Goal: Task Accomplishment & Management: Use online tool/utility

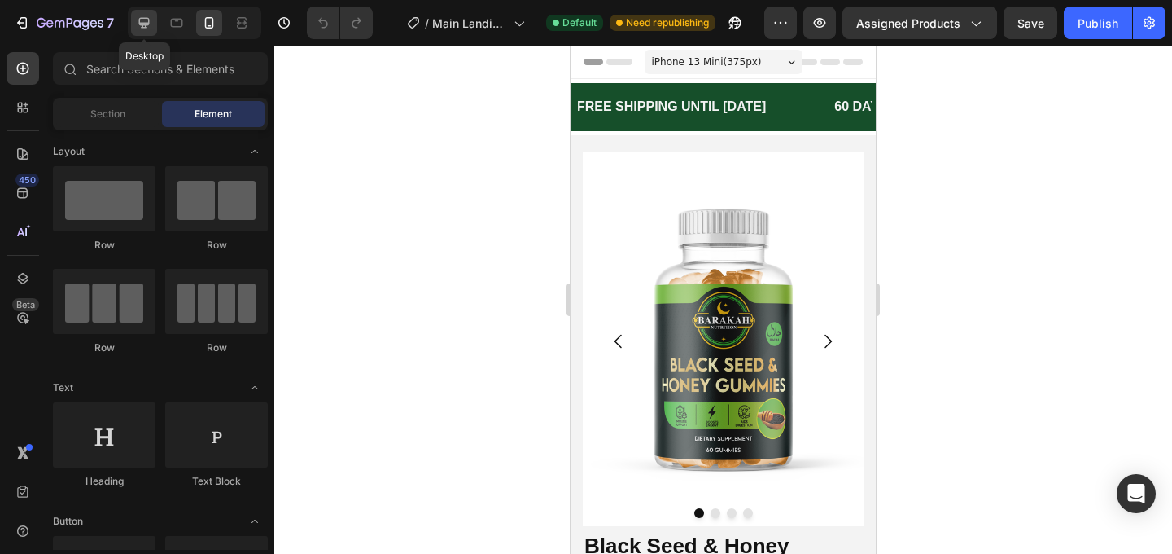
click at [138, 30] on icon at bounding box center [144, 23] width 16 height 16
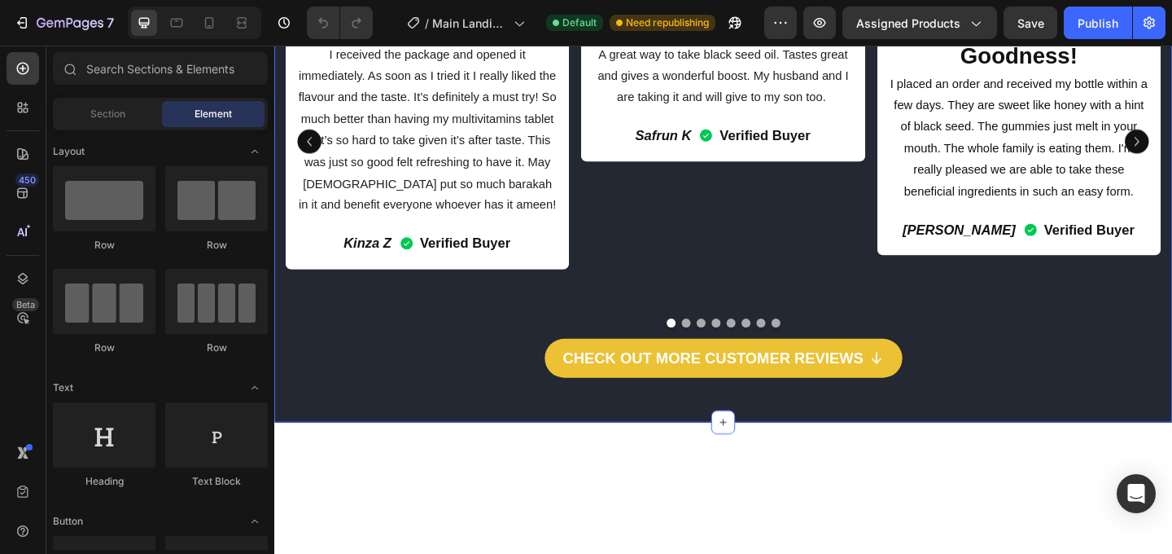
scroll to position [1614, 0]
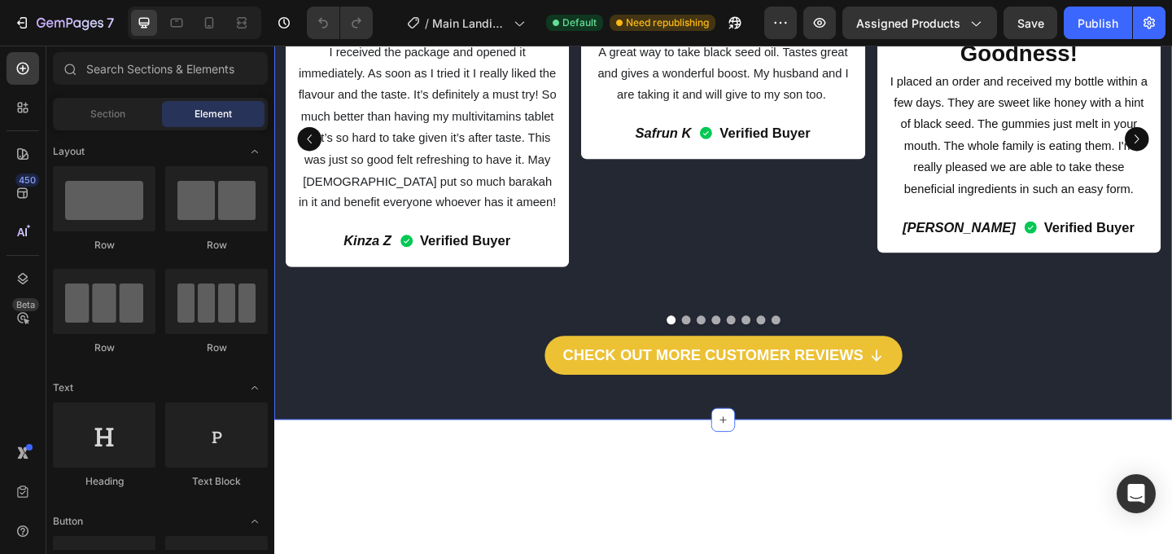
click at [977, 86] on div "Real Lives Improved! Heading Icon Icon Icon Icon Icon Icon List Amazing Taste! …" at bounding box center [762, 144] width 977 height 614
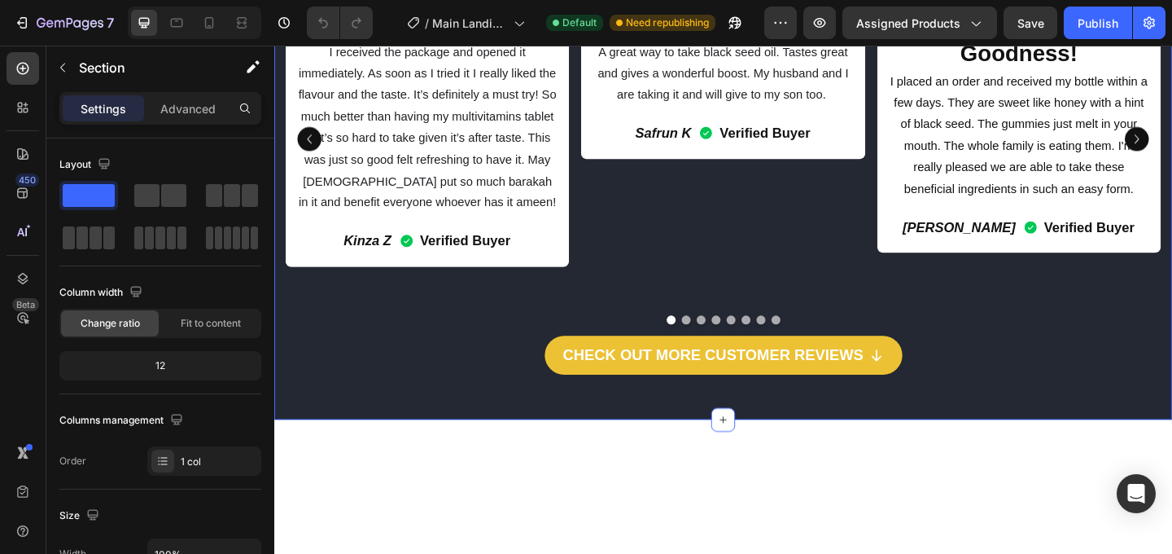
click at [879, 90] on div "Real Lives Improved! Heading Icon Icon Icon Icon Icon Icon List Amazing Taste! …" at bounding box center [762, 144] width 977 height 614
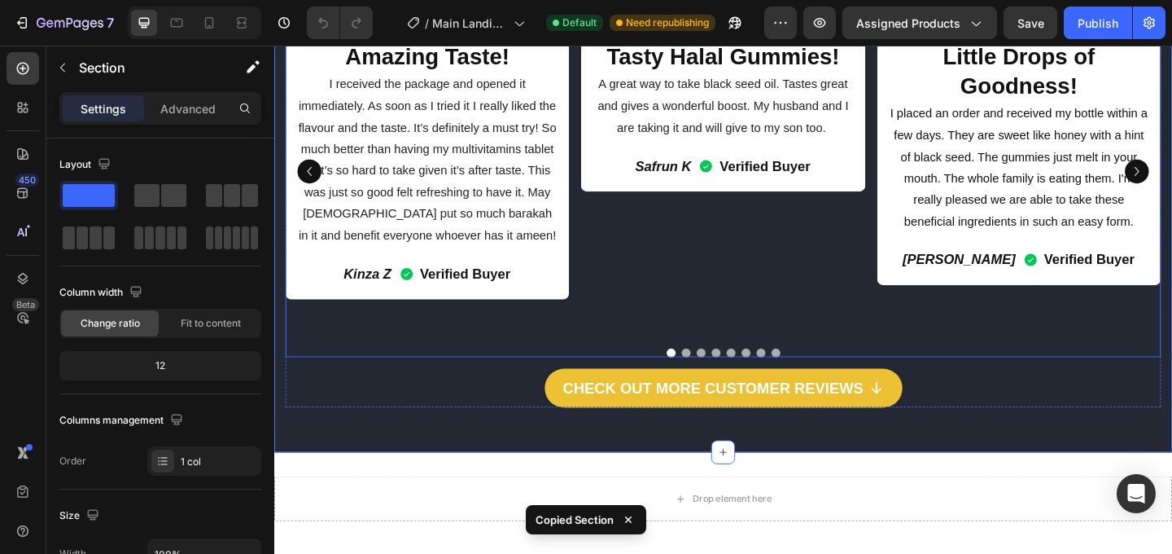
scroll to position [1819, 0]
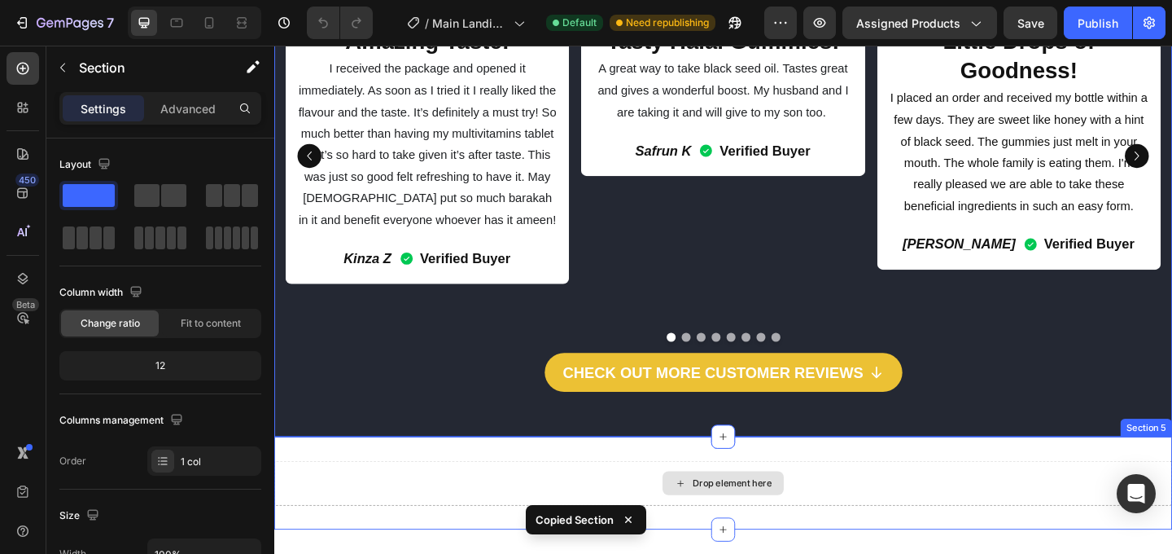
click at [751, 514] on div "Drop element here" at bounding box center [772, 520] width 86 height 13
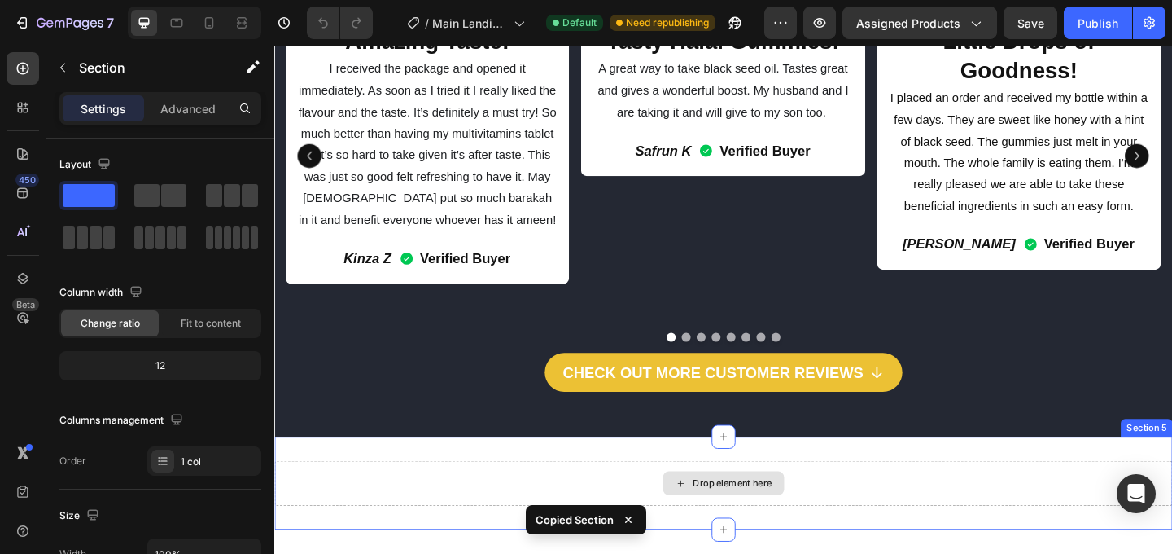
click at [657, 497] on div "Drop element here" at bounding box center [762, 521] width 977 height 49
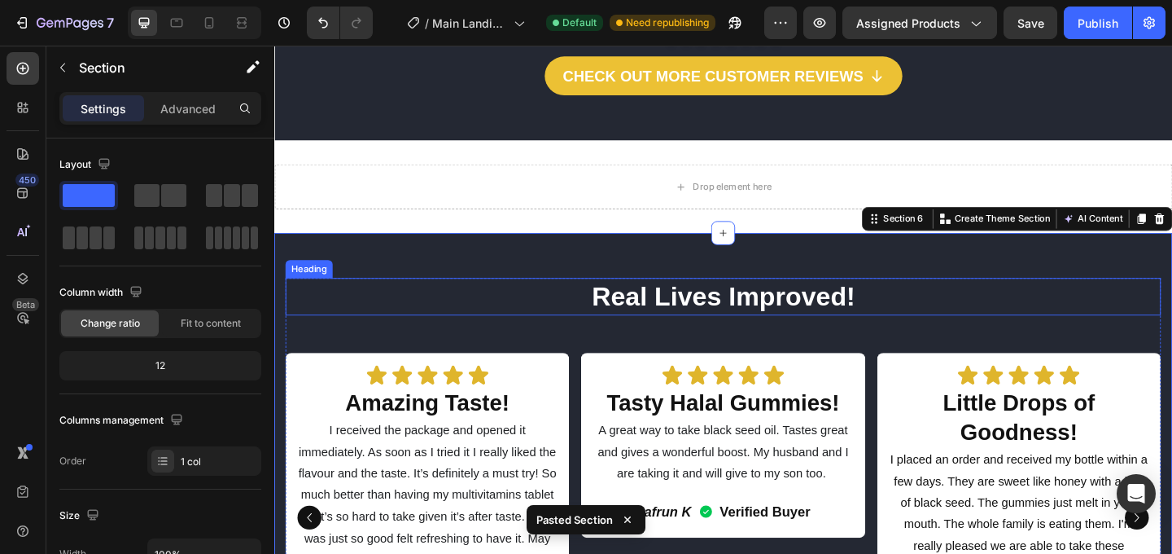
scroll to position [2139, 0]
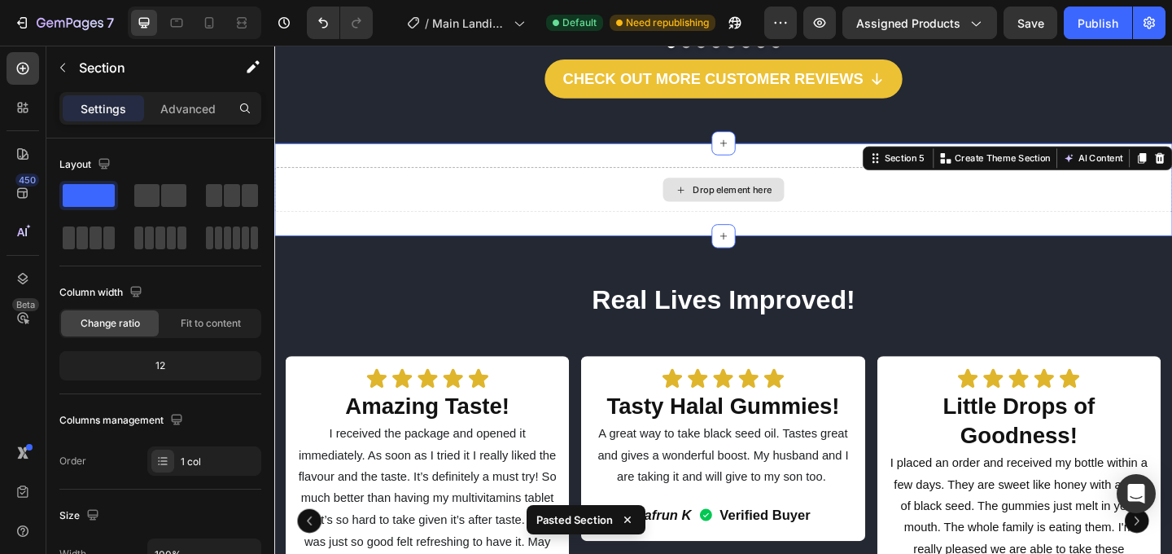
click at [660, 177] on div "Drop element here" at bounding box center [762, 201] width 977 height 49
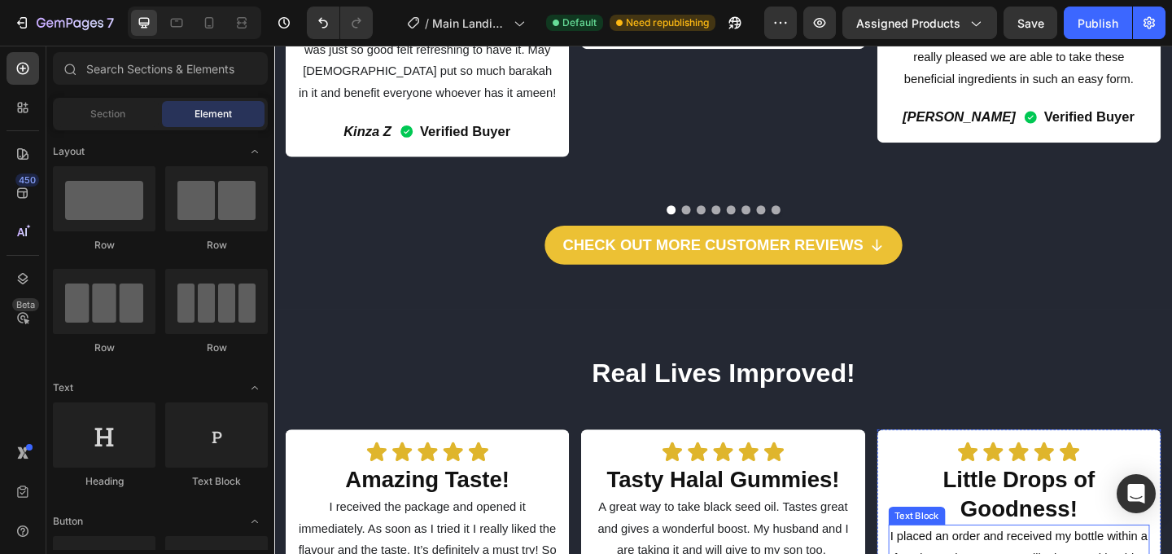
scroll to position [1977, 0]
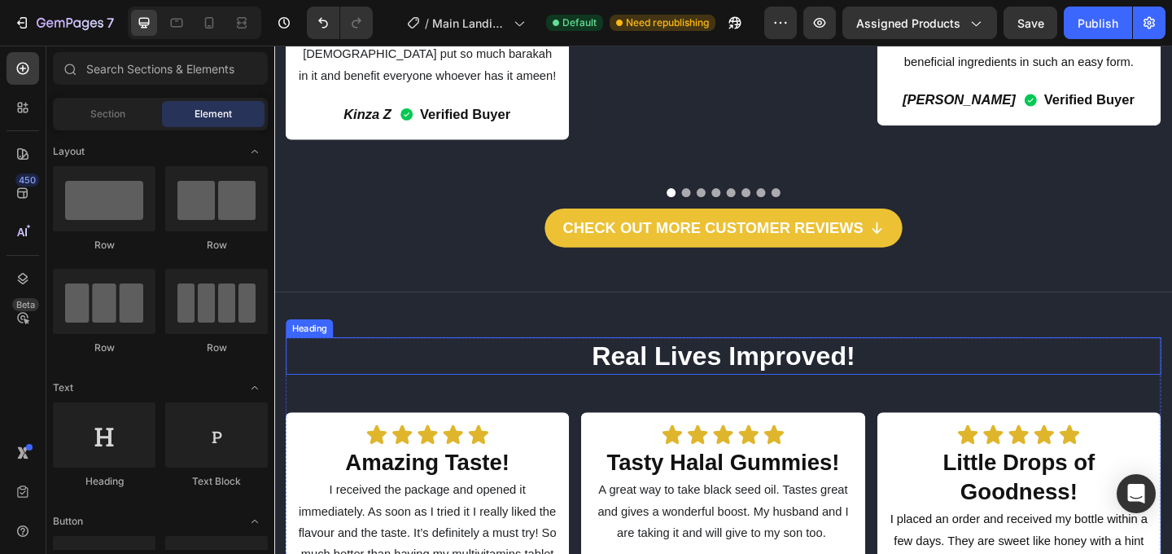
click at [799, 362] on h2 "Real Lives Improved!" at bounding box center [763, 382] width 952 height 41
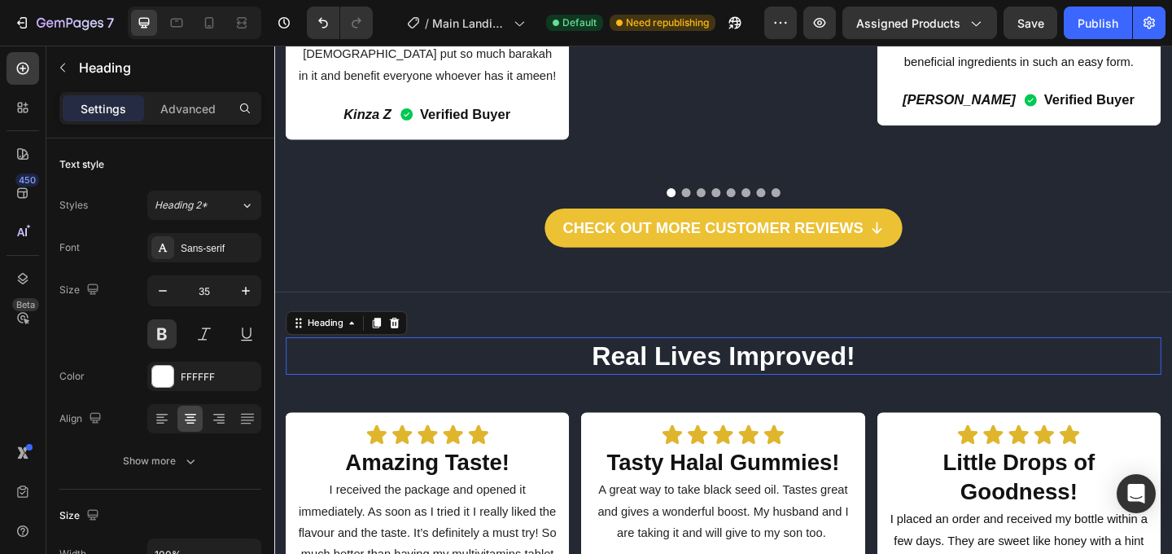
click at [799, 362] on h2 "Real Lives Improved!" at bounding box center [763, 382] width 952 height 41
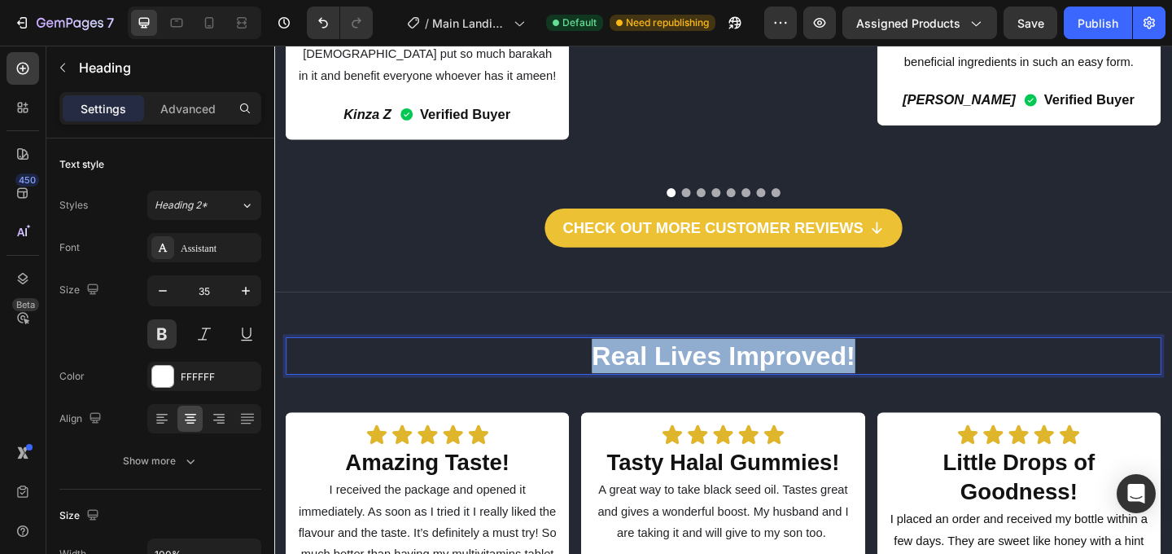
click at [799, 364] on p "Real Lives Improved!" at bounding box center [762, 382] width 949 height 37
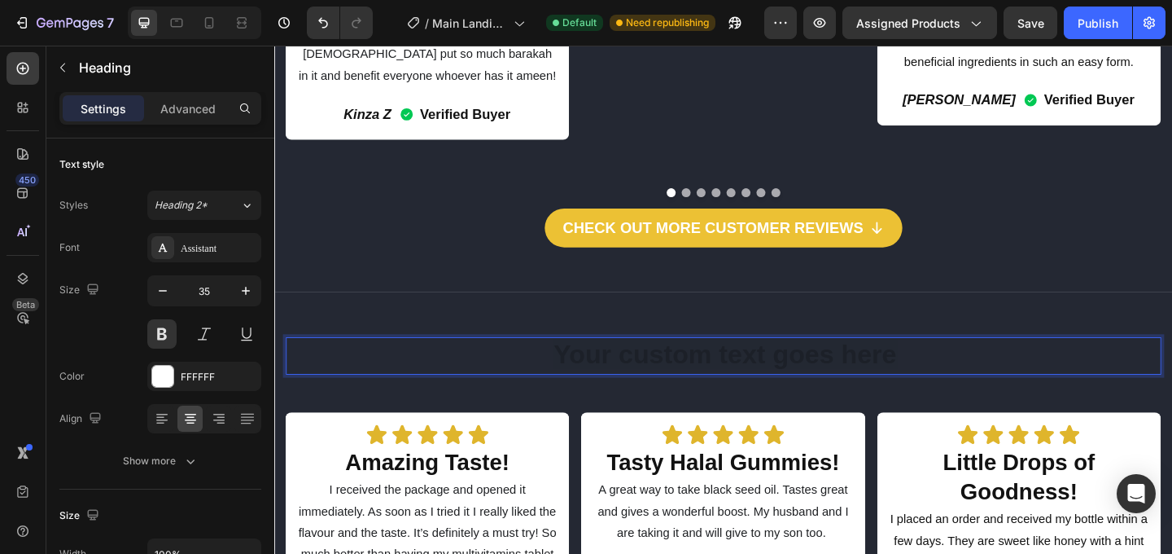
click at [820, 362] on h2 "Rich Text Editor. Editing area: main" at bounding box center [763, 382] width 952 height 41
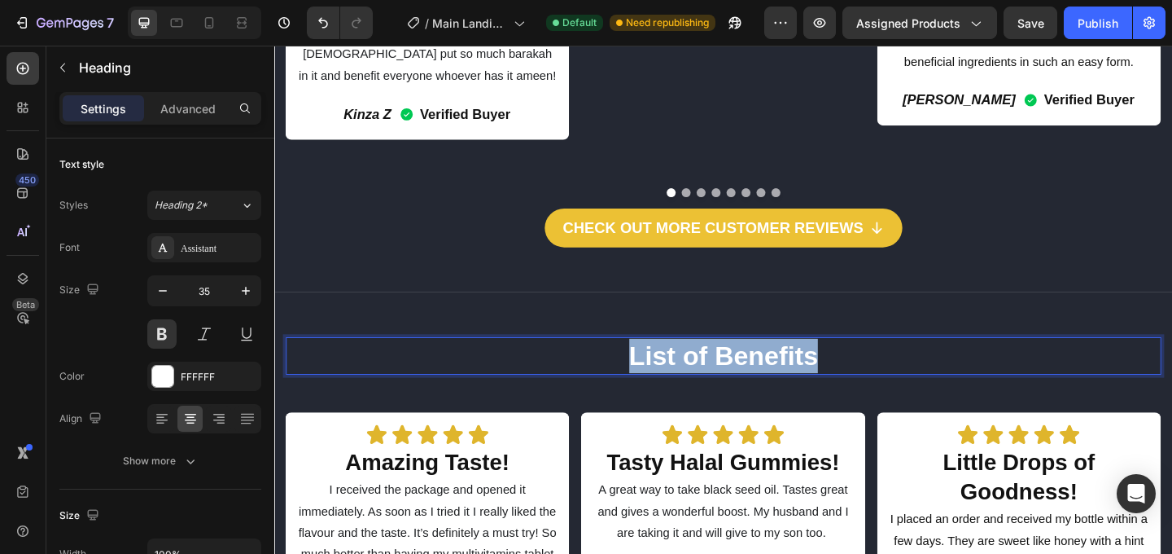
drag, startPoint x: 869, startPoint y: 326, endPoint x: 655, endPoint y: 326, distance: 214.1
click at [656, 364] on p "List of Benefits" at bounding box center [762, 382] width 949 height 37
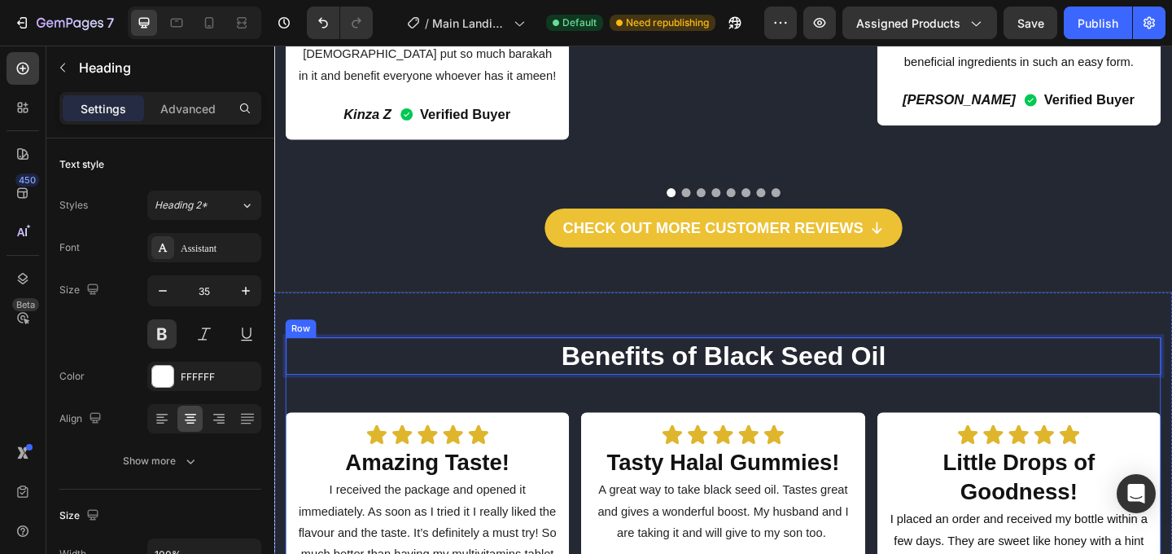
click at [830, 480] on h2 "Tasty Halal Gummies!" at bounding box center [762, 497] width 284 height 35
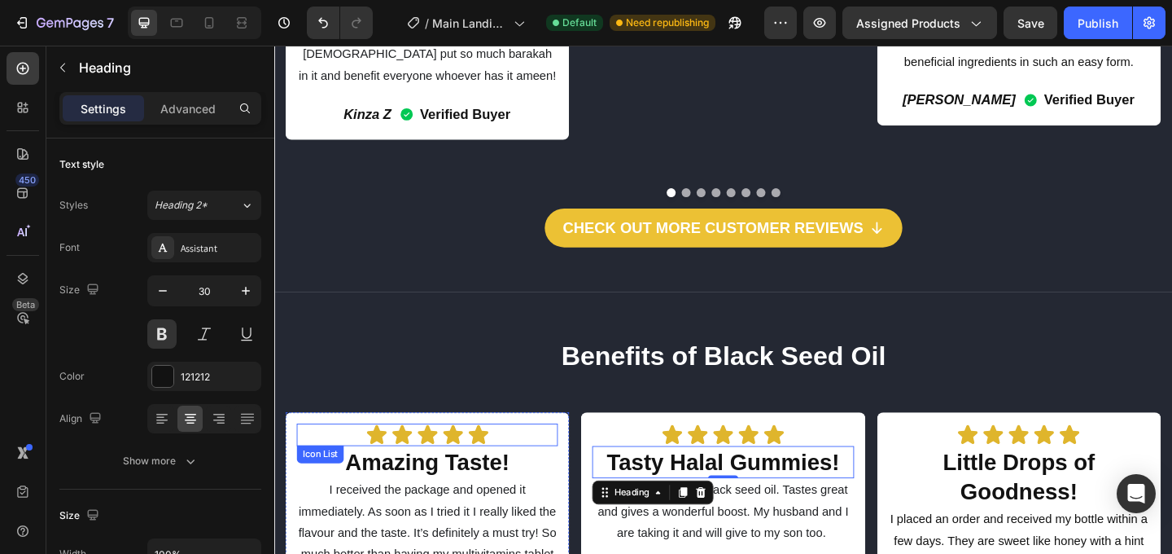
click at [539, 456] on div "Icon Icon Icon Icon Icon" at bounding box center [441, 468] width 284 height 24
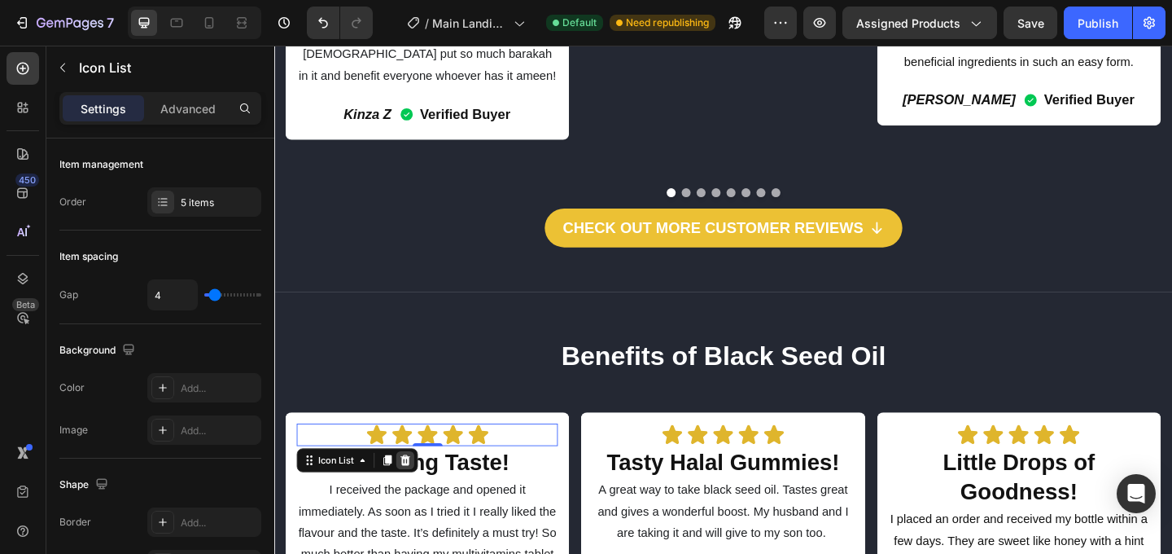
click at [418, 489] on icon at bounding box center [416, 495] width 13 height 13
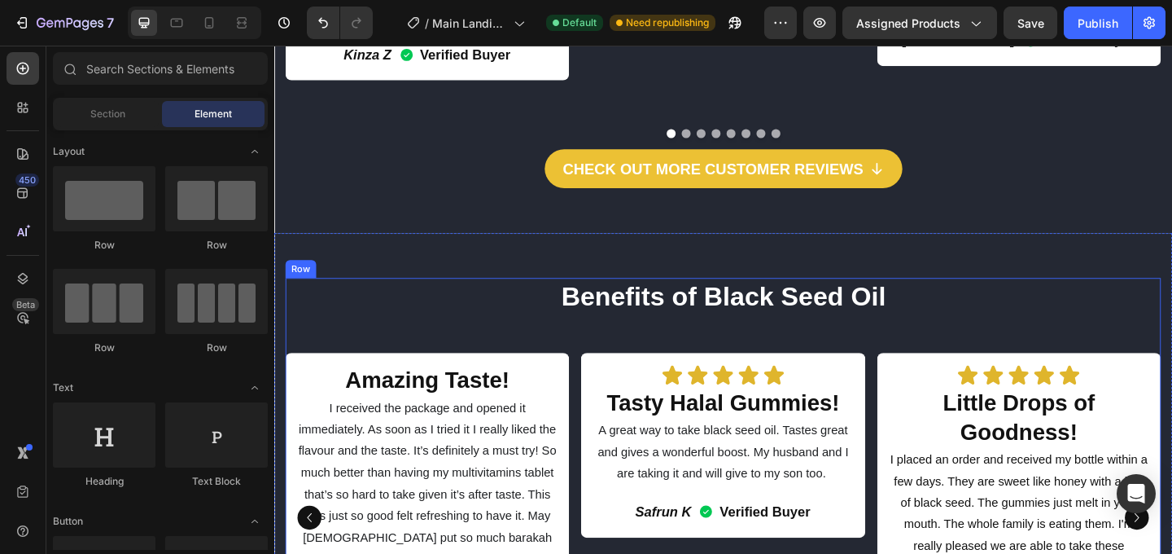
scroll to position [2060, 0]
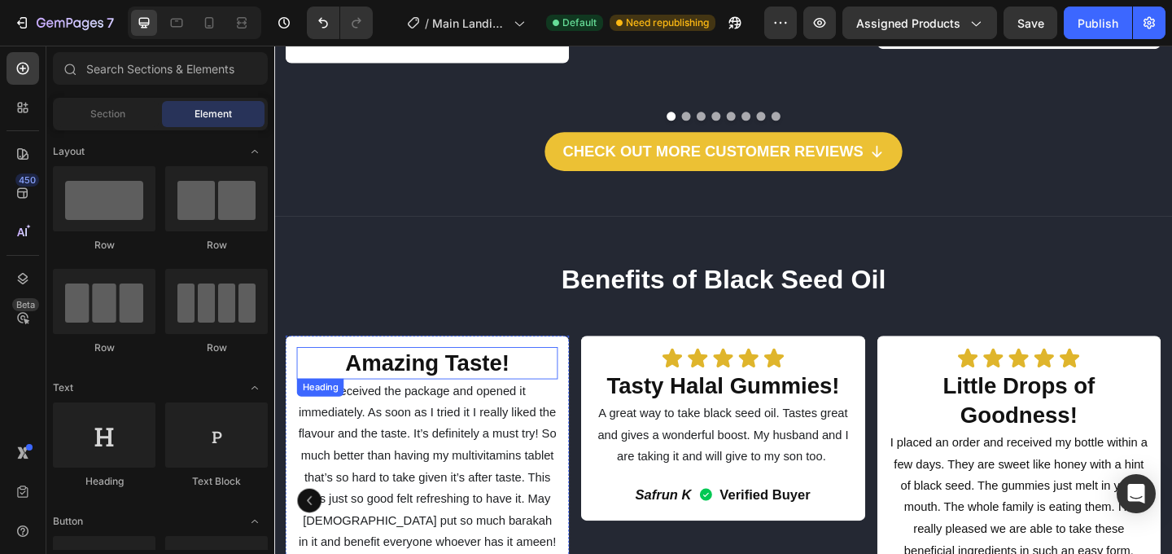
click at [479, 373] on h2 "Amazing Taste!" at bounding box center [441, 390] width 284 height 35
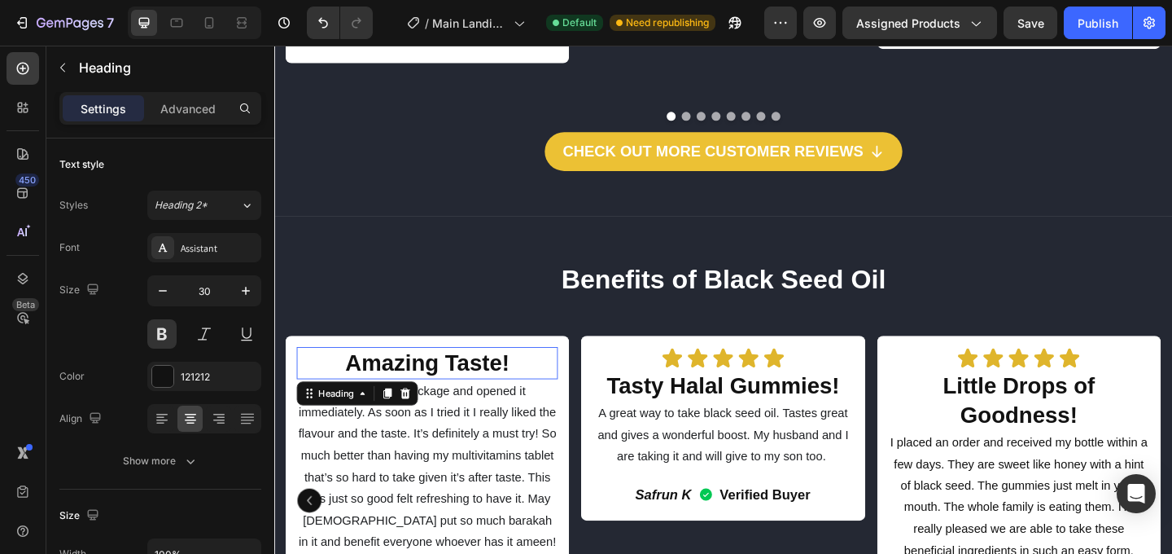
click at [479, 373] on h2 "Amazing Taste!" at bounding box center [441, 390] width 284 height 35
click at [403, 374] on p "Amazing Taste!" at bounding box center [440, 390] width 281 height 32
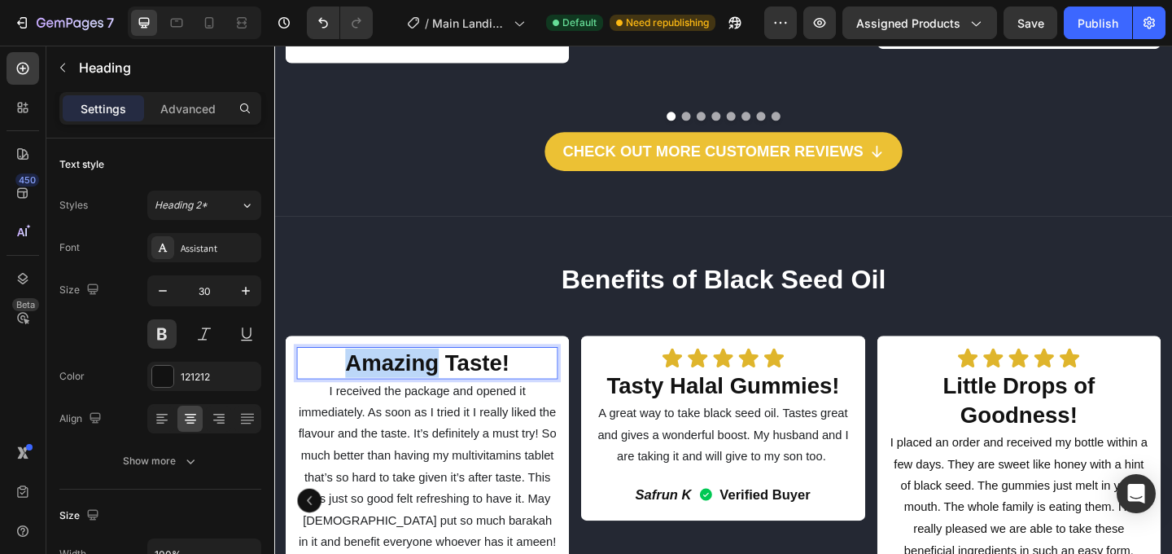
click at [403, 374] on p "Amazing Taste!" at bounding box center [440, 390] width 281 height 32
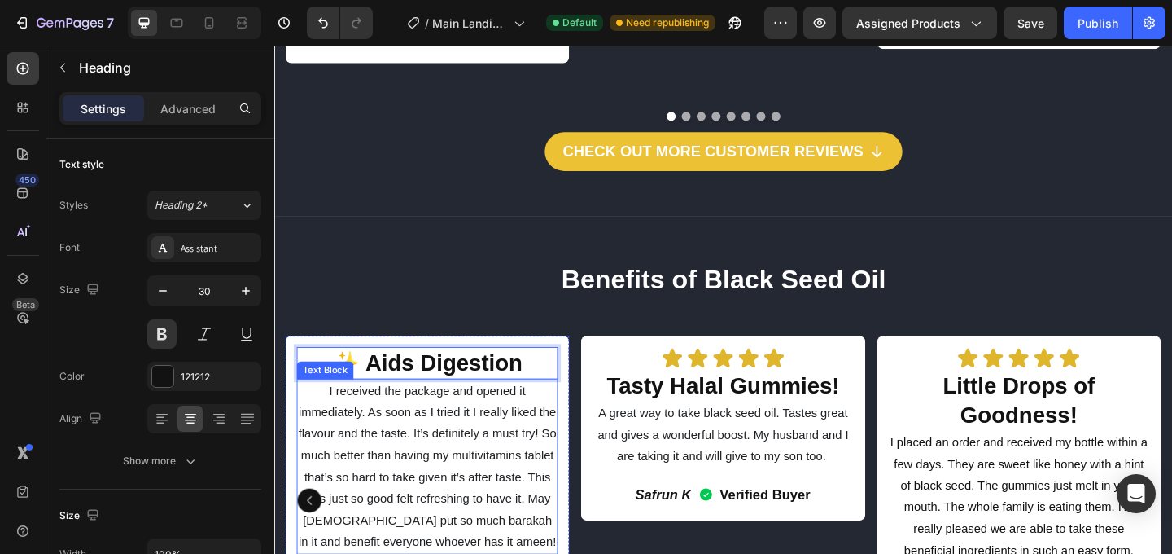
click at [449, 414] on span "I received the package and opened it immediately. As soon as I tried it I reall…" at bounding box center [440, 503] width 281 height 178
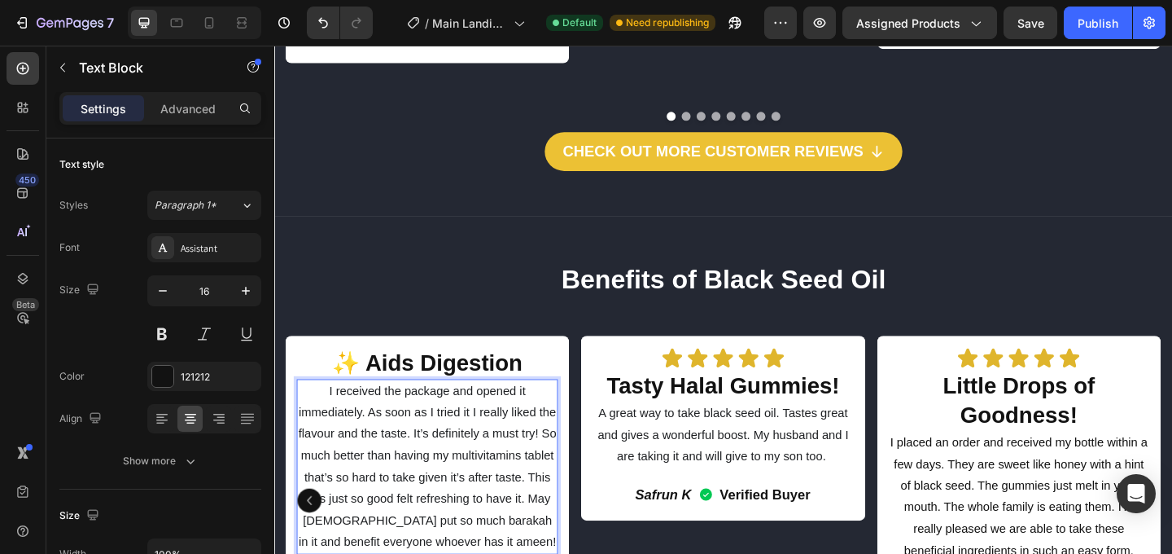
click at [418, 414] on span "I received the package and opened it immediately. As soon as I tried it I reall…" at bounding box center [440, 503] width 281 height 178
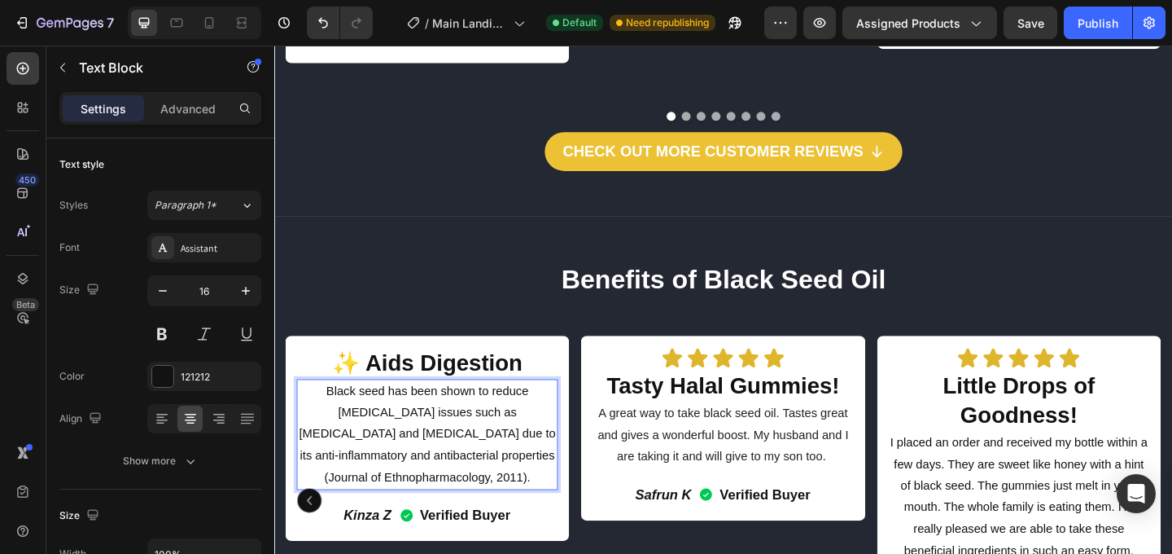
click at [476, 434] on span "Black seed has been shown to reduce [MEDICAL_DATA] issues such as [MEDICAL_DATA…" at bounding box center [440, 467] width 279 height 107
click at [614, 541] on div "Icon Icon Icon Icon Icon Icon List Tasty [DEMOGRAPHIC_DATA] Gummies! Heading A …" at bounding box center [762, 540] width 309 height 358
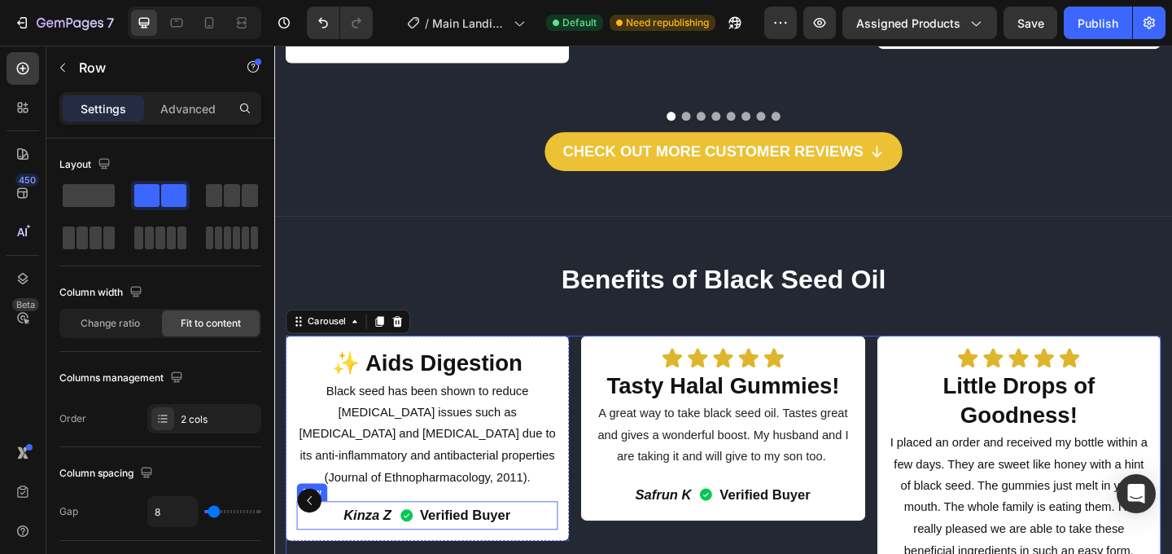
click at [549, 541] on div "Kinza Z Text Block Verified Buyer Item List Row" at bounding box center [441, 556] width 284 height 31
click at [399, 519] on icon at bounding box center [399, 524] width 11 height 11
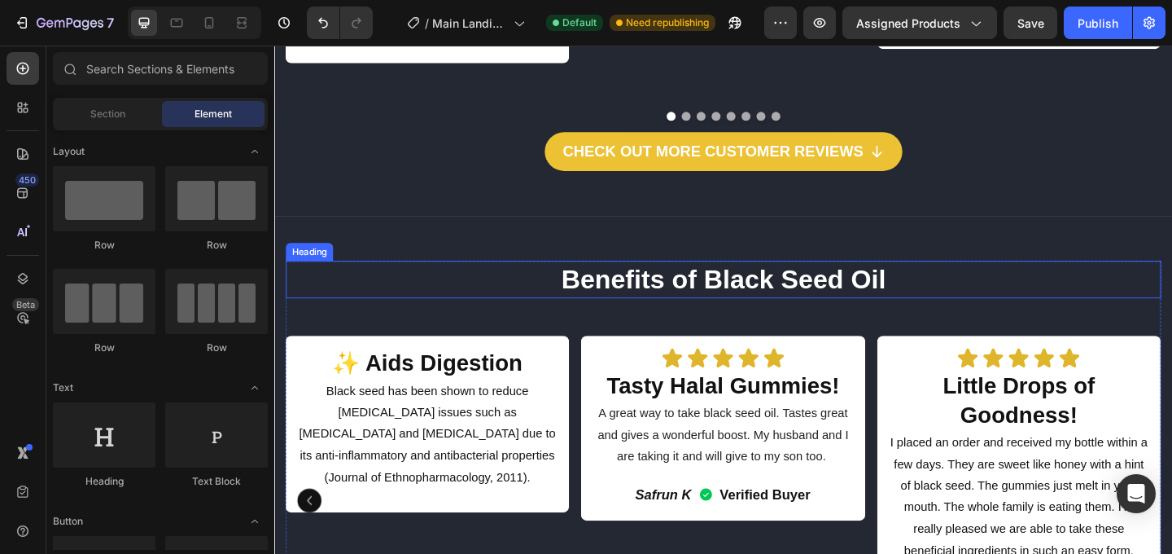
click at [751, 281] on p "Benefits of Black Seed Oil" at bounding box center [762, 299] width 949 height 37
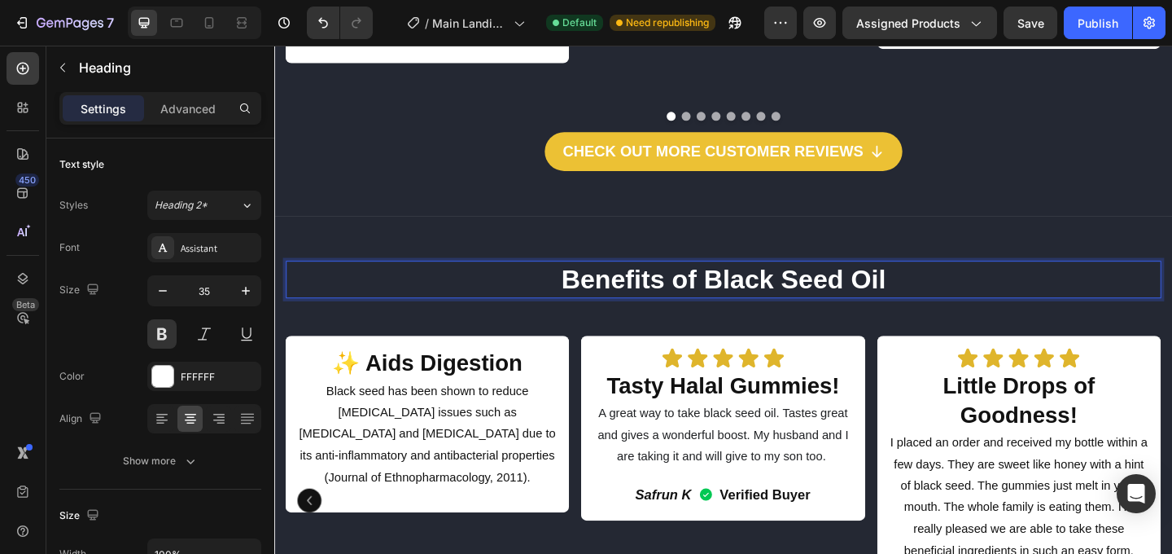
click at [938, 281] on p "Benefits of Black Seed Oil" at bounding box center [762, 299] width 949 height 37
click at [858, 373] on div "Icon Icon Icon Icon Icon" at bounding box center [762, 385] width 284 height 24
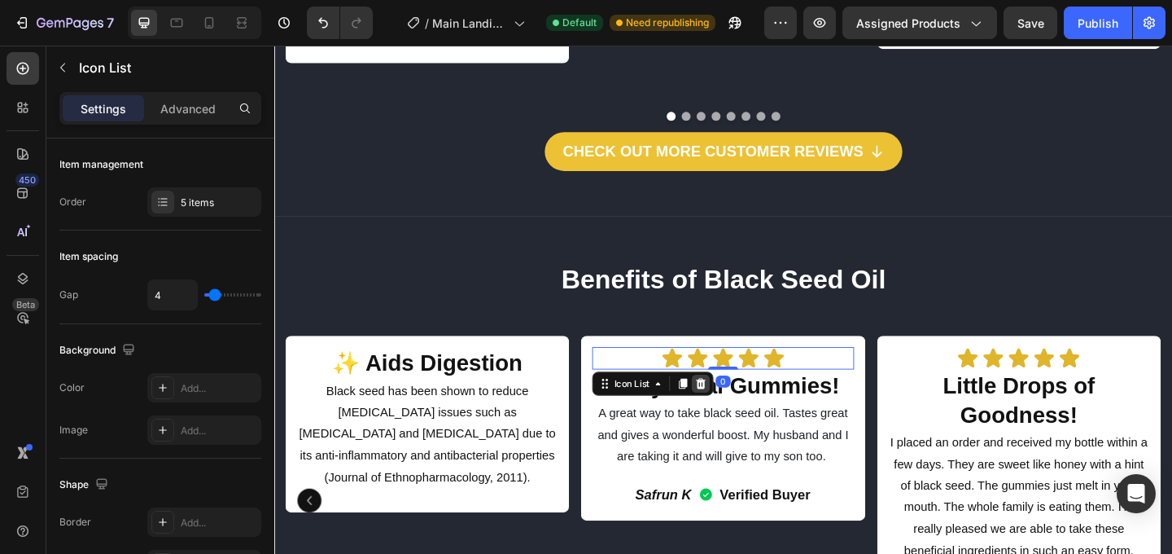
click at [735, 407] on icon at bounding box center [738, 412] width 11 height 11
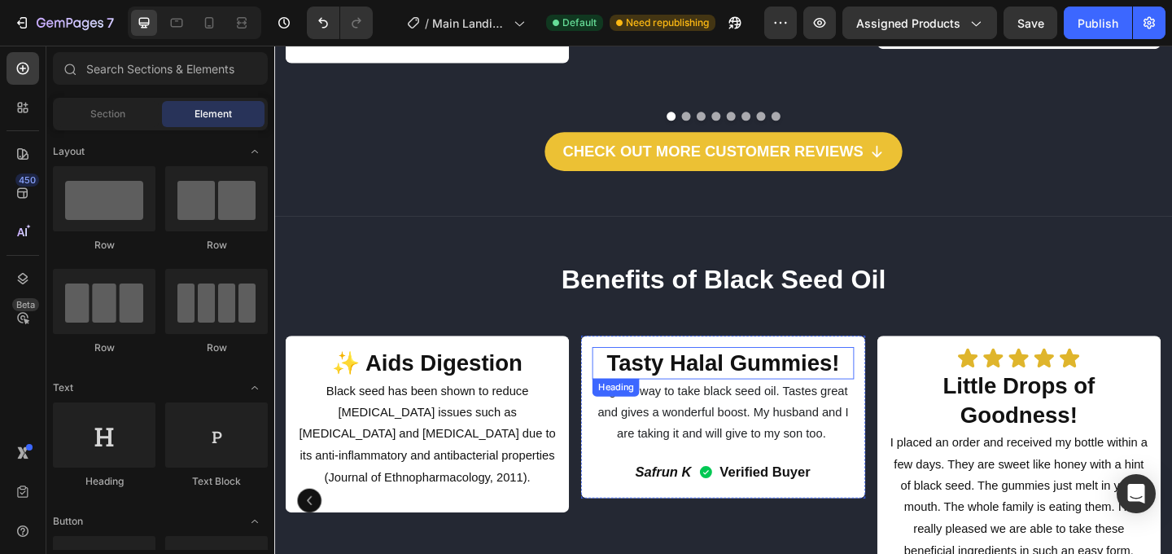
click at [755, 373] on h2 "Tasty Halal Gummies!" at bounding box center [762, 390] width 284 height 35
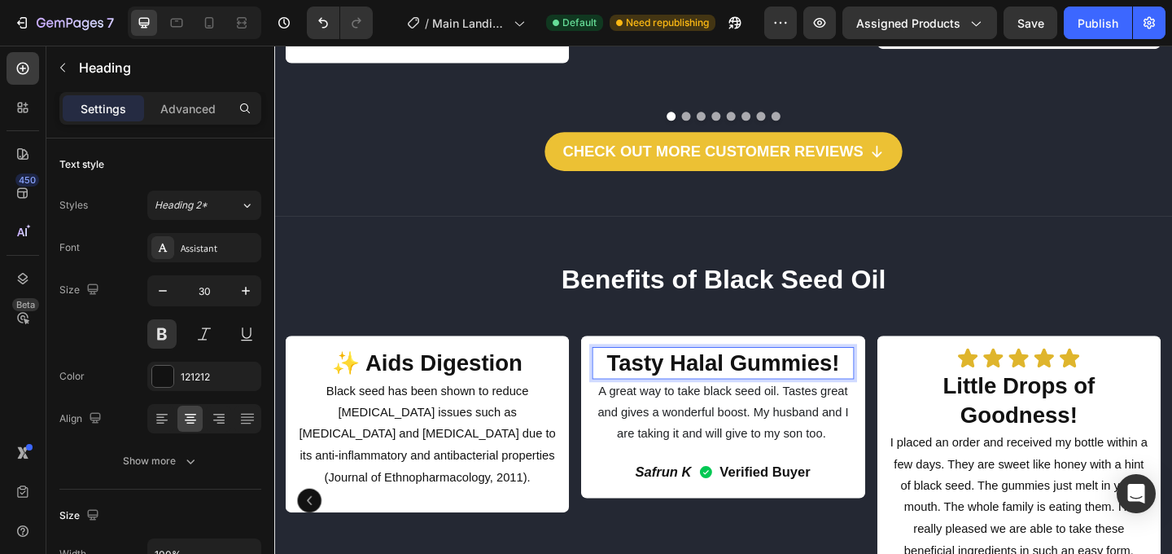
click at [755, 373] on h2 "Tasty Halal Gummies!" at bounding box center [762, 390] width 284 height 35
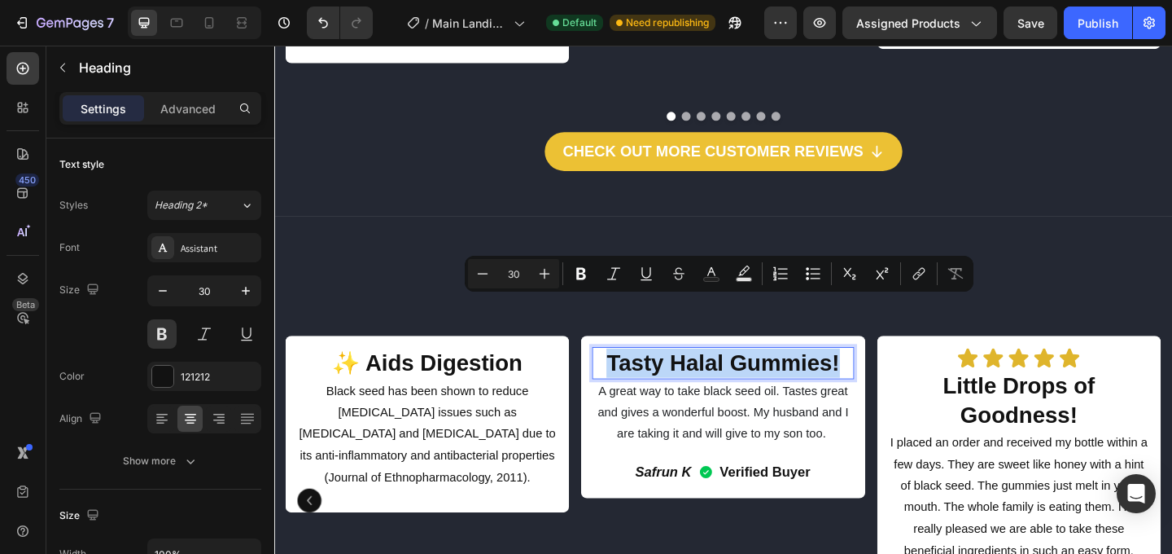
click at [755, 374] on p "Tasty Halal Gummies!" at bounding box center [762, 390] width 281 height 32
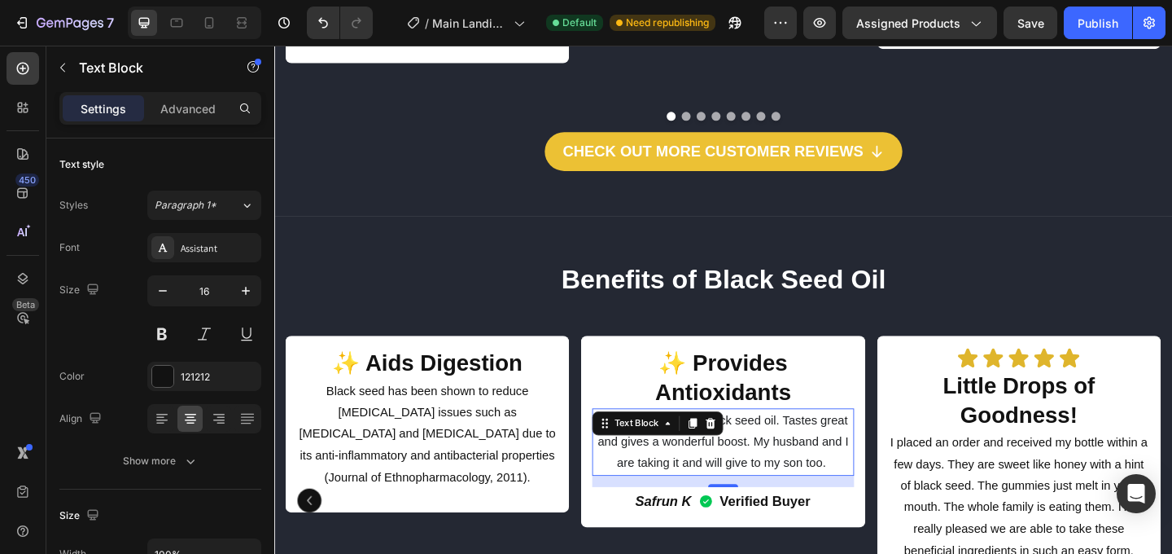
click at [759, 445] on span "A great way to take black seed oil. Tastes great and gives a wonderful boost. M…" at bounding box center [762, 475] width 273 height 61
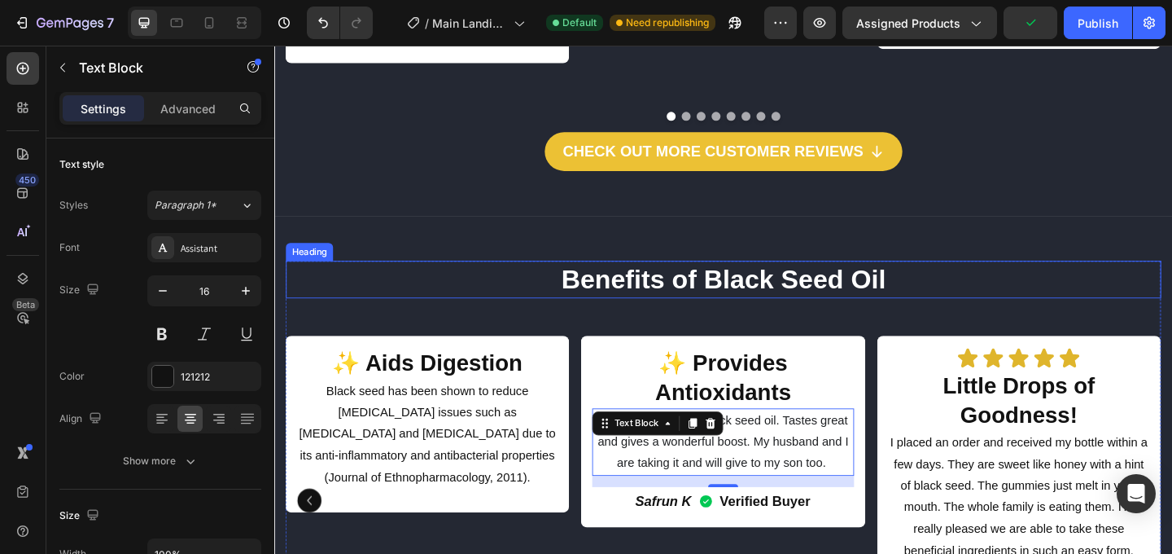
click at [934, 281] on p "Benefits of Black Seed Oil" at bounding box center [762, 299] width 949 height 37
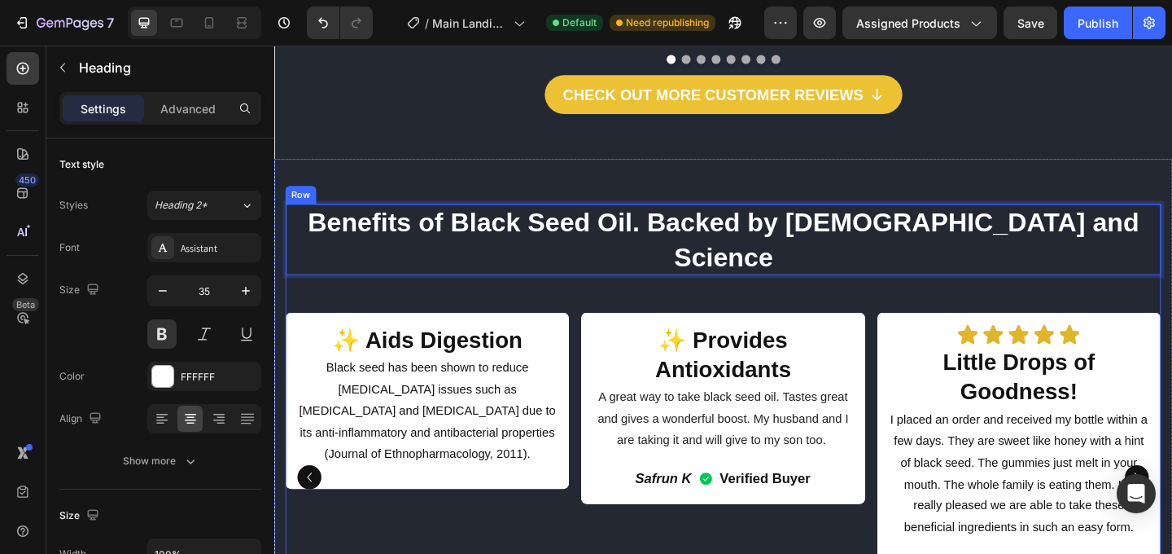
scroll to position [2123, 0]
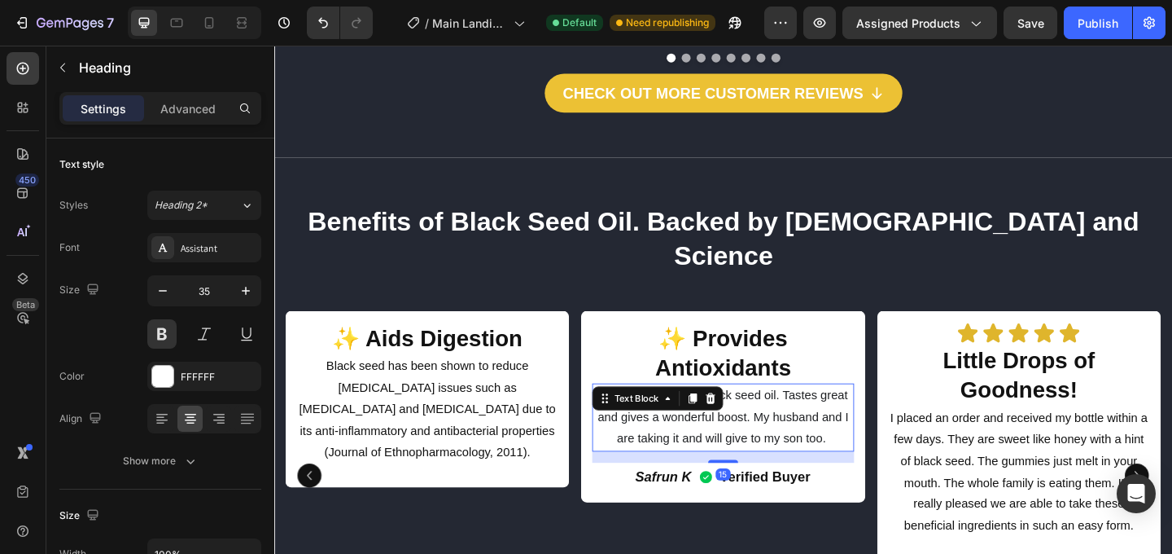
click at [687, 418] on span "A great way to take black seed oil. Tastes great and gives a wonderful boost. M…" at bounding box center [762, 448] width 273 height 61
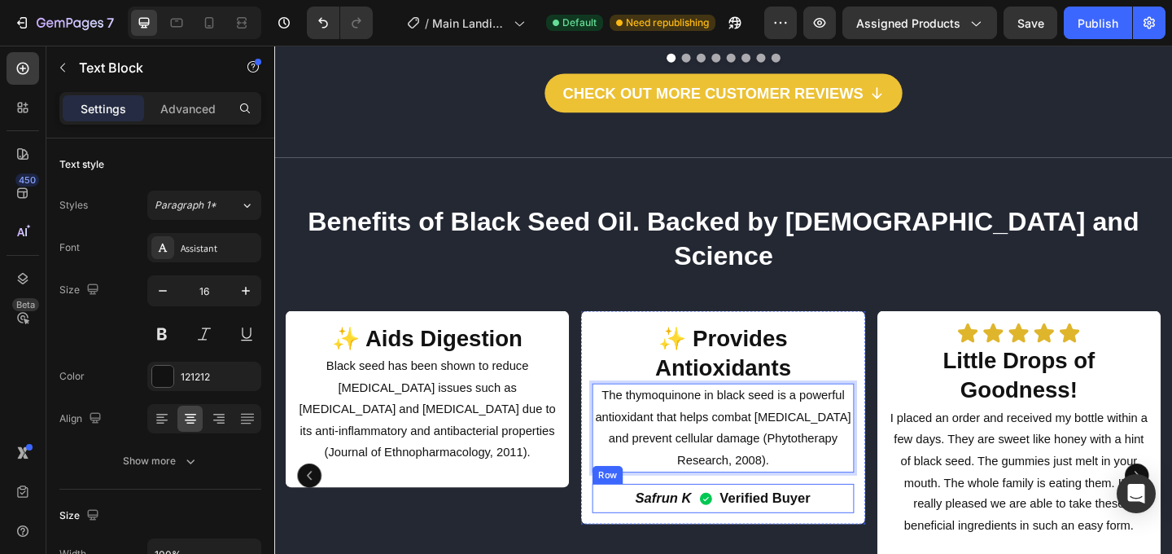
click at [878, 522] on div "Safrun K Text Block Verified Buyer Item List Row" at bounding box center [762, 537] width 284 height 31
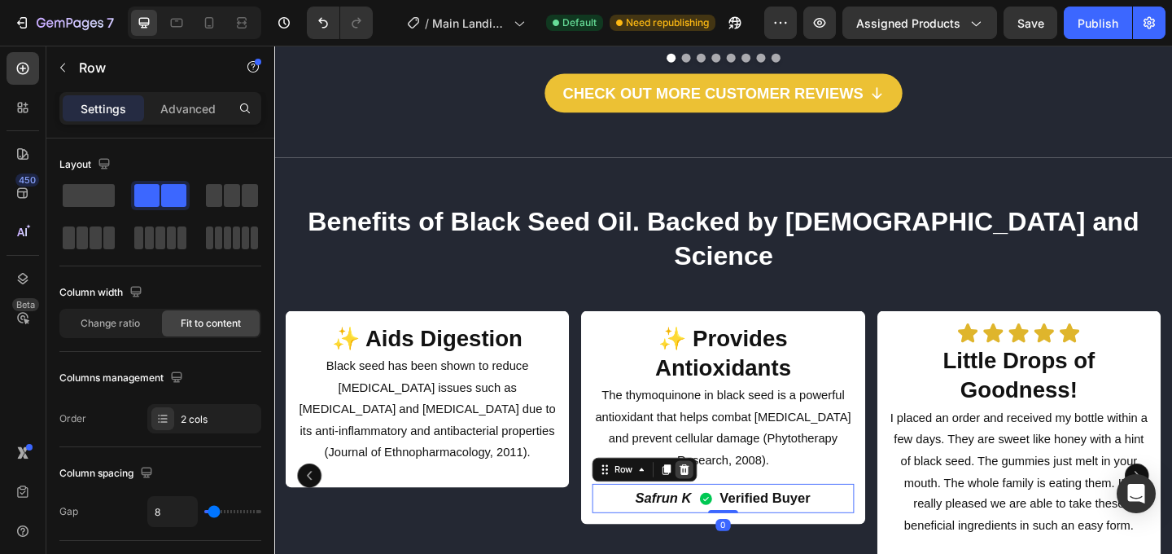
click at [722, 501] on icon at bounding box center [721, 506] width 11 height 11
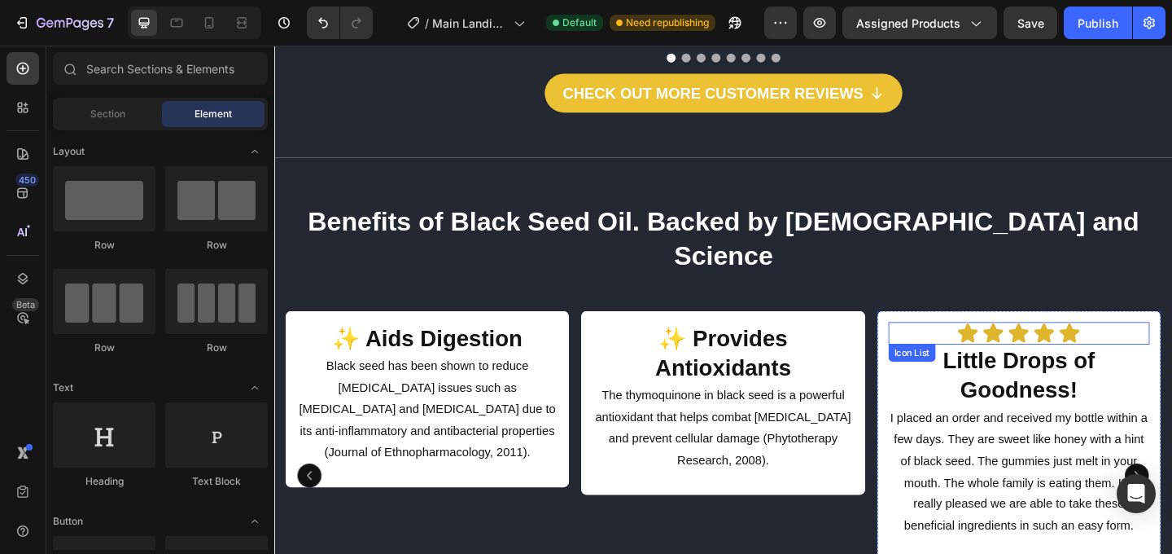
click at [1171, 346] on div "Icon Icon Icon Icon Icon" at bounding box center [1085, 358] width 284 height 24
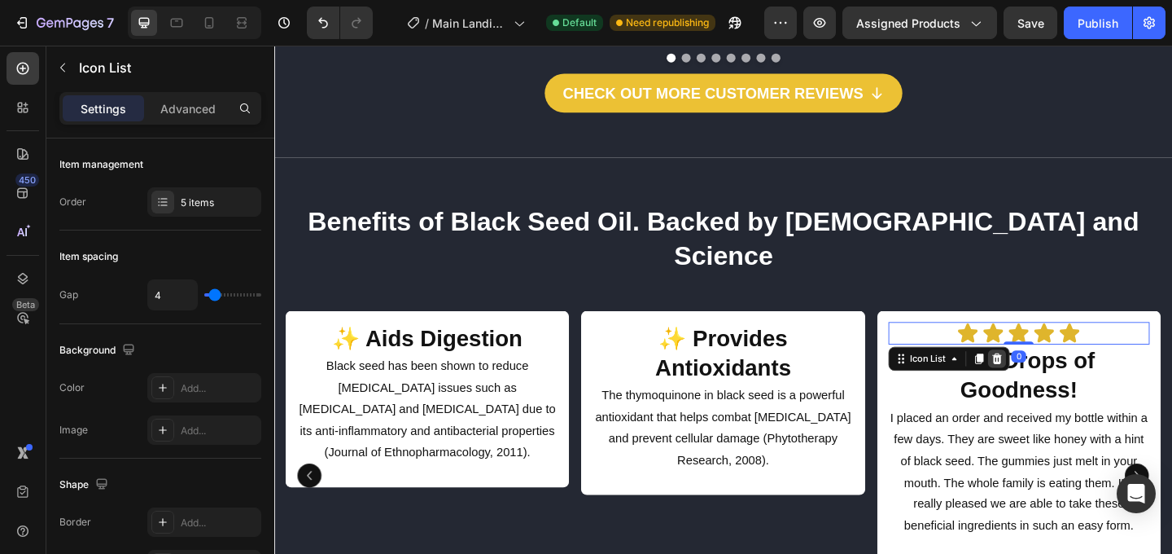
click at [1057, 380] on icon at bounding box center [1060, 385] width 11 height 11
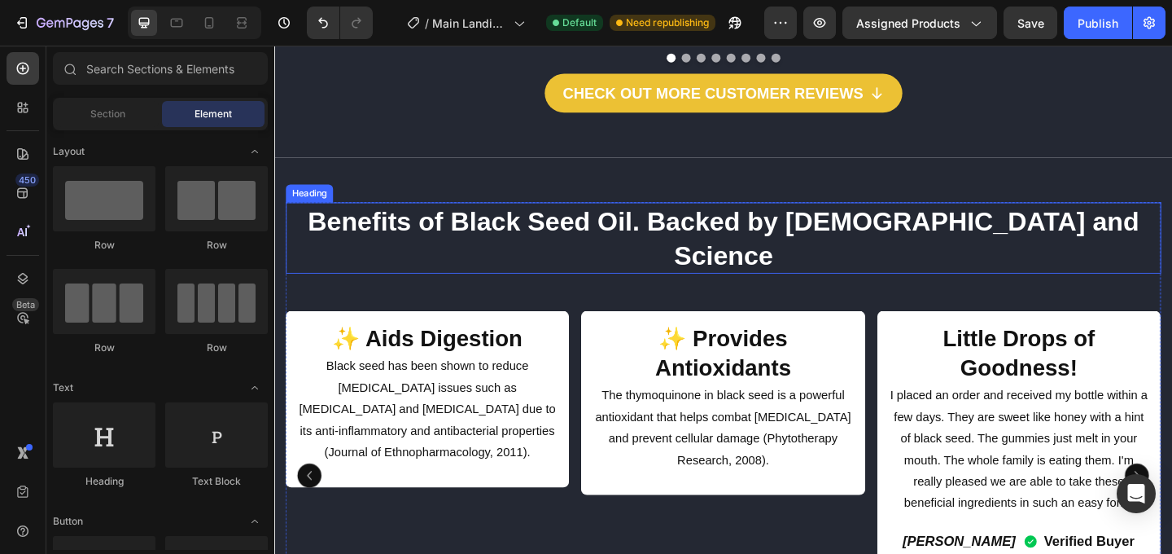
click at [1124, 217] on p "Benefits of Black Seed Oil. Backed by [DEMOGRAPHIC_DATA] and Science" at bounding box center [762, 254] width 949 height 74
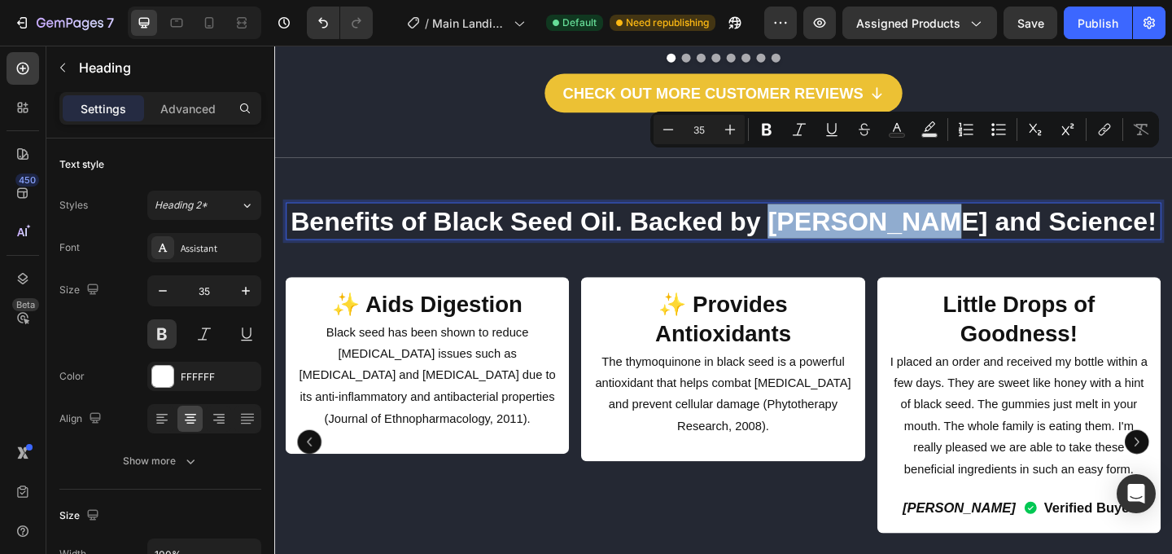
drag, startPoint x: 1016, startPoint y: 182, endPoint x: 868, endPoint y: 190, distance: 148.4
click at [868, 217] on p "Benefits of Black Seed Oil. Backed by [PERSON_NAME] and Science!" at bounding box center [762, 235] width 949 height 37
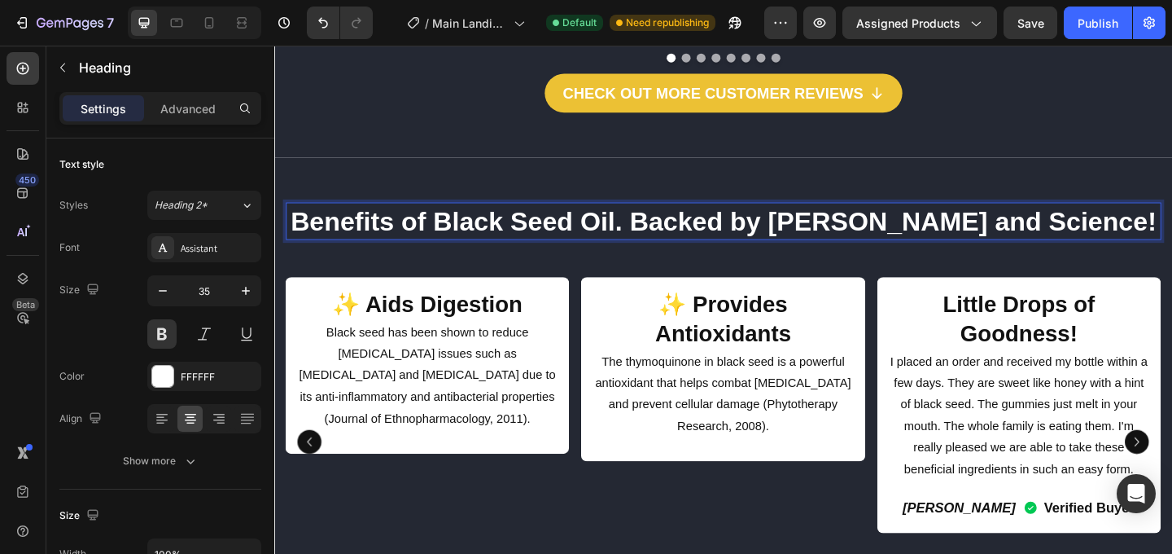
click at [723, 217] on p "Benefits of Black Seed Oil. Backed by [PERSON_NAME] and Science!" at bounding box center [762, 235] width 949 height 37
drag, startPoint x: 718, startPoint y: 189, endPoint x: 543, endPoint y: 179, distance: 175.3
click at [543, 217] on p "Benefits of Black Seed Oil. Backed by [PERSON_NAME] and Science!" at bounding box center [762, 235] width 949 height 37
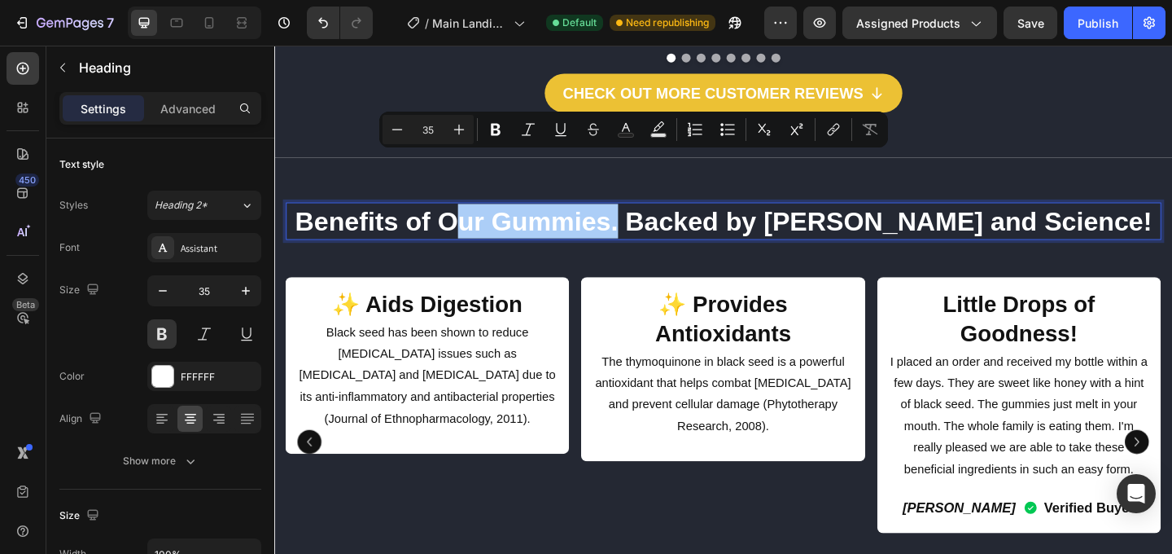
drag, startPoint x: 725, startPoint y: 189, endPoint x: 560, endPoint y: 199, distance: 164.7
click at [560, 217] on p "Benefits of Our Gummies. Backed by [PERSON_NAME] and Science!" at bounding box center [762, 235] width 949 height 37
click at [616, 217] on p "Benefits of Our Gummies. Backed by [PERSON_NAME] and Science!" at bounding box center [762, 235] width 949 height 37
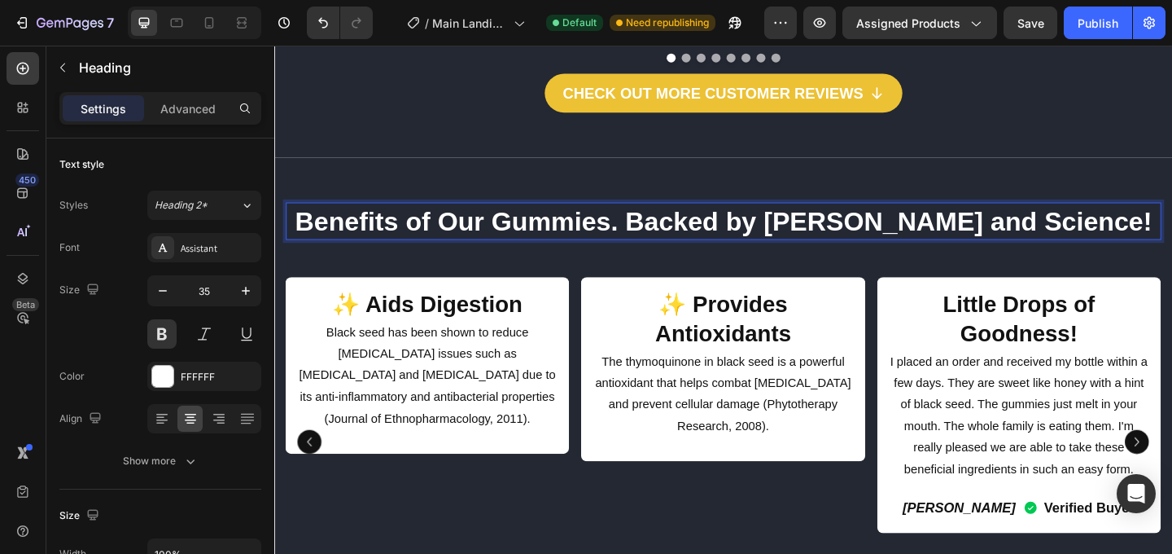
click at [414, 217] on p "Benefits of Our Gummies. Backed by [PERSON_NAME] and Science!" at bounding box center [762, 235] width 949 height 37
click at [399, 217] on p "Benefits of Our Gummies. Backed by [PERSON_NAME] and Science!" at bounding box center [762, 235] width 949 height 37
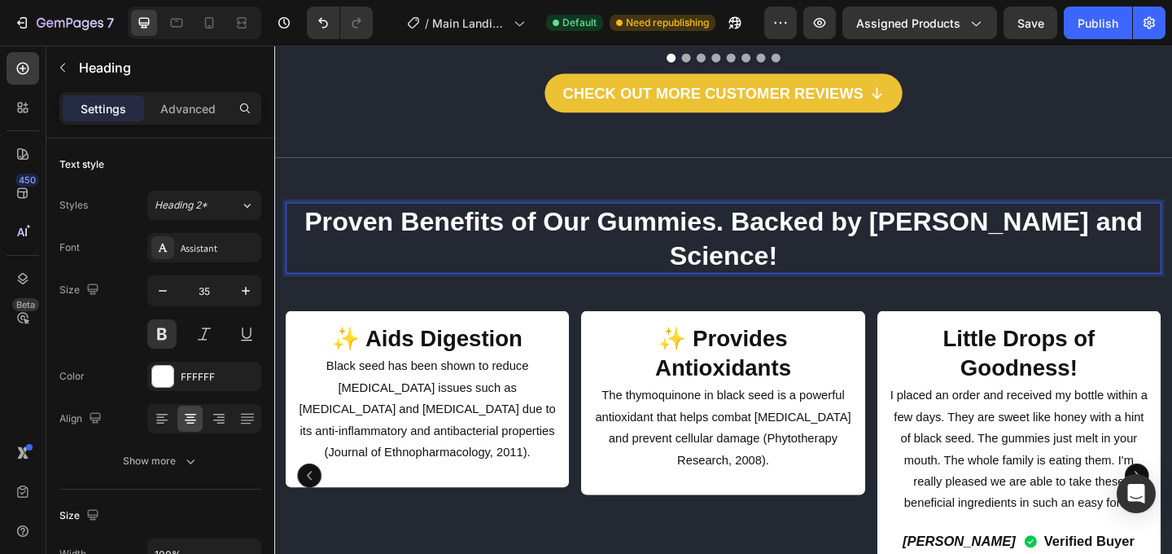
click at [760, 217] on p "Proven Benefits of Our Gummies. Backed by [PERSON_NAME] and Science!" at bounding box center [762, 254] width 949 height 74
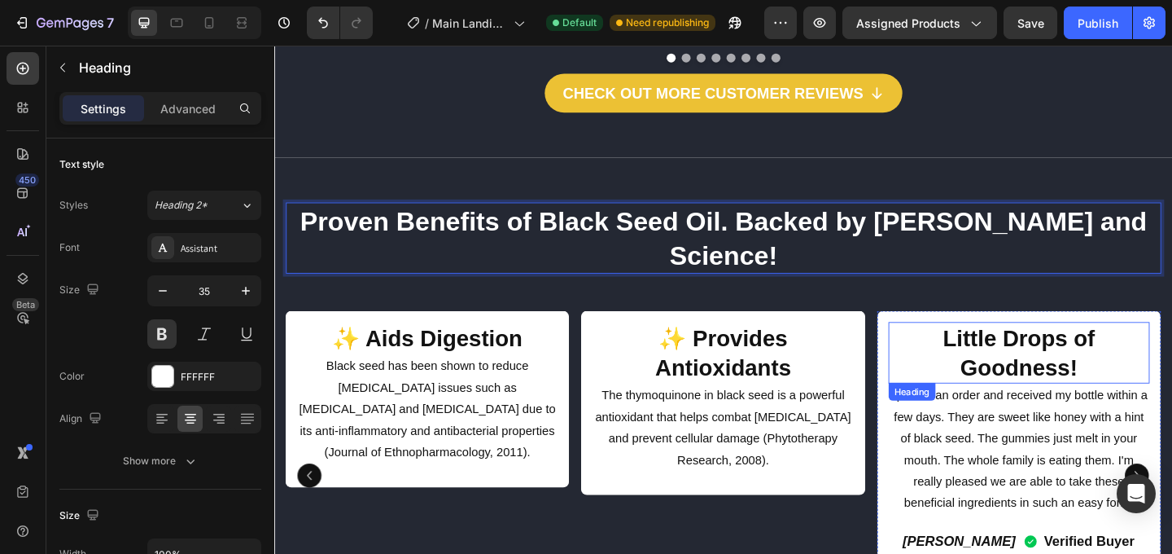
click at [1022, 346] on h2 "Little Drops of Goodness!" at bounding box center [1085, 379] width 284 height 67
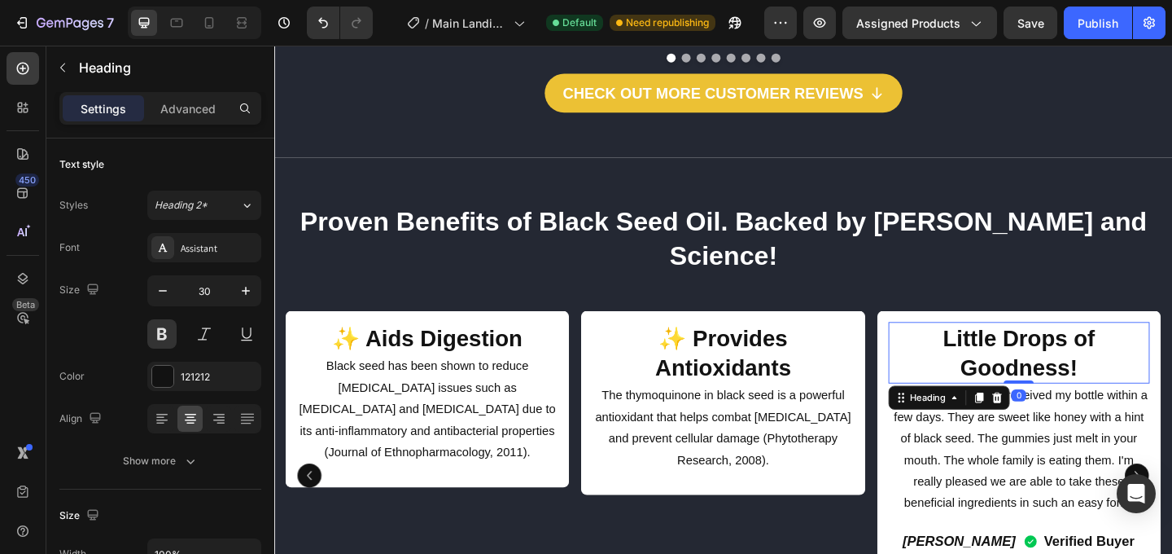
click at [1022, 346] on h2 "Little Drops of Goodness!" at bounding box center [1085, 379] width 284 height 67
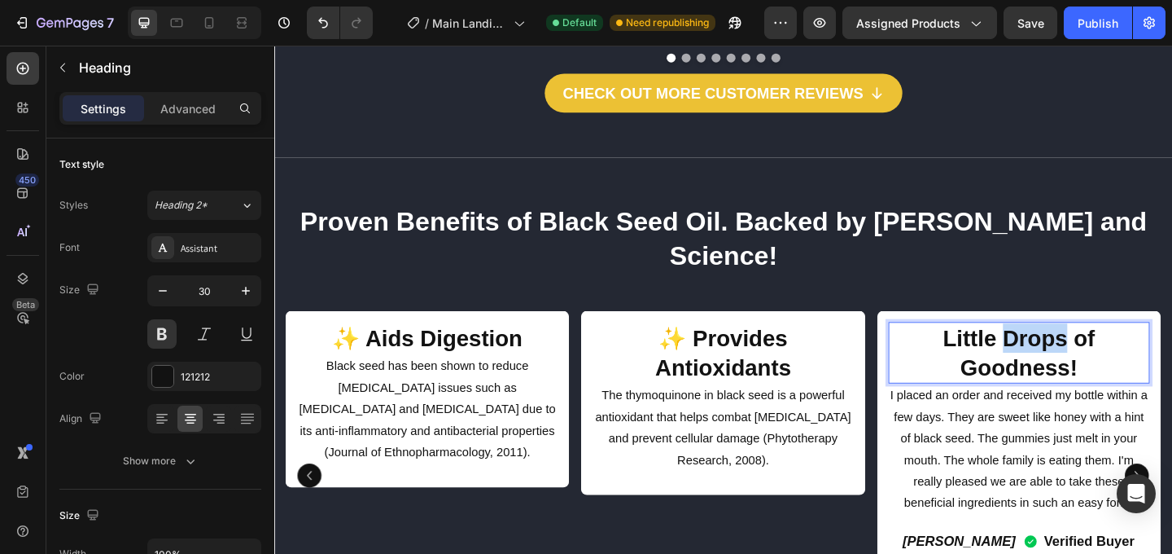
click at [1022, 348] on p "Little Drops of Goodness!" at bounding box center [1084, 379] width 281 height 63
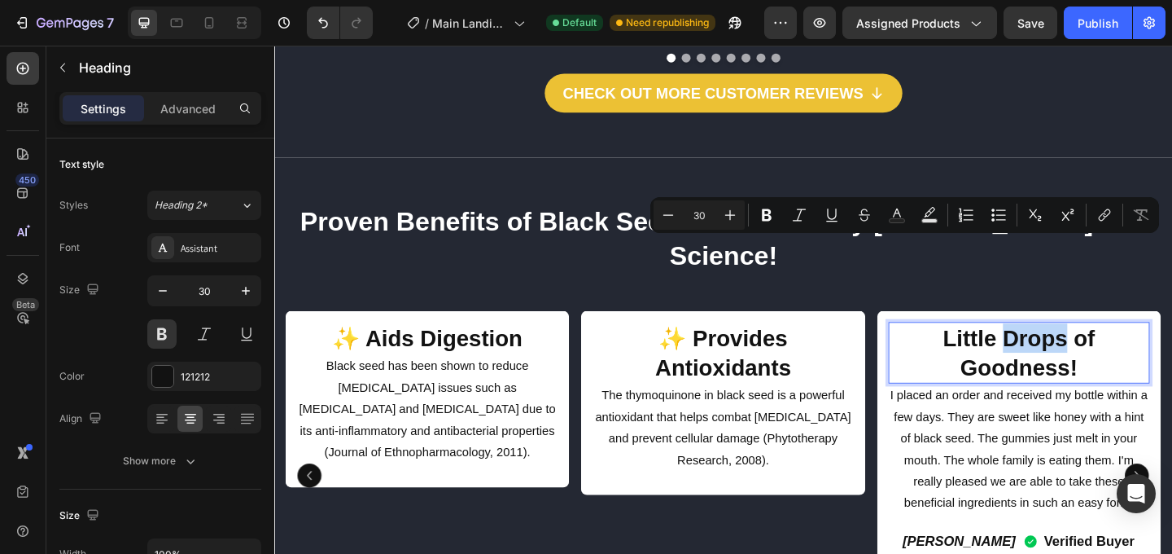
click at [1022, 348] on p "Little Drops of Goodness!" at bounding box center [1084, 379] width 281 height 63
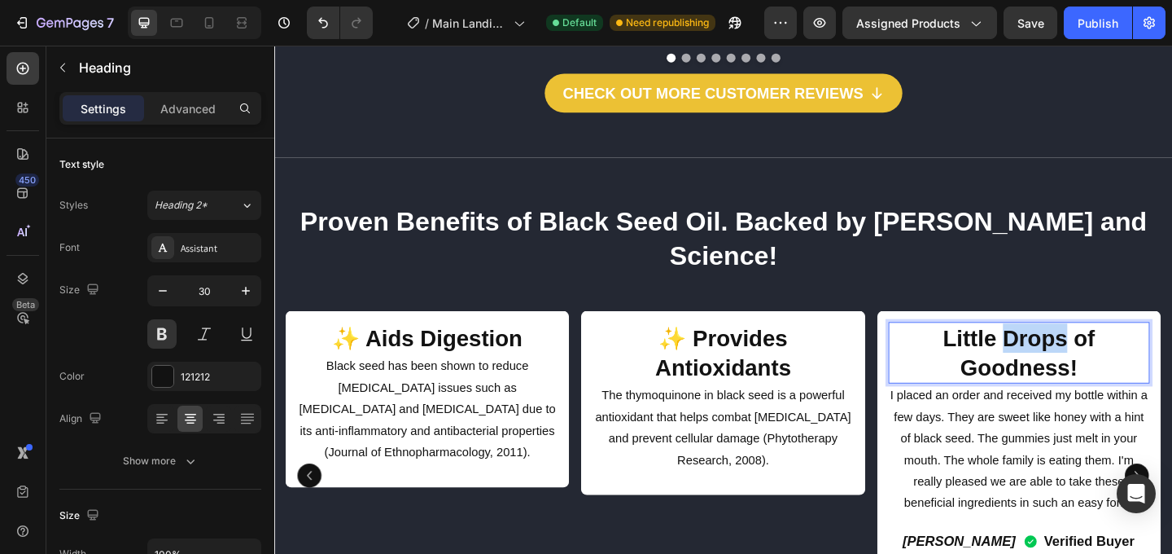
click at [1022, 348] on p "Little Drops of Goodness!" at bounding box center [1084, 379] width 281 height 63
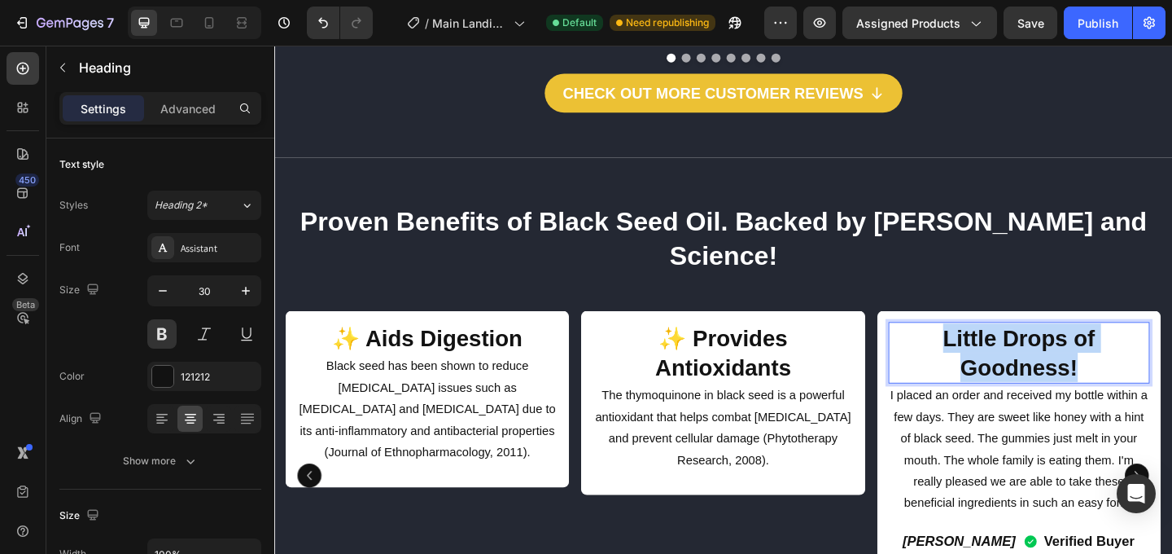
click at [1022, 348] on p "Little Drops of Goodness!" at bounding box center [1084, 379] width 281 height 63
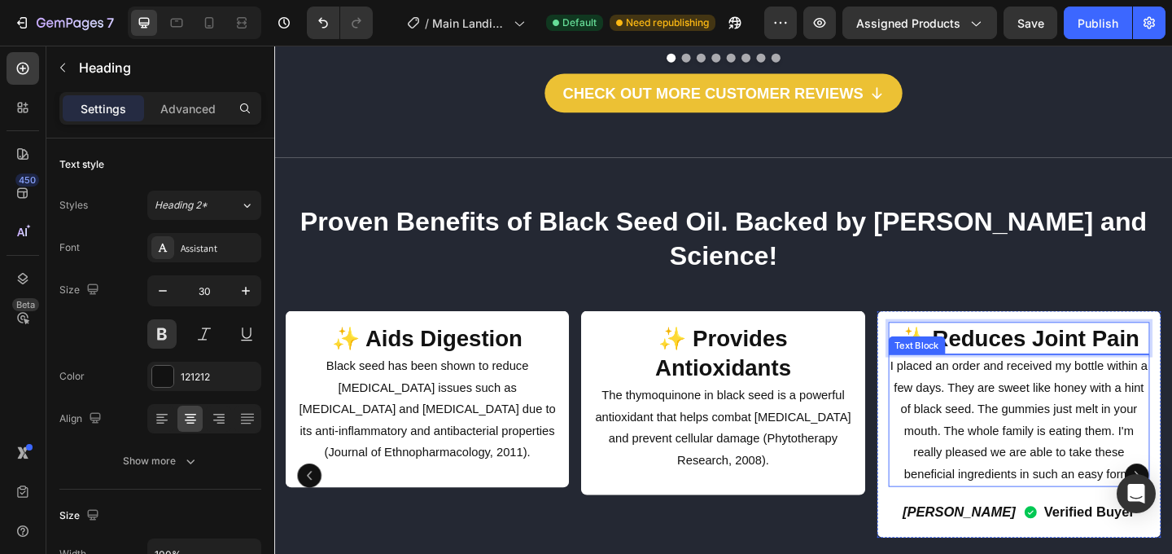
click at [1101, 383] on p "I placed an order and received my bottle within a few days. They are sweet like…" at bounding box center [1084, 453] width 281 height 141
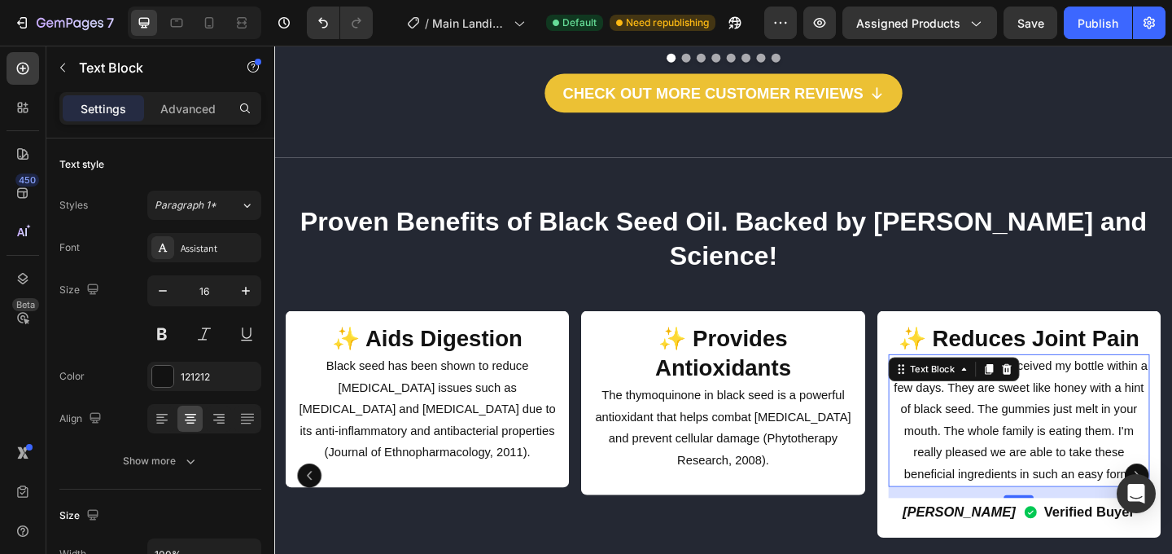
click at [1049, 383] on p "I placed an order and received my bottle within a few days. They are sweet like…" at bounding box center [1084, 453] width 281 height 141
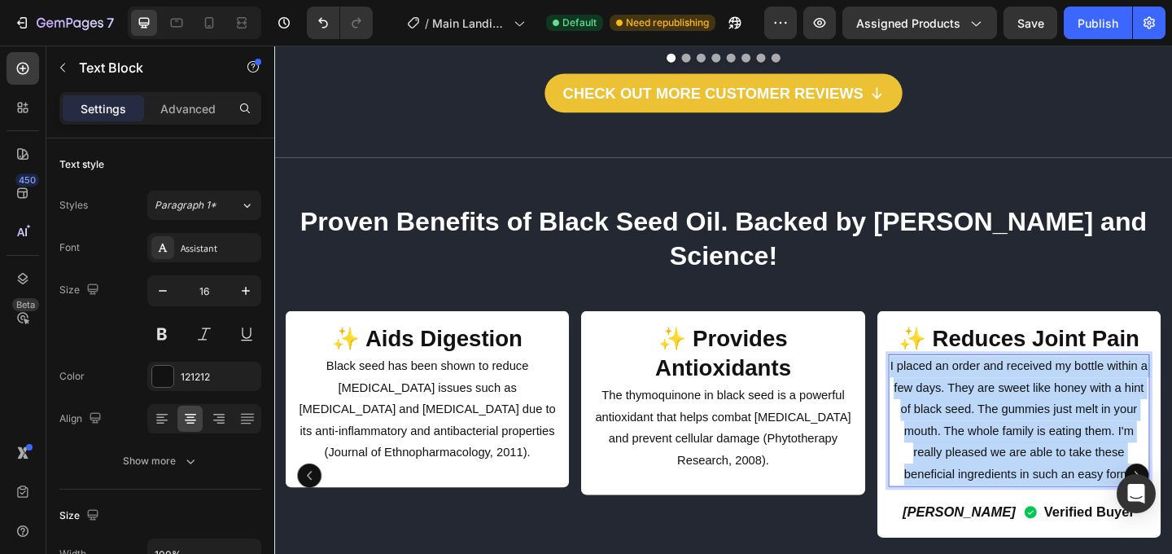
click at [1049, 383] on p "I placed an order and received my bottle within a few days. They are sweet like…" at bounding box center [1084, 453] width 281 height 141
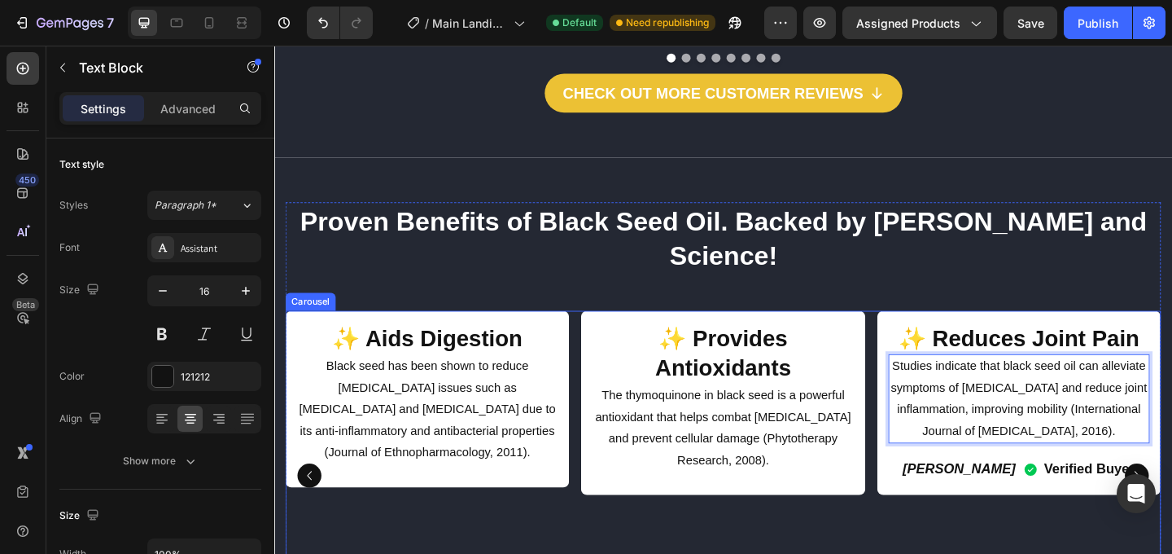
click at [1119, 497] on div "✨ Reduces Joint Pain Heading Studies indicate that black seed oil can alleviate…" at bounding box center [1084, 513] width 309 height 358
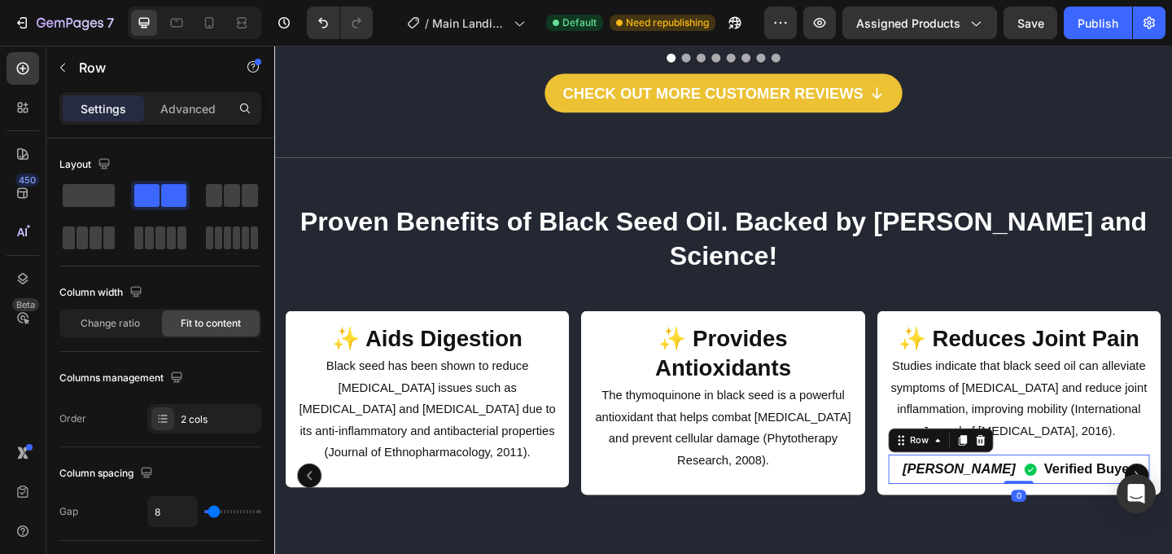
click at [1171, 490] on div "[PERSON_NAME] Text Block Verified Buyer Item List Row 0" at bounding box center [1085, 505] width 284 height 31
click at [1042, 469] on icon at bounding box center [1042, 474] width 11 height 11
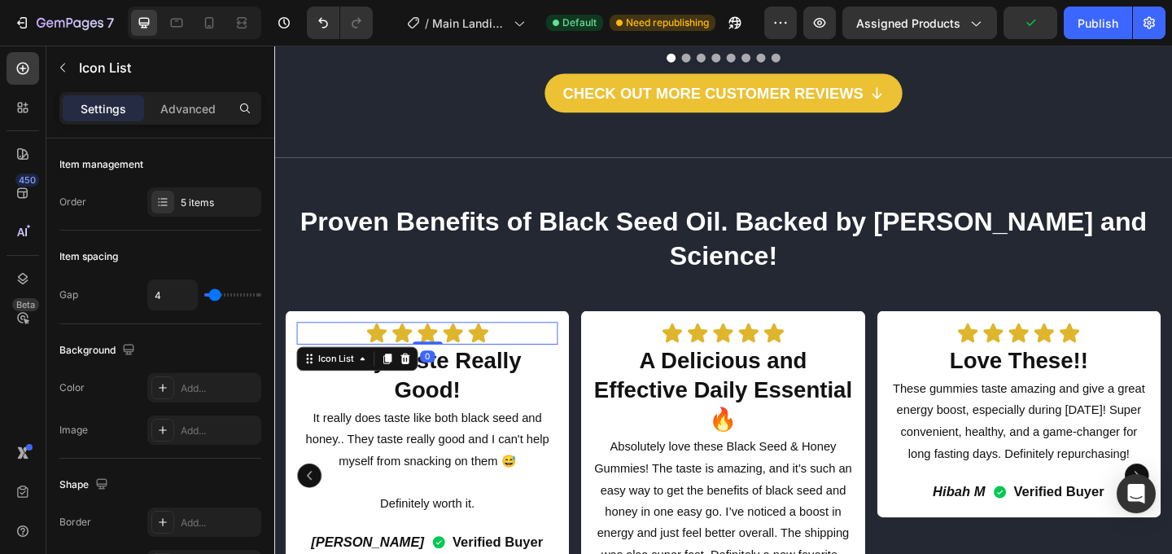
click at [536, 346] on div "Icon Icon Icon Icon Icon" at bounding box center [441, 358] width 284 height 24
click at [418, 379] on icon at bounding box center [416, 385] width 13 height 13
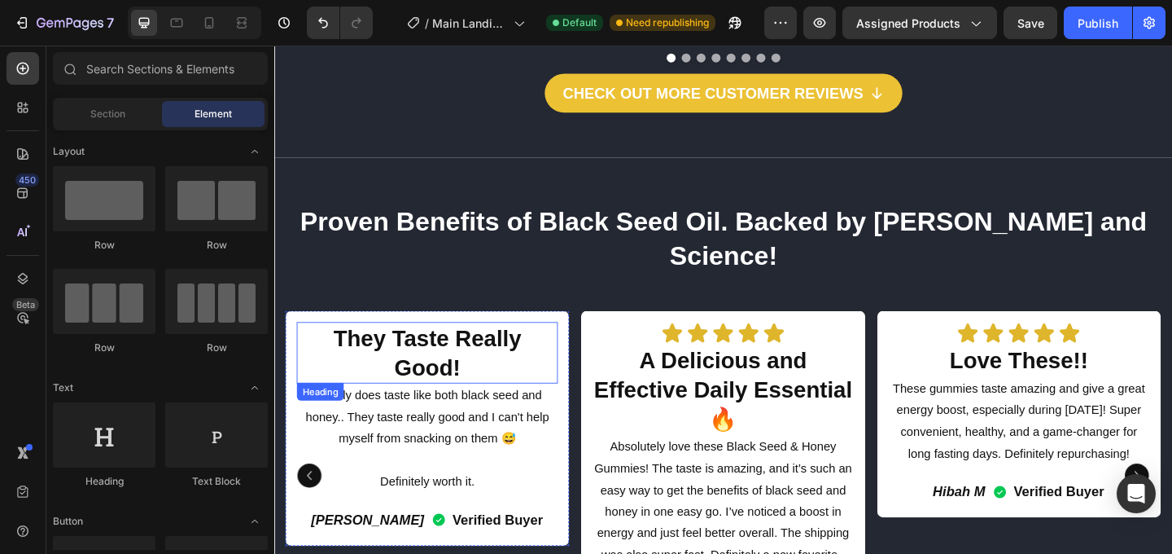
click at [409, 346] on h2 "They Taste Really Good!" at bounding box center [441, 379] width 284 height 67
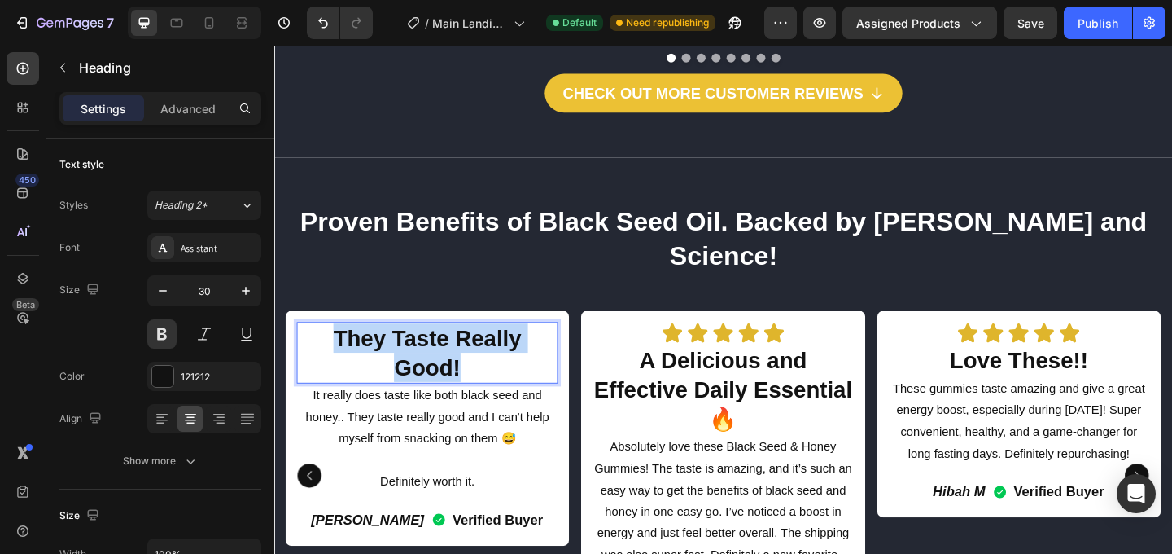
click at [409, 348] on p "They Taste Really Good!" at bounding box center [440, 379] width 281 height 63
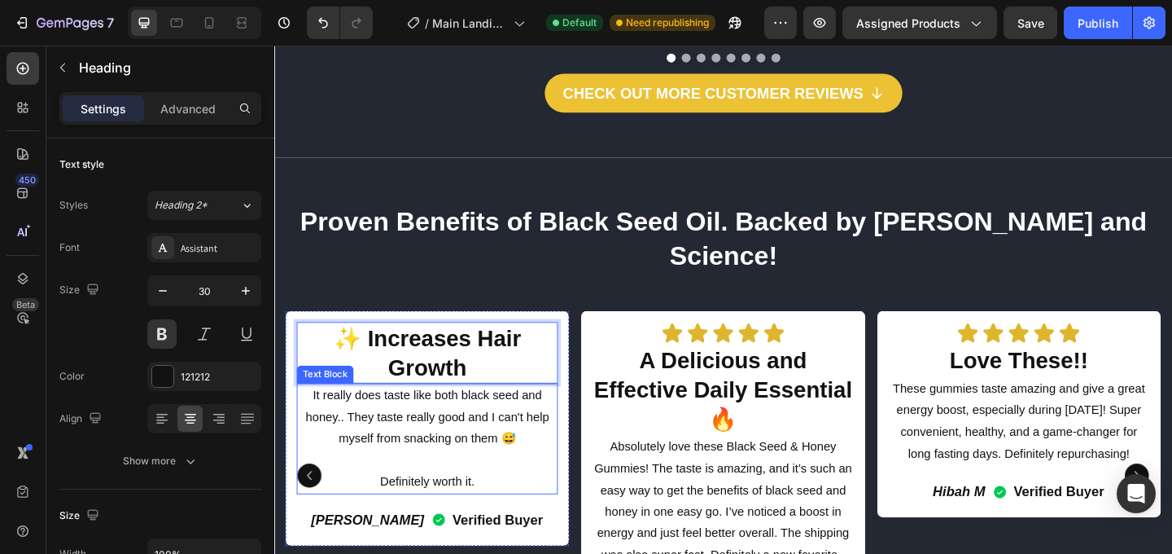
click at [398, 414] on p "It really does taste like both black seed and honey.. They taste really good an…" at bounding box center [440, 449] width 281 height 70
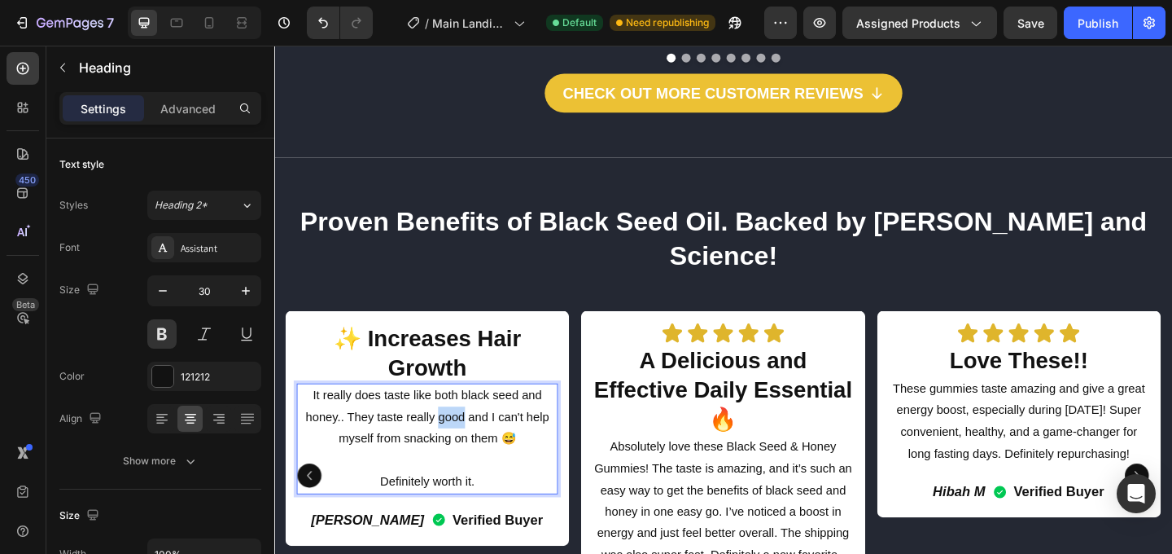
click at [398, 414] on p "It really does taste like both black seed and honey.. They taste really good an…" at bounding box center [440, 449] width 281 height 70
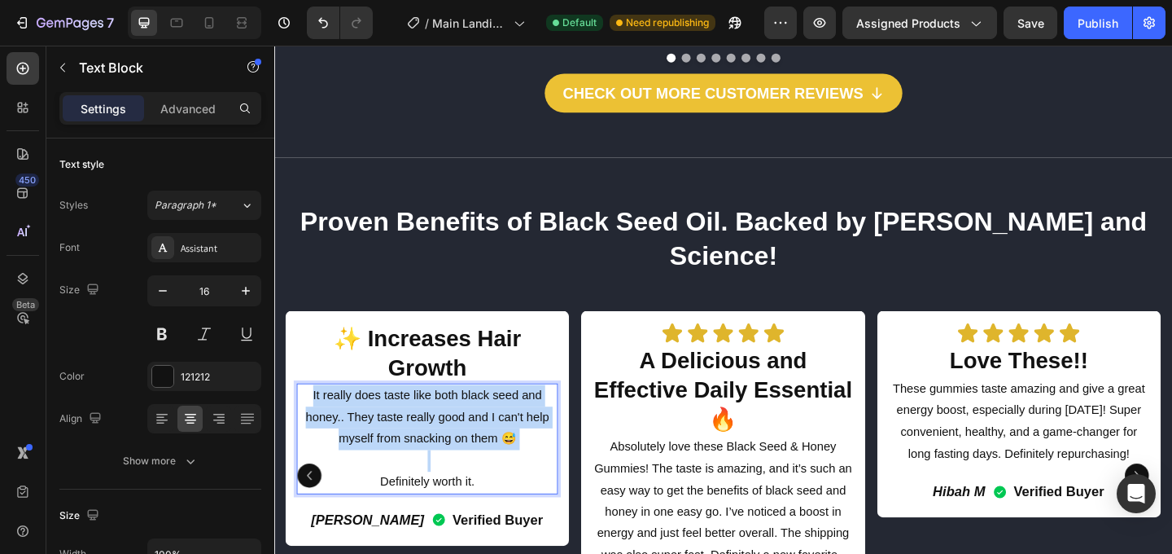
click at [398, 414] on p "It really does taste like both black seed and honey.. They taste really good an…" at bounding box center [440, 449] width 281 height 70
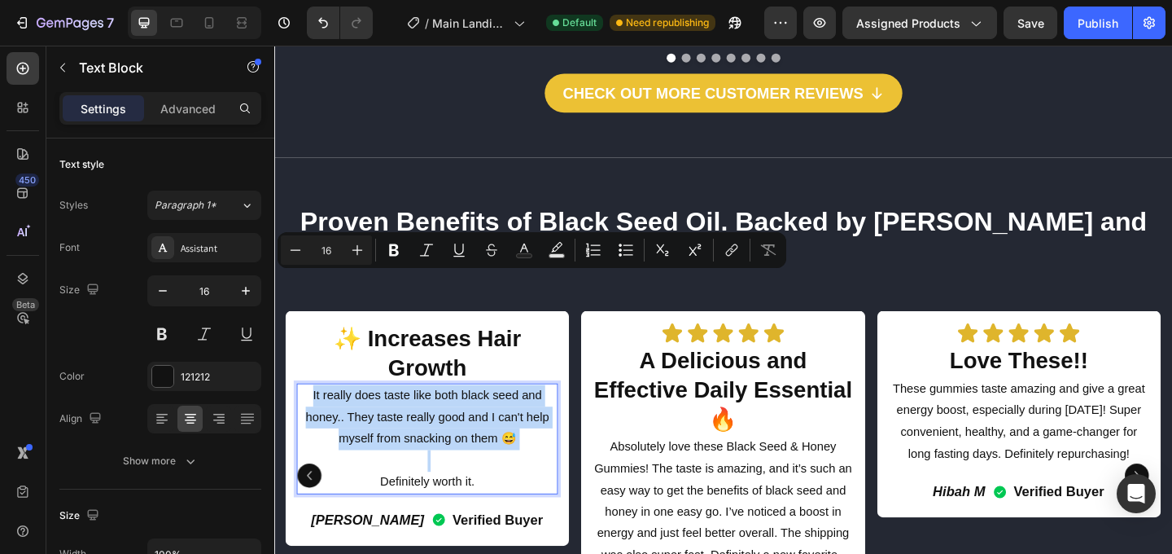
click at [446, 414] on p "It really does taste like both black seed and honey.. They taste really good an…" at bounding box center [440, 449] width 281 height 70
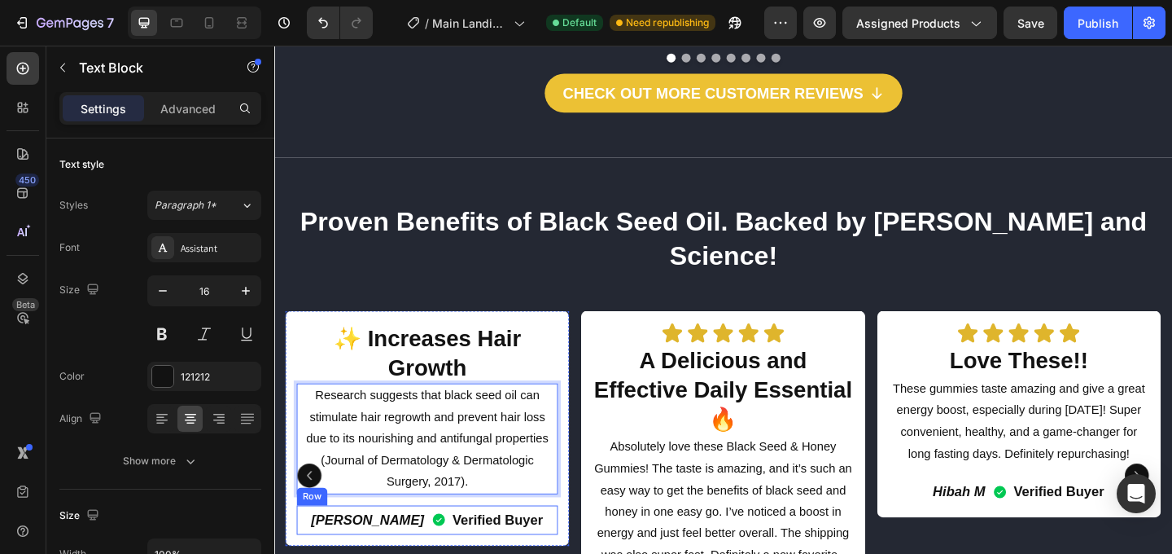
click at [574, 545] on div "Ibrahim Text Block Verified Buyer Item List Row" at bounding box center [441, 560] width 284 height 31
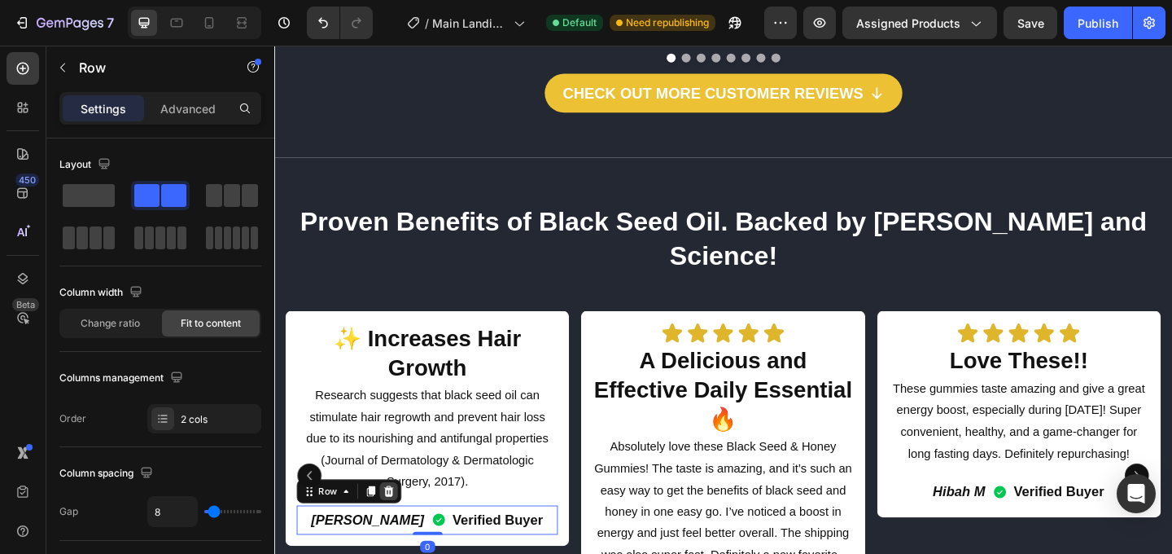
click at [405, 523] on icon at bounding box center [398, 529] width 13 height 13
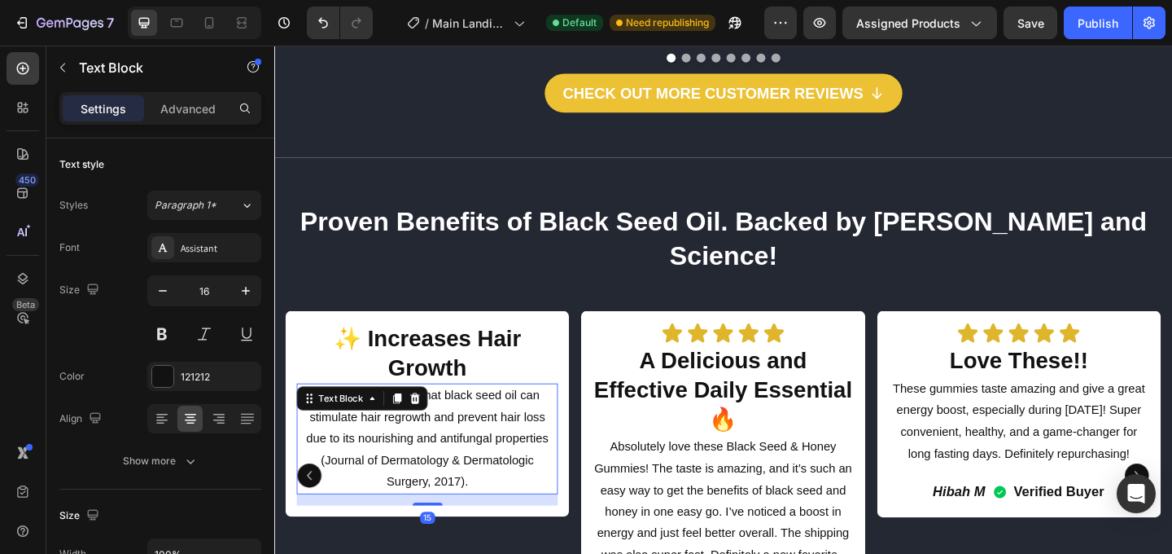
click at [513, 414] on p "Research suggests that black seed oil can stimulate hair regrowth and prevent h…" at bounding box center [440, 472] width 281 height 117
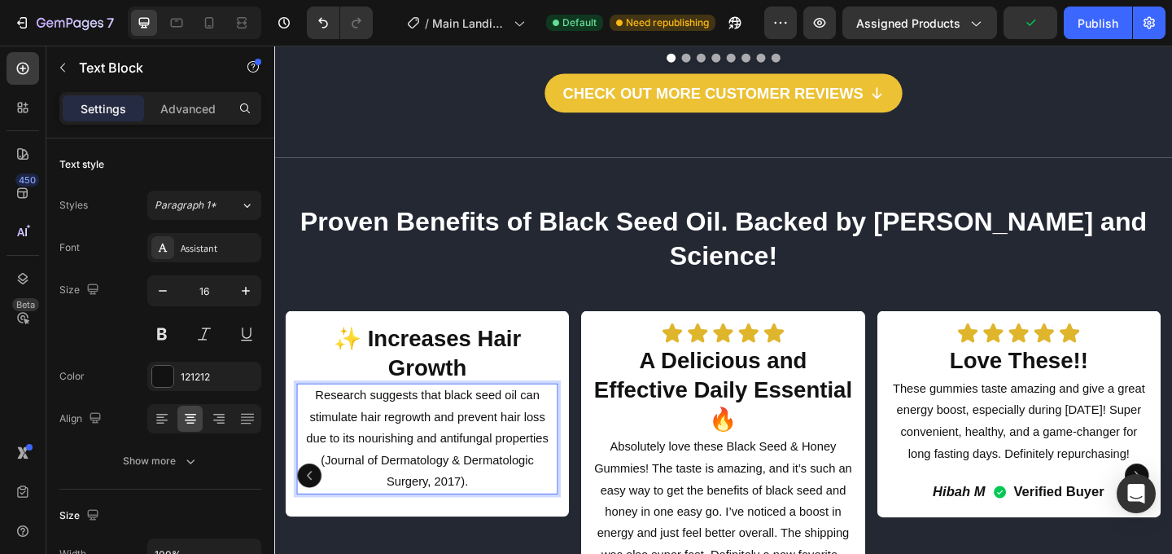
click at [512, 414] on p "Research suggests that black seed oil can stimulate hair regrowth and prevent h…" at bounding box center [440, 472] width 281 height 117
click at [563, 414] on p "Research suggests that black seed oil can stimulate hair regrowth and prevent h…" at bounding box center [440, 449] width 281 height 70
click at [712, 471] on p "Absolutely love these Black Seed & Honey Gummies! The taste is amazing, and it’…" at bounding box center [762, 553] width 281 height 164
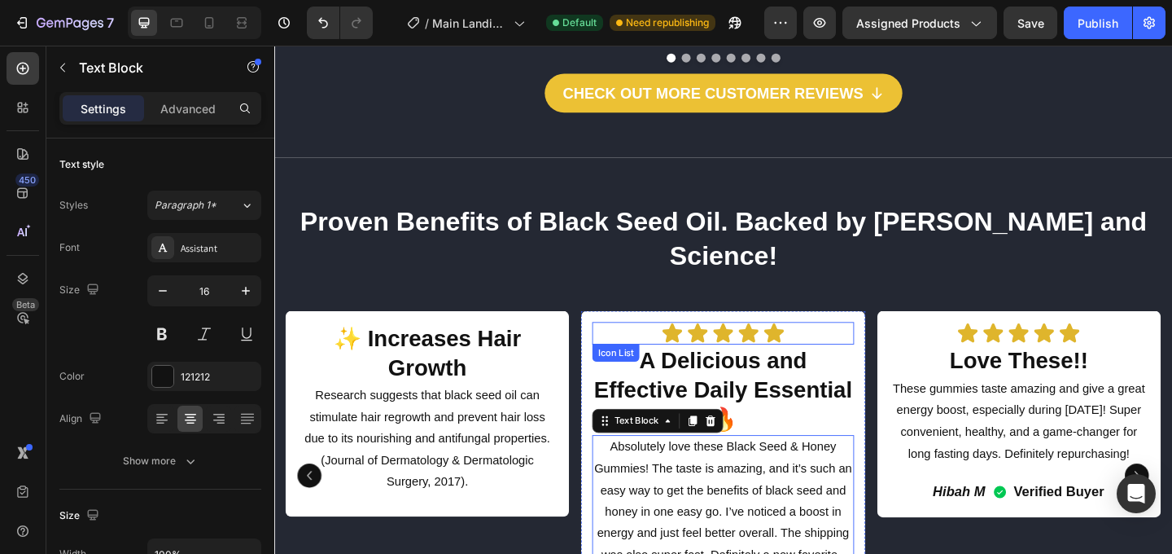
click at [855, 346] on div "Icon Icon Icon Icon Icon" at bounding box center [762, 358] width 284 height 24
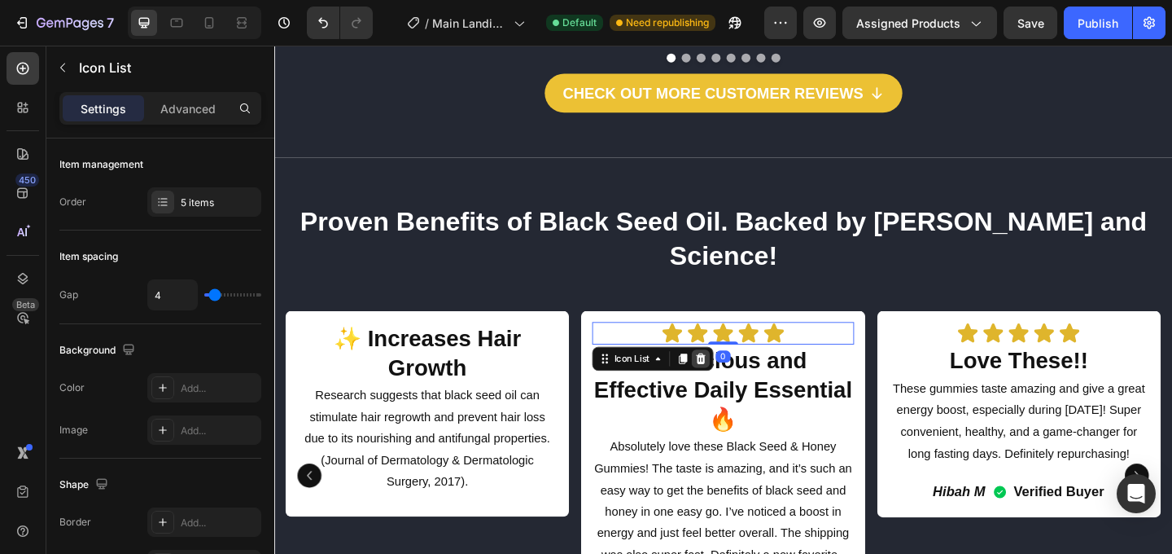
click at [742, 380] on icon at bounding box center [738, 385] width 11 height 11
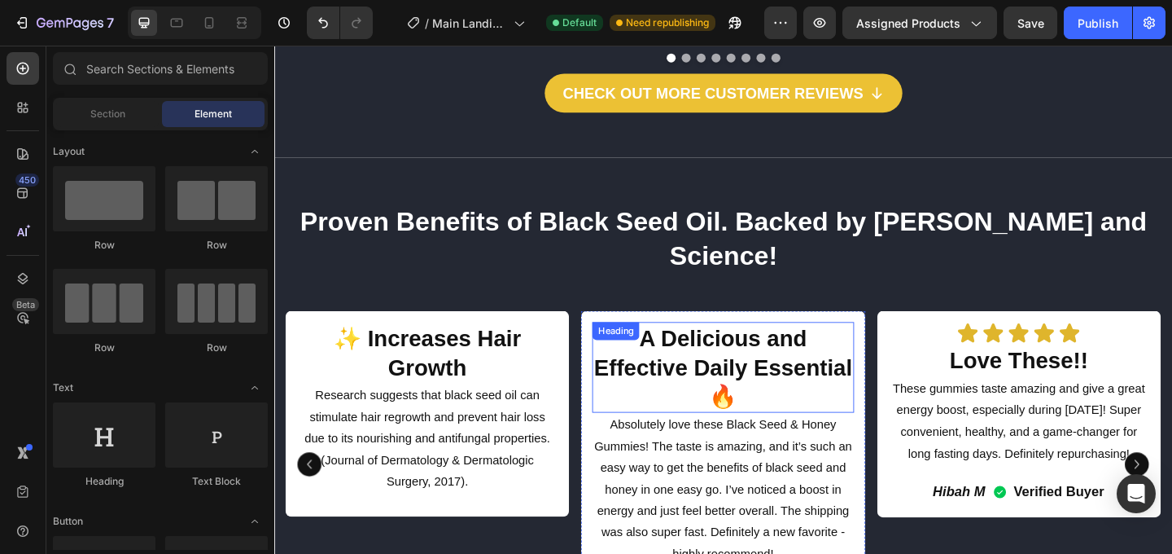
click at [778, 346] on h2 "A Delicious and Effective Daily Essential 🔥" at bounding box center [762, 395] width 284 height 99
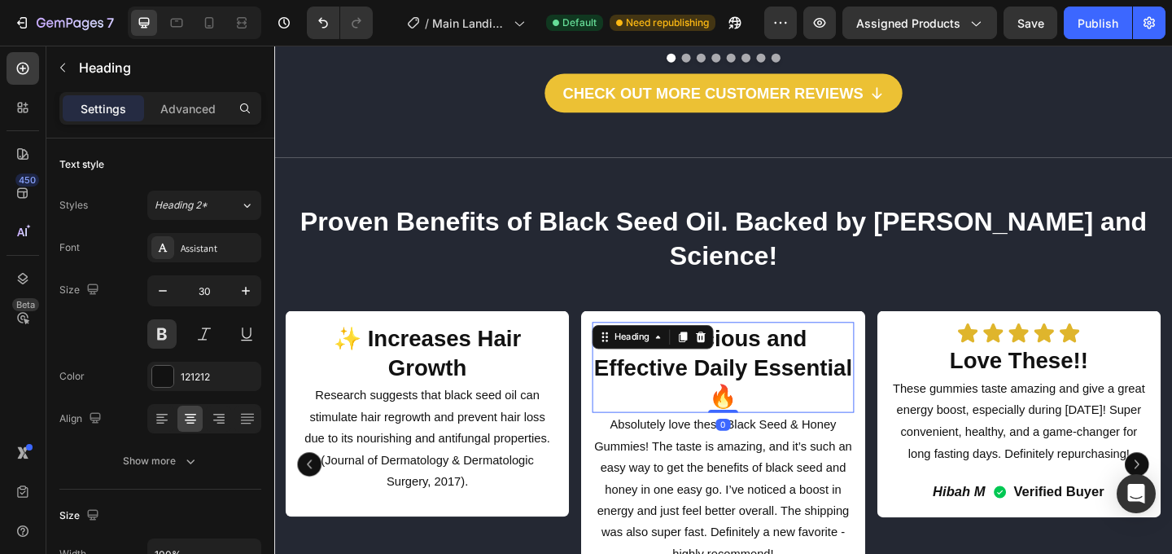
click at [778, 346] on h2 "A Delicious and Effective Daily Essential 🔥" at bounding box center [762, 395] width 284 height 99
click at [778, 348] on p "A Delicious and Effective Daily Essential 🔥" at bounding box center [762, 395] width 281 height 95
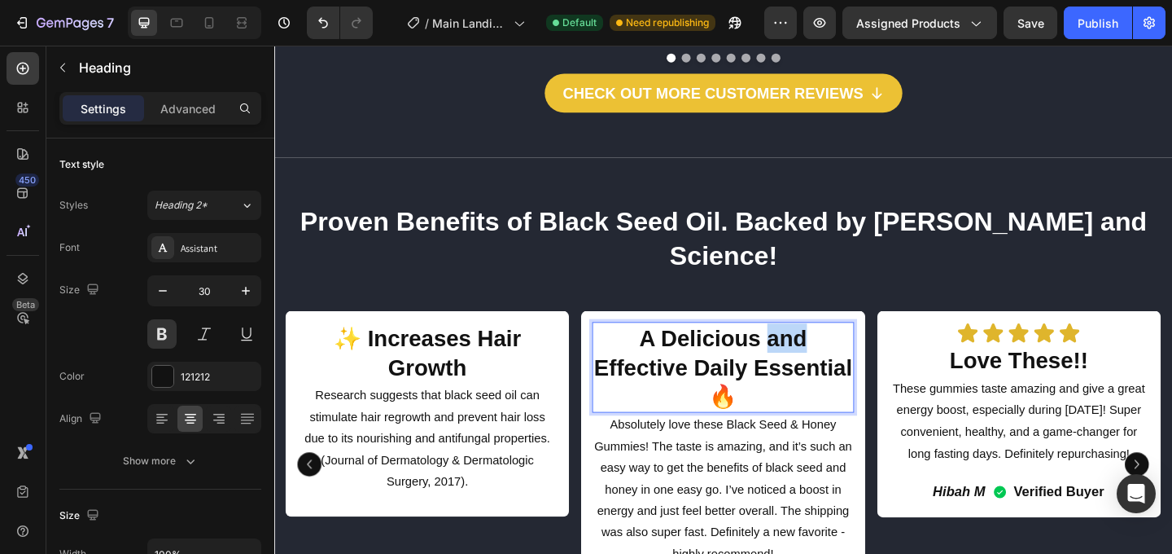
click at [778, 348] on p "A Delicious and Effective Daily Essential 🔥" at bounding box center [762, 395] width 281 height 95
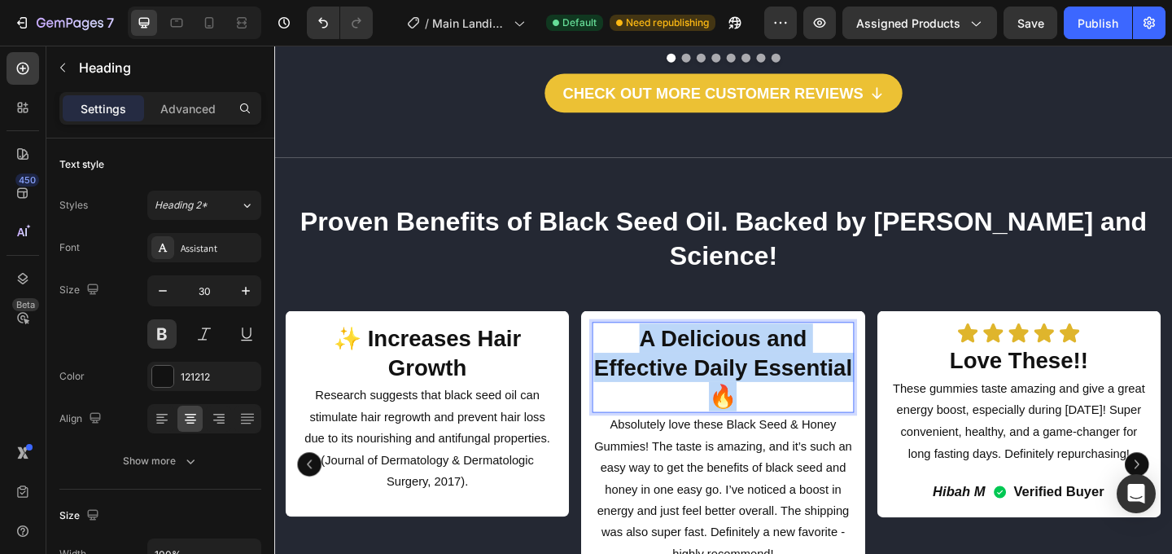
click at [778, 348] on p "A Delicious and Effective Daily Essential 🔥" at bounding box center [762, 395] width 281 height 95
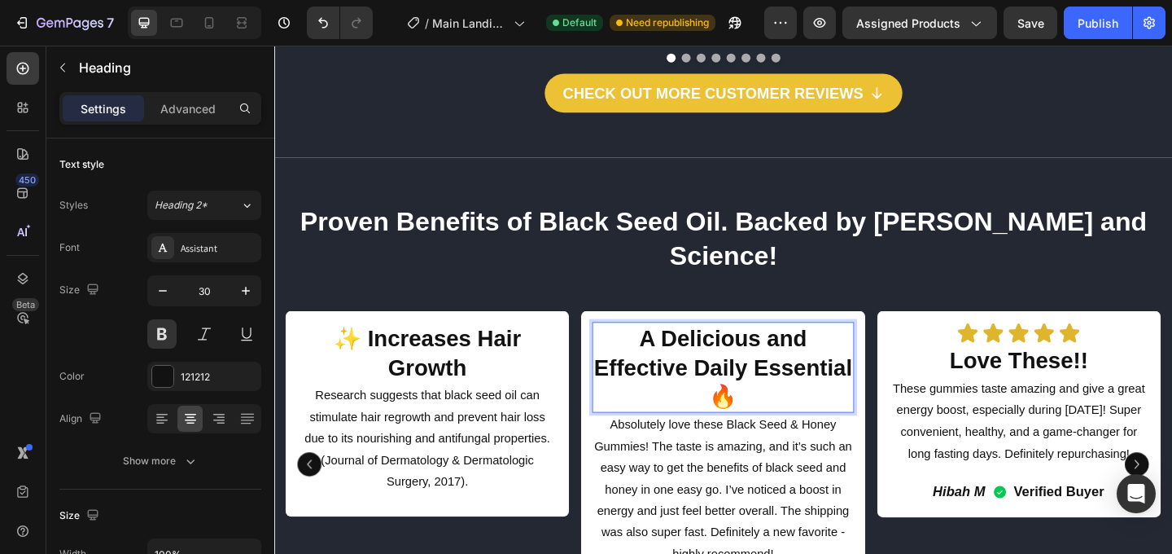
click at [812, 348] on p "A Delicious and Effective Daily Essential 🔥" at bounding box center [762, 395] width 281 height 95
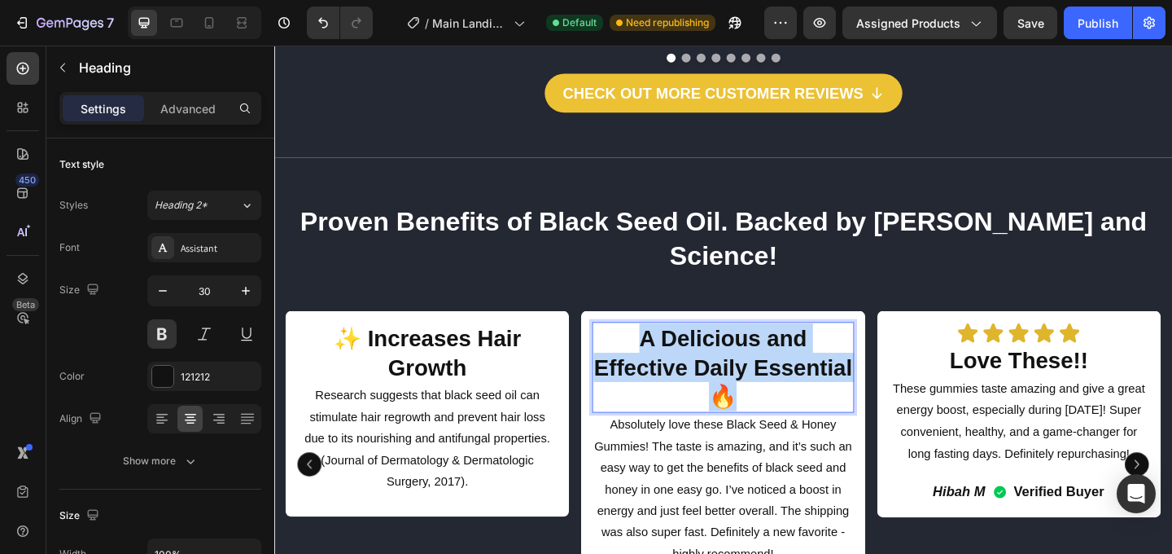
click at [812, 348] on p "A Delicious and Effective Daily Essential 🔥" at bounding box center [762, 395] width 281 height 95
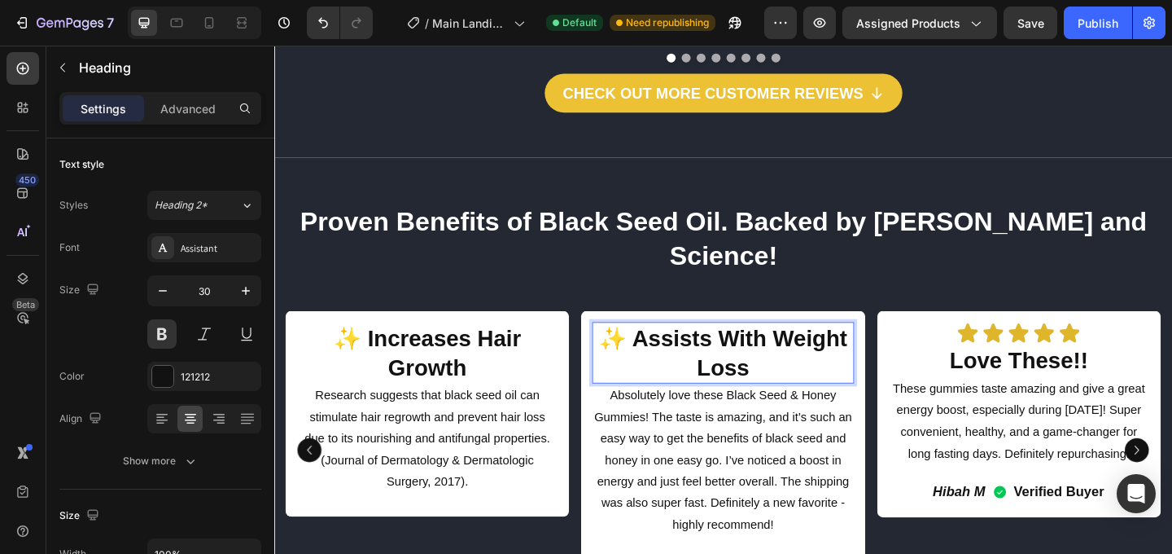
click at [745, 348] on p "✨ Assists With Weight Loss" at bounding box center [762, 379] width 281 height 63
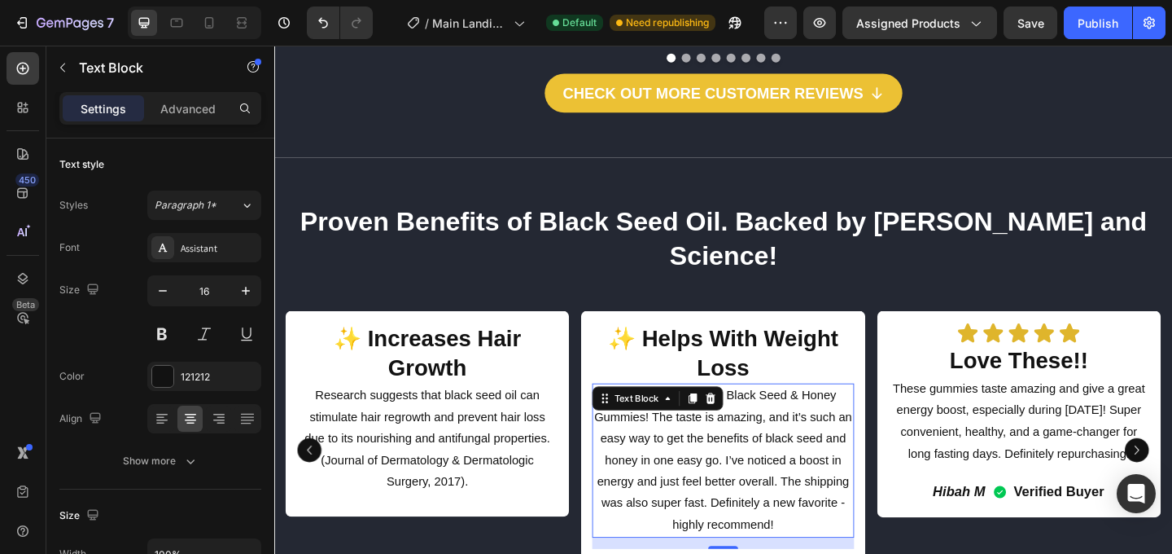
click at [783, 414] on p "Absolutely love these Black Seed & Honey Gummies! The taste is amazing, and it’…" at bounding box center [762, 496] width 281 height 164
click at [686, 414] on p "Absolutely love these Black Seed & Honey Gummies! The taste is amazing, and it’…" at bounding box center [762, 496] width 281 height 164
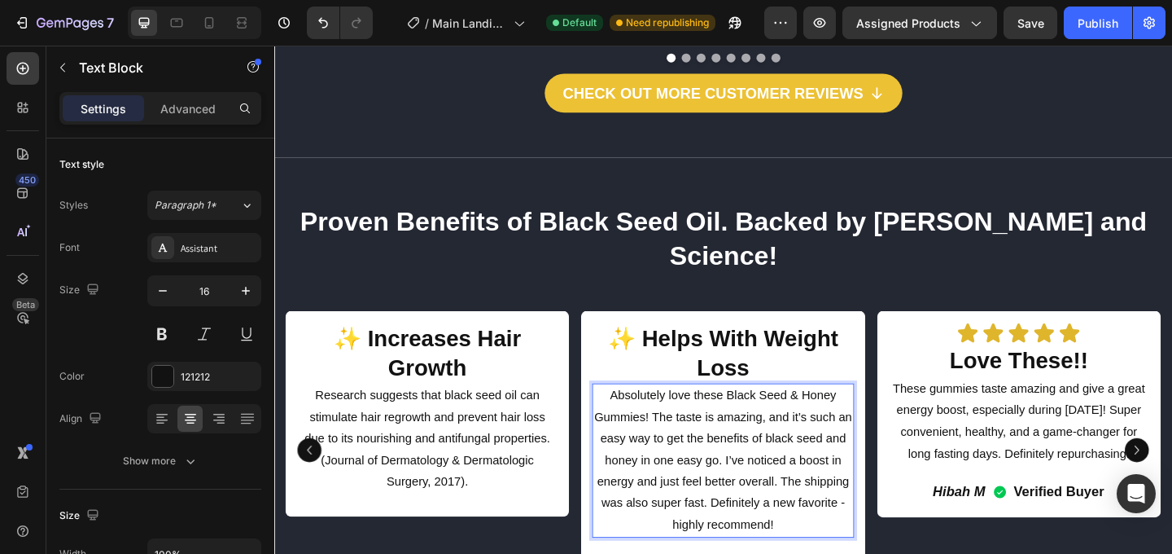
click at [686, 414] on p "Absolutely love these Black Seed & Honey Gummies! The taste is amazing, and it’…" at bounding box center [762, 496] width 281 height 164
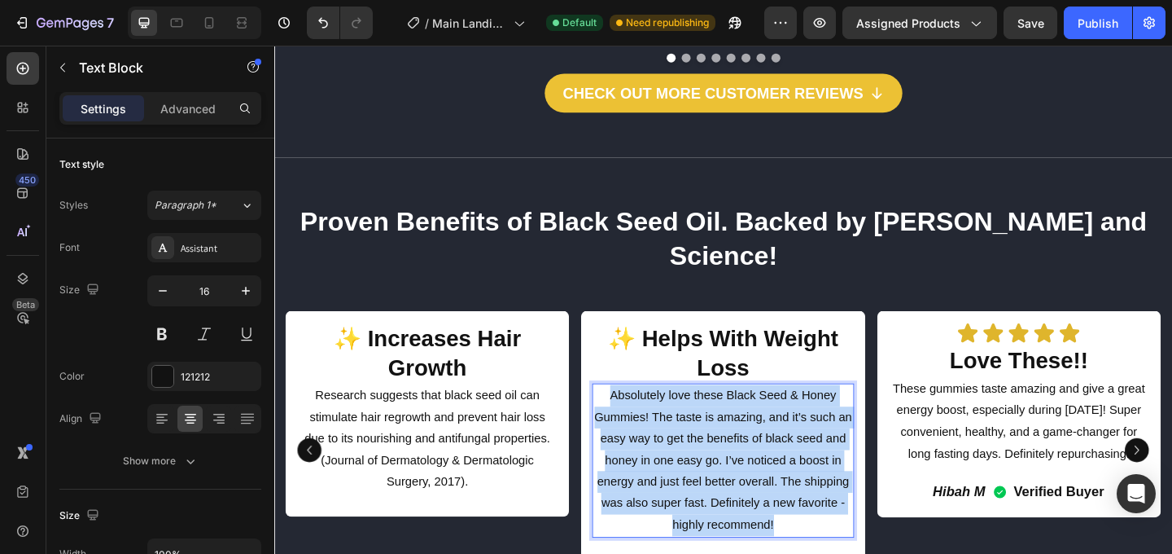
click at [686, 414] on p "Absolutely love these Black Seed & Honey Gummies! The taste is amazing, and it’…" at bounding box center [762, 496] width 281 height 164
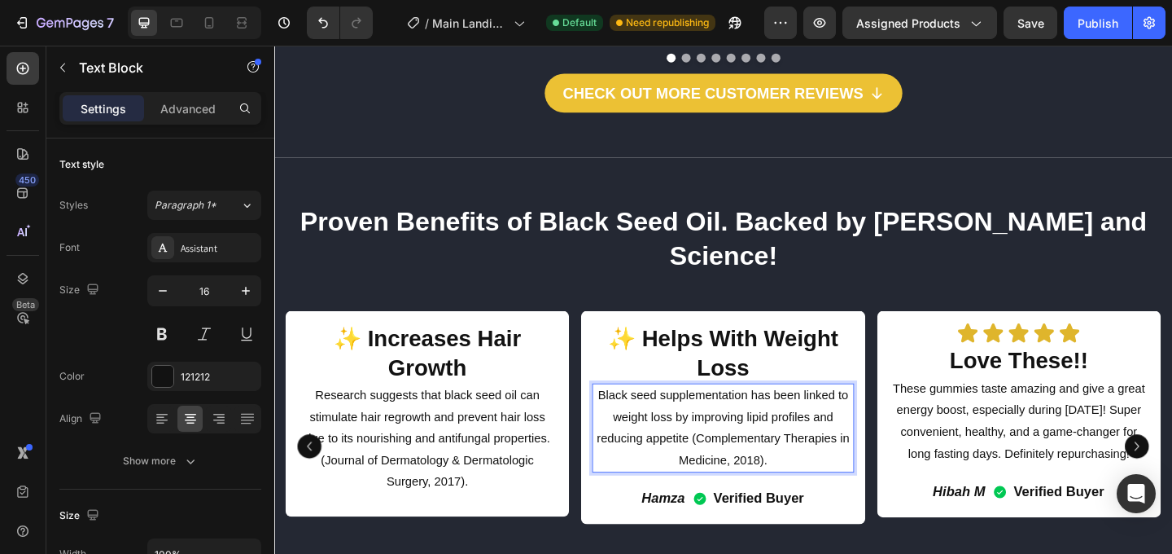
click at [680, 414] on p "Black seed supplementation has been linked to weight loss by improving lipid pr…" at bounding box center [762, 461] width 281 height 94
click at [809, 414] on p "Black seed supplementation has been linked to weight loss by improving lipid pr…" at bounding box center [762, 449] width 281 height 70
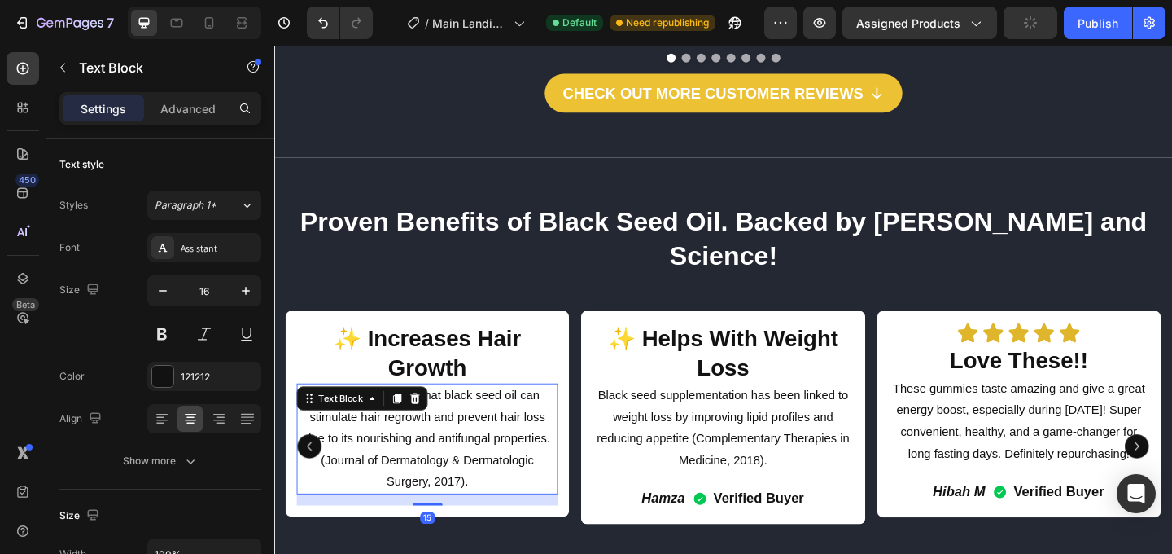
click at [493, 485] on p "(Journal of Dermatology & Dermatologic Surgery, 2017)." at bounding box center [440, 508] width 281 height 47
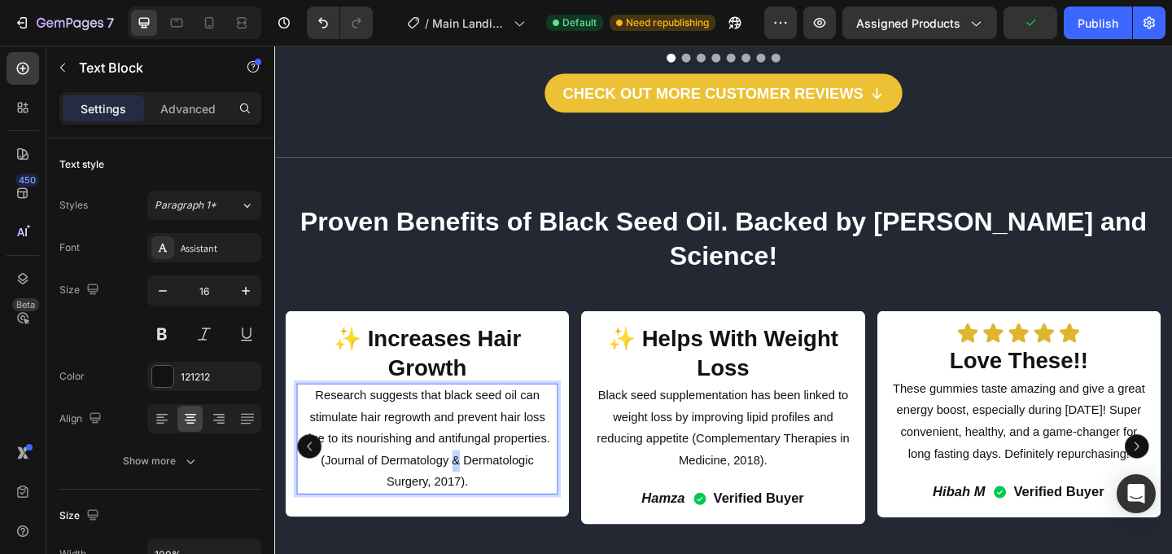
click at [444, 485] on p "(Journal of Dermatology & Dermatologic Surgery, 2017)." at bounding box center [440, 508] width 281 height 47
click at [305, 485] on p "(Journal of Dermatology & Dermatologic Surgery, 2017)." at bounding box center [440, 508] width 281 height 47
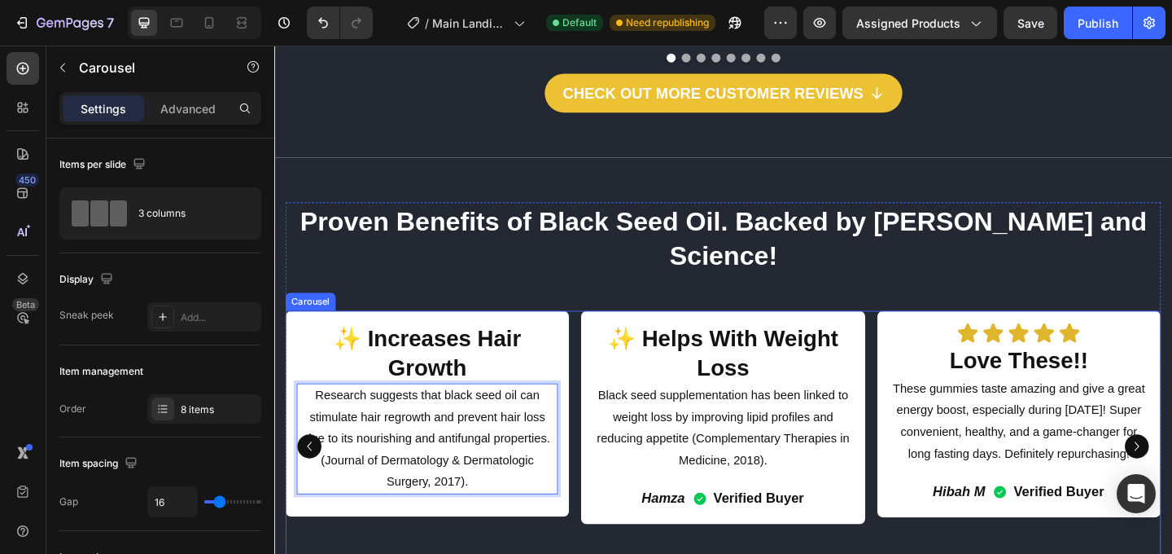
click at [842, 478] on div "✨ Helps With Weight Loss Heading Black seed supplementation has been linked to …" at bounding box center [762, 481] width 309 height 295
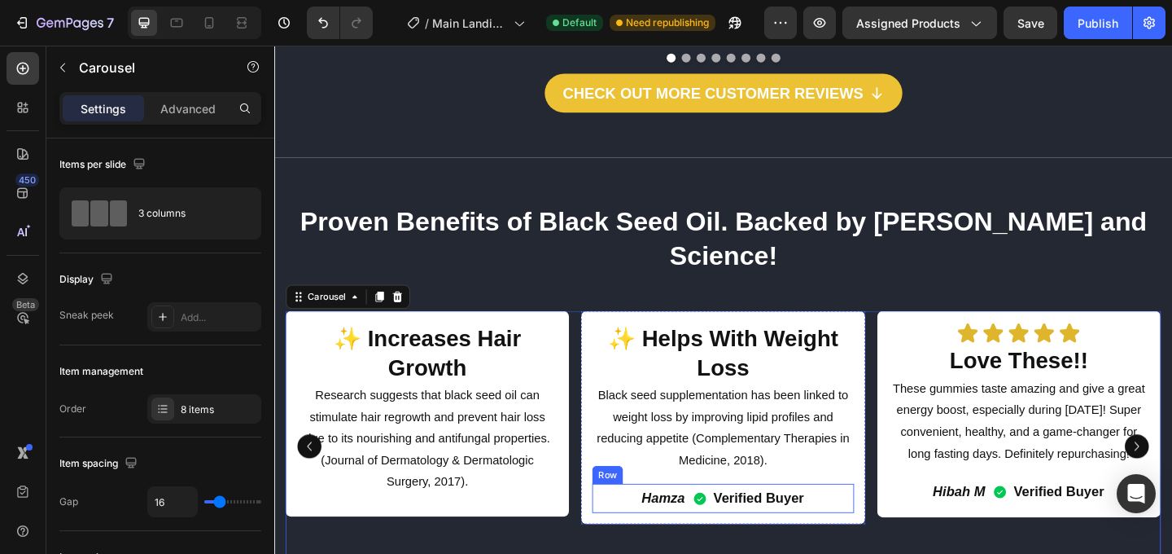
click at [875, 522] on div "Hamza Text Block Verified Buyer Item List Row" at bounding box center [762, 537] width 284 height 31
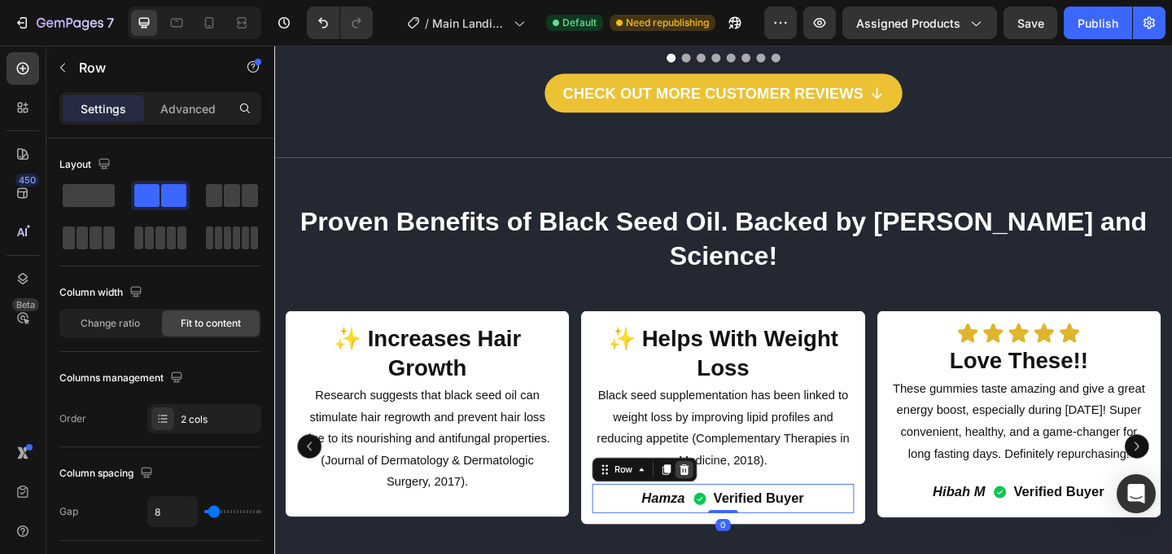
click at [722, 501] on icon at bounding box center [721, 506] width 11 height 11
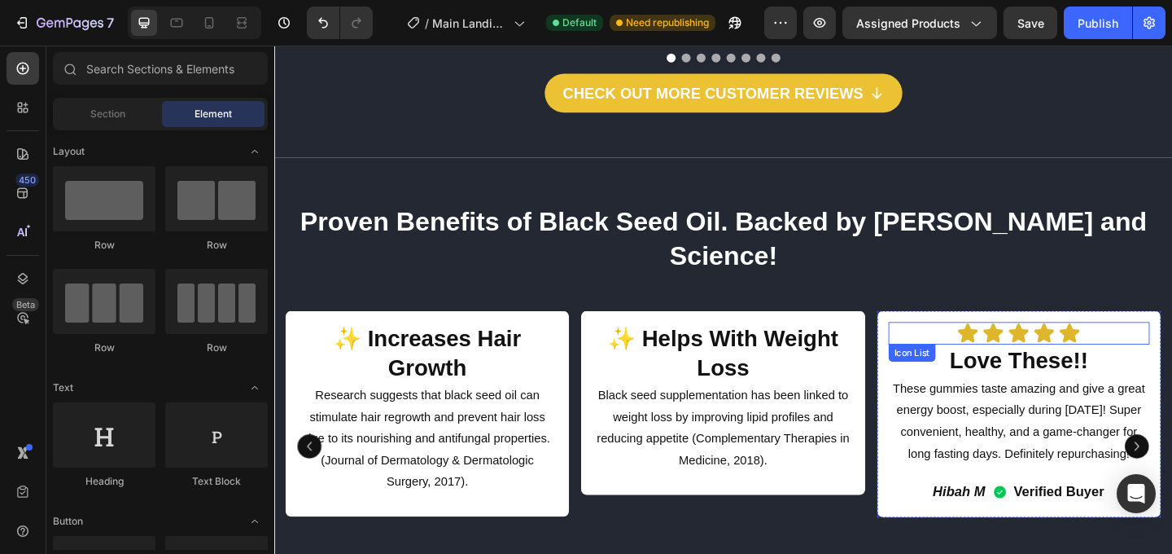
click at [1171, 346] on div "Icon Icon Icon Icon Icon" at bounding box center [1085, 358] width 284 height 24
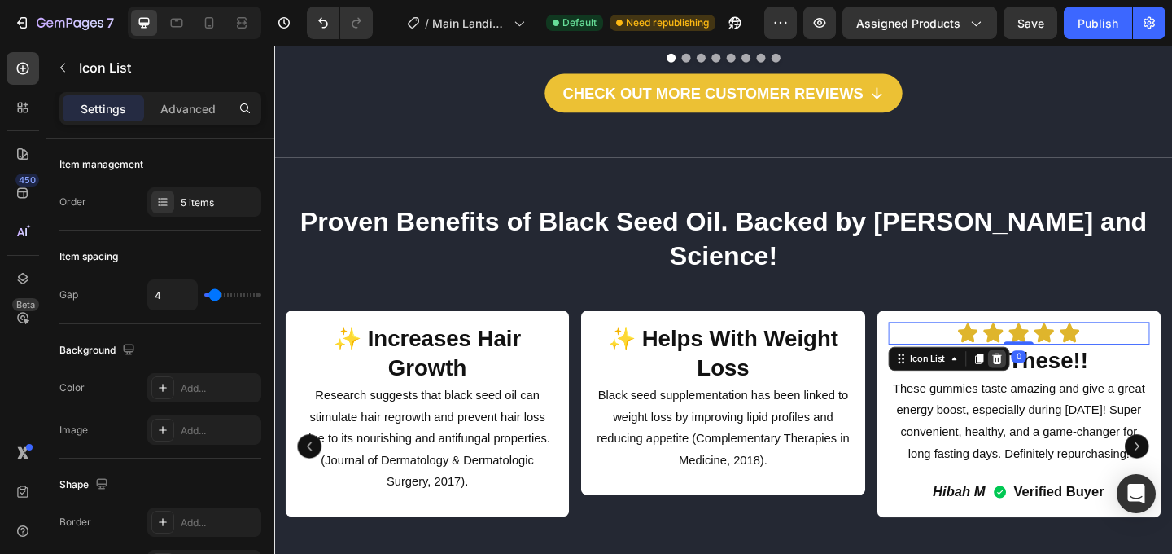
click at [1057, 379] on icon at bounding box center [1060, 385] width 13 height 13
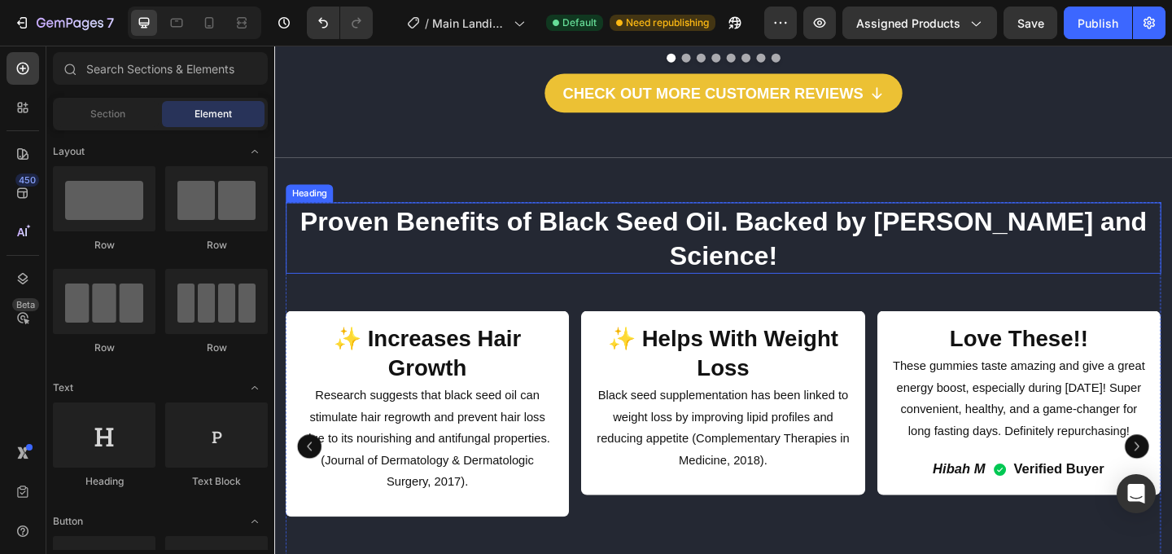
click at [1171, 217] on p "Proven Benefits of Black Seed Oil. Backed by [PERSON_NAME] and Science!" at bounding box center [762, 254] width 949 height 74
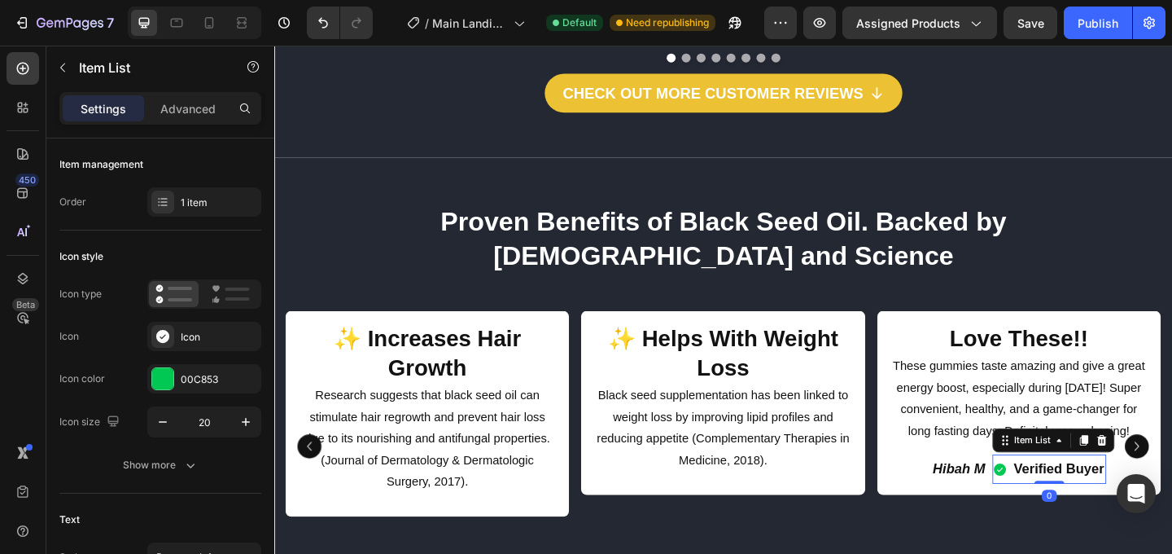
click at [1066, 498] on icon at bounding box center [1064, 506] width 16 height 16
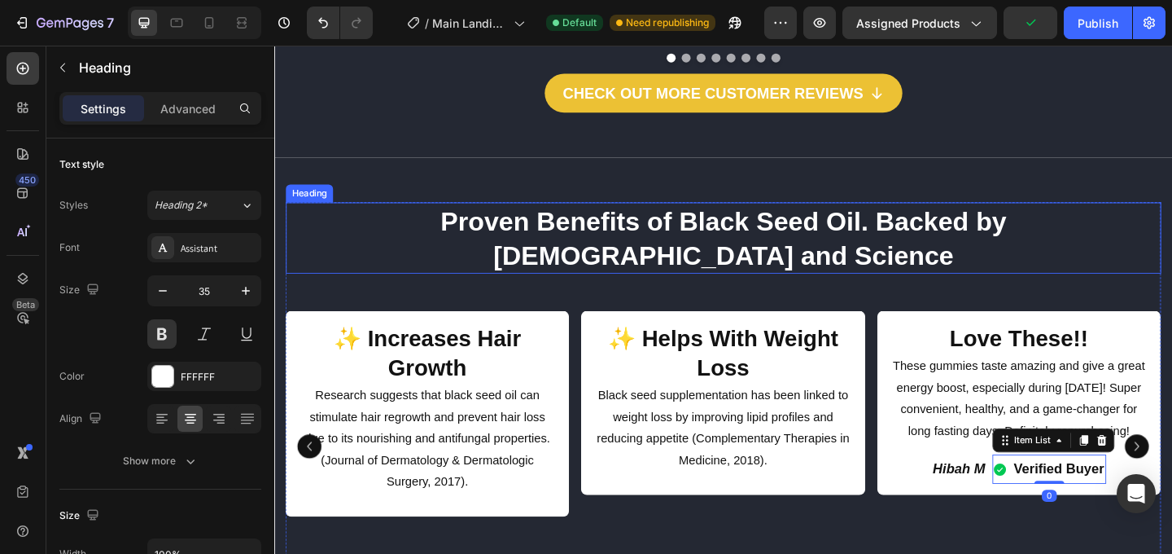
click at [1161, 217] on p "Proven Benefits of Black Seed Oil. Backed by [DEMOGRAPHIC_DATA] and Science" at bounding box center [762, 254] width 949 height 74
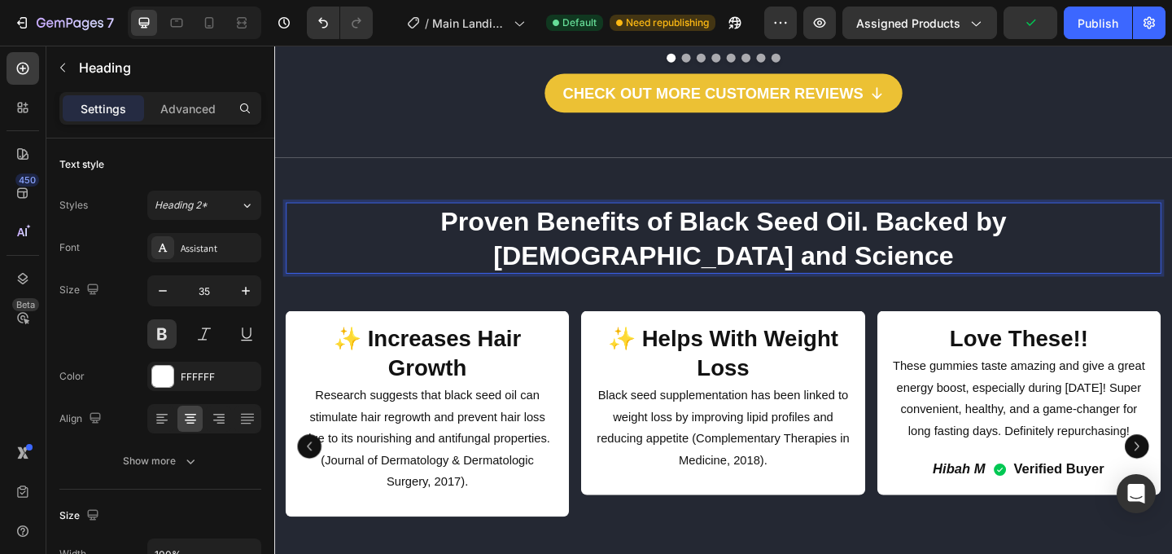
click at [1169, 217] on p "Proven Benefits of Black Seed Oil. Backed by [DEMOGRAPHIC_DATA] and Science" at bounding box center [762, 254] width 949 height 74
click at [1167, 346] on h2 "Love These!!" at bounding box center [1085, 363] width 284 height 35
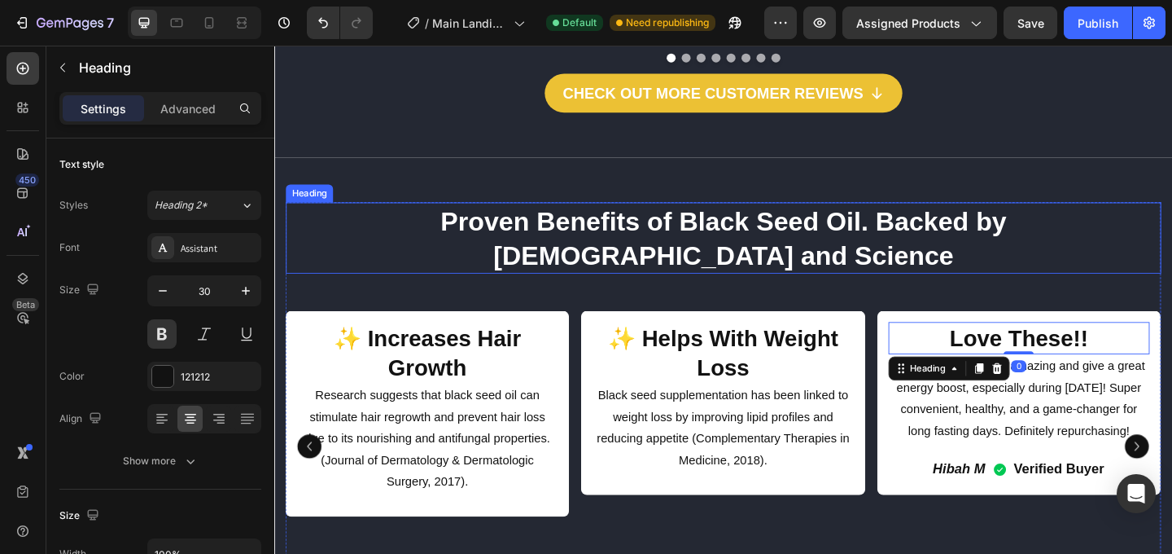
click at [1163, 217] on p "Proven Benefits of Black Seed Oil. Backed by [DEMOGRAPHIC_DATA] and Science" at bounding box center [762, 254] width 949 height 74
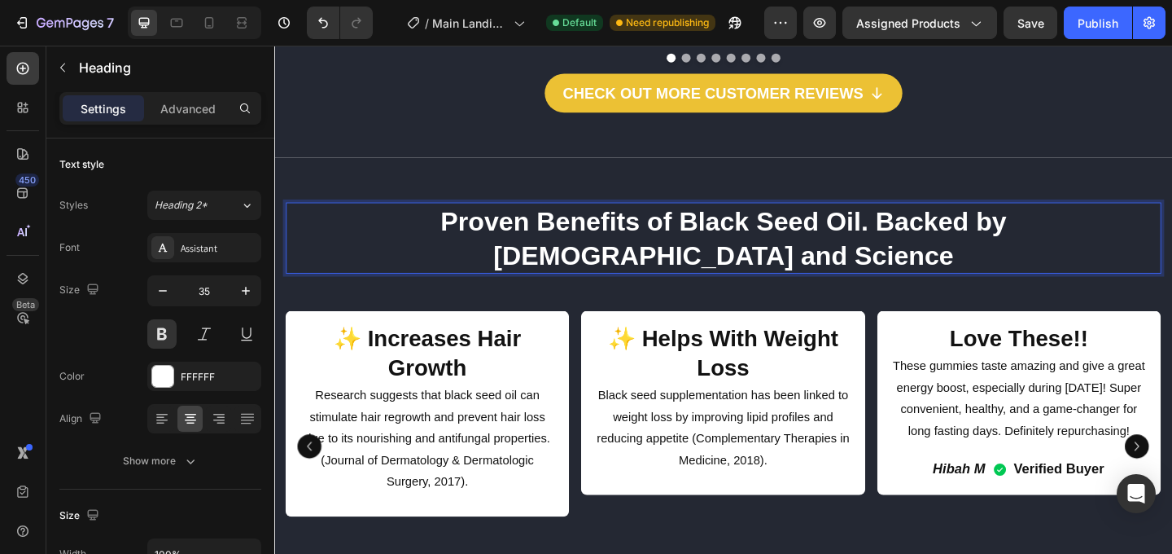
click at [1170, 217] on p "Proven Benefits of Black Seed Oil. Backed by [DEMOGRAPHIC_DATA] and Science" at bounding box center [762, 254] width 949 height 74
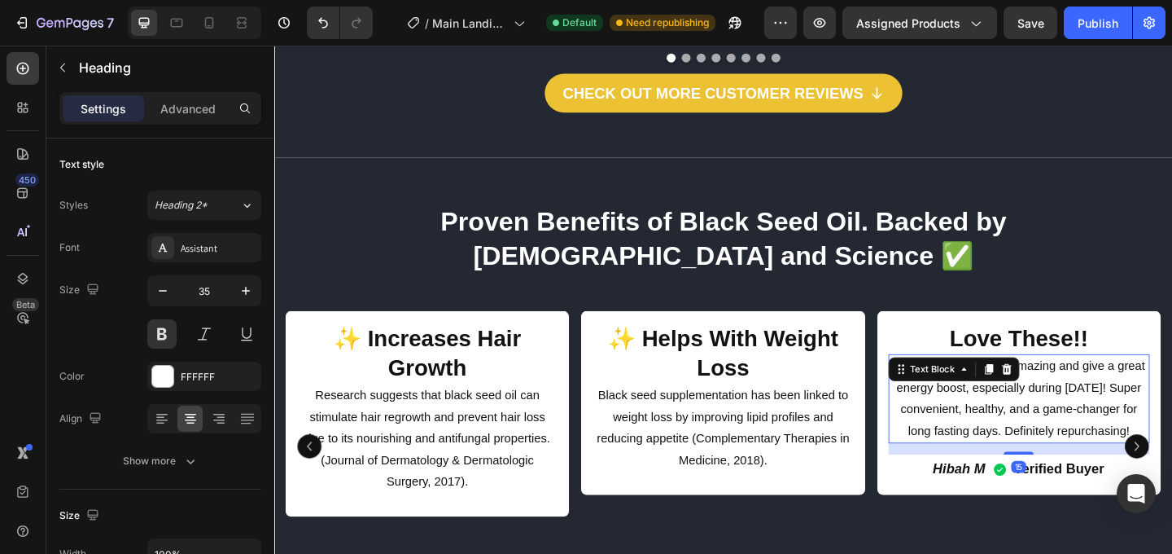
click at [1088, 383] on p "These gummies taste amazing and give a great energy boost, especially during [D…" at bounding box center [1084, 430] width 281 height 94
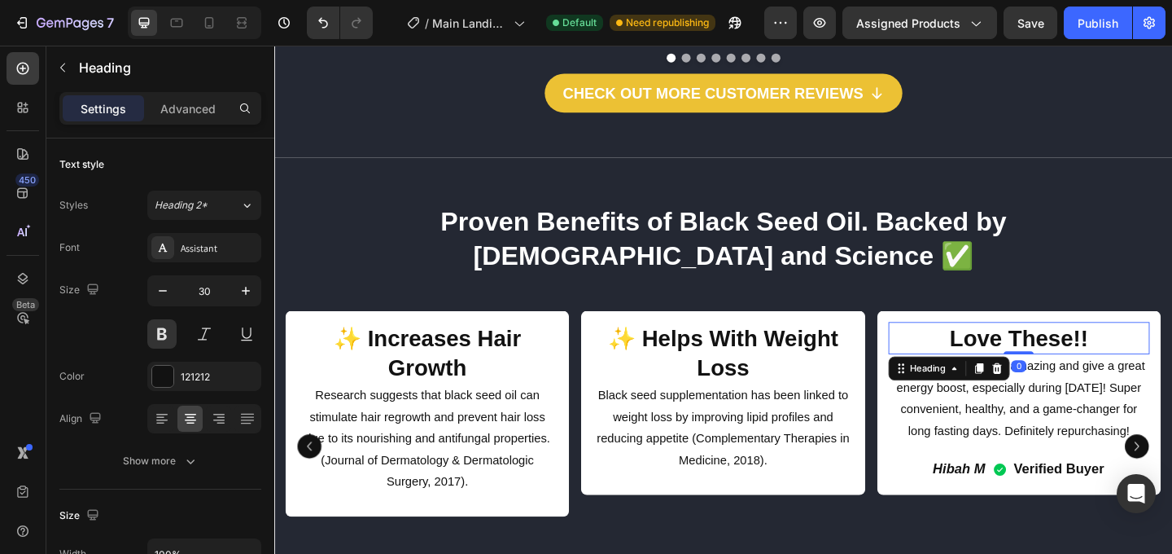
click at [1171, 346] on h2 "Love These!!" at bounding box center [1085, 363] width 284 height 35
click at [1154, 346] on h2 "Love These!!" at bounding box center [1085, 363] width 284 height 35
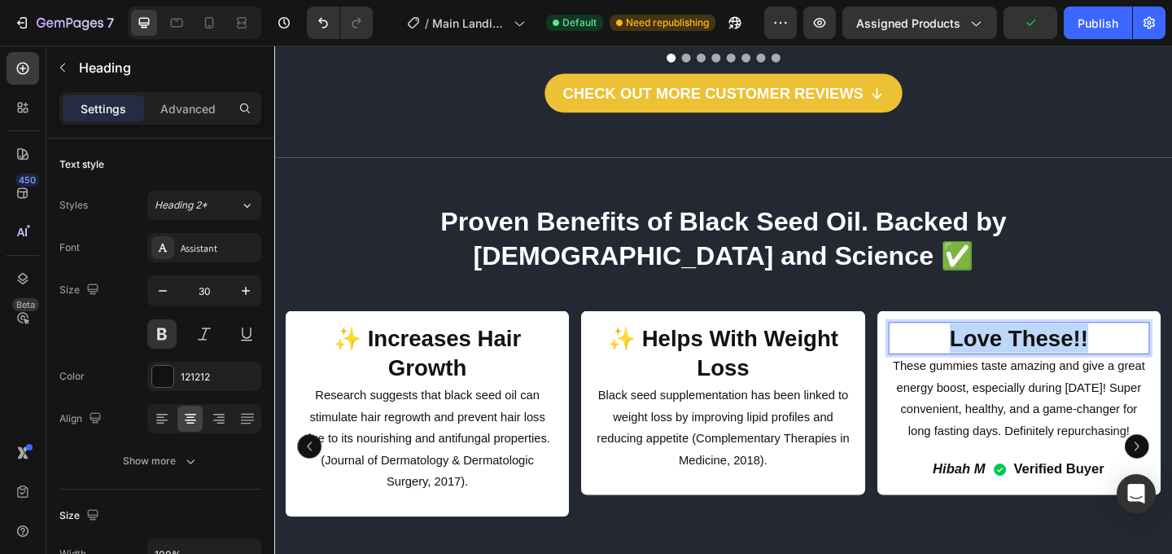
click at [1154, 348] on p "Love These!!" at bounding box center [1084, 364] width 281 height 32
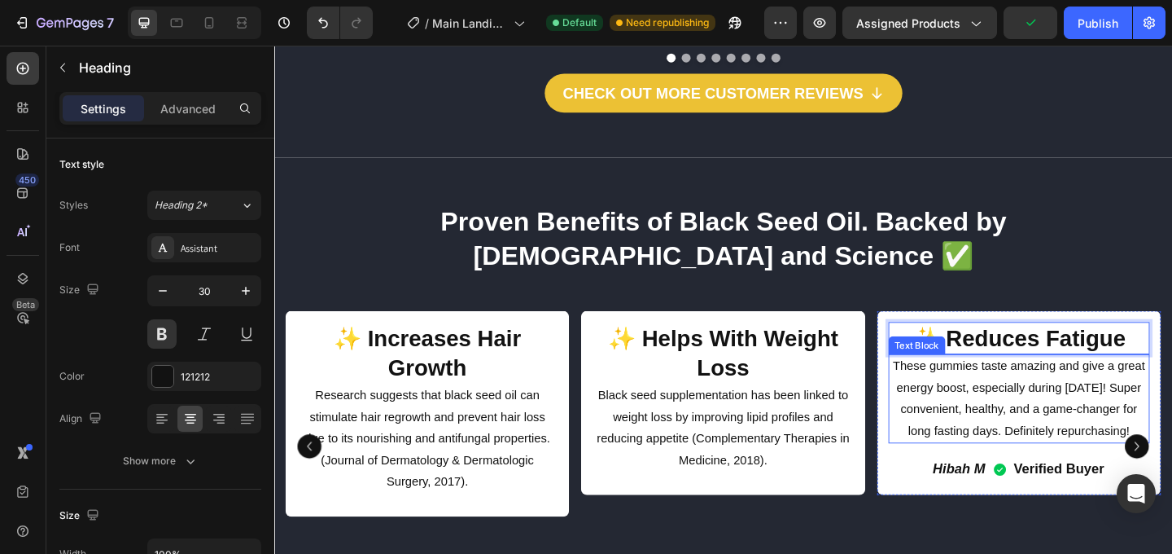
click at [1092, 383] on p "These gummies taste amazing and give a great energy boost, especially during [D…" at bounding box center [1084, 430] width 281 height 94
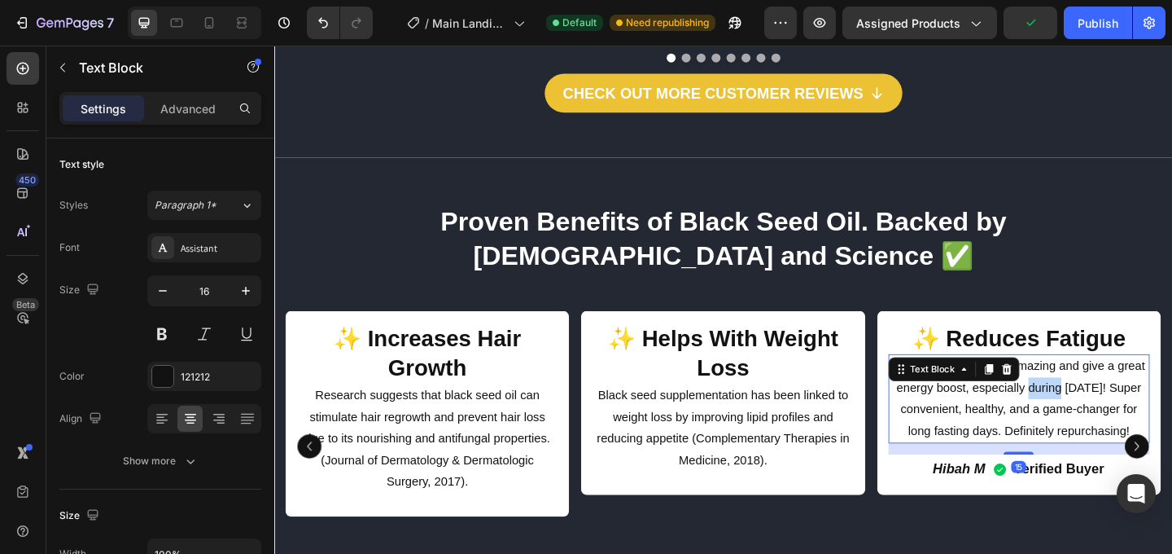
click at [1092, 383] on p "These gummies taste amazing and give a great energy boost, especially during [D…" at bounding box center [1084, 430] width 281 height 94
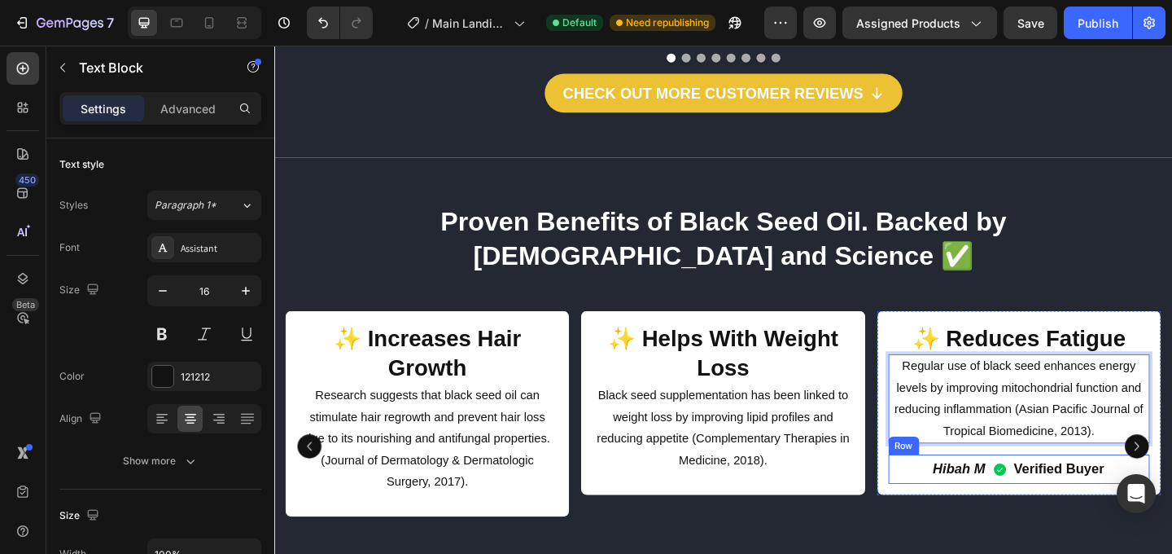
click at [1171, 490] on div "Hibah M Text Block Verified Buyer Item List Row" at bounding box center [1085, 505] width 284 height 31
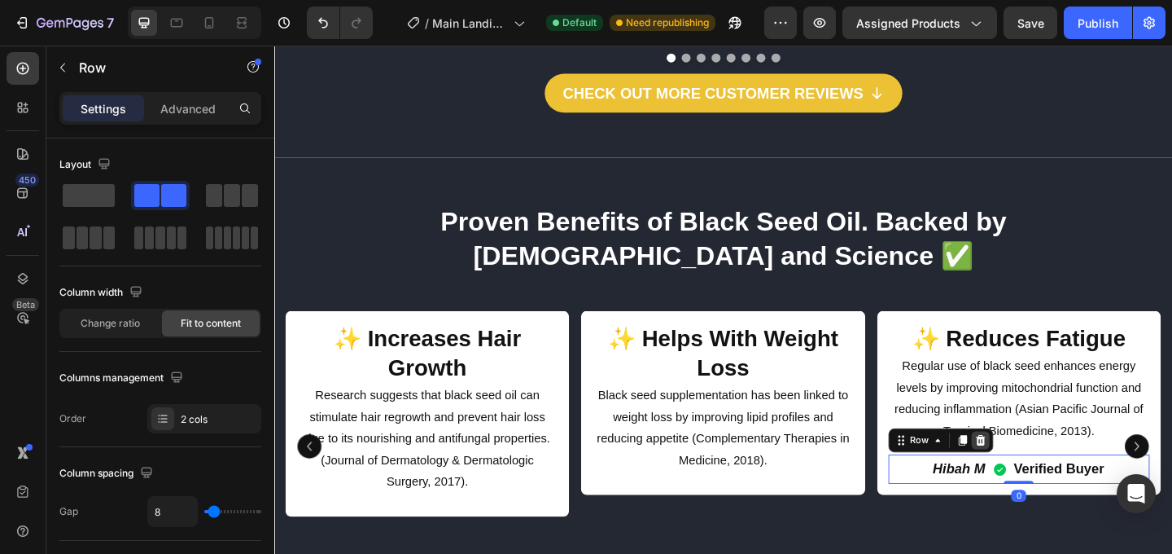
click at [1044, 469] on icon at bounding box center [1042, 474] width 11 height 11
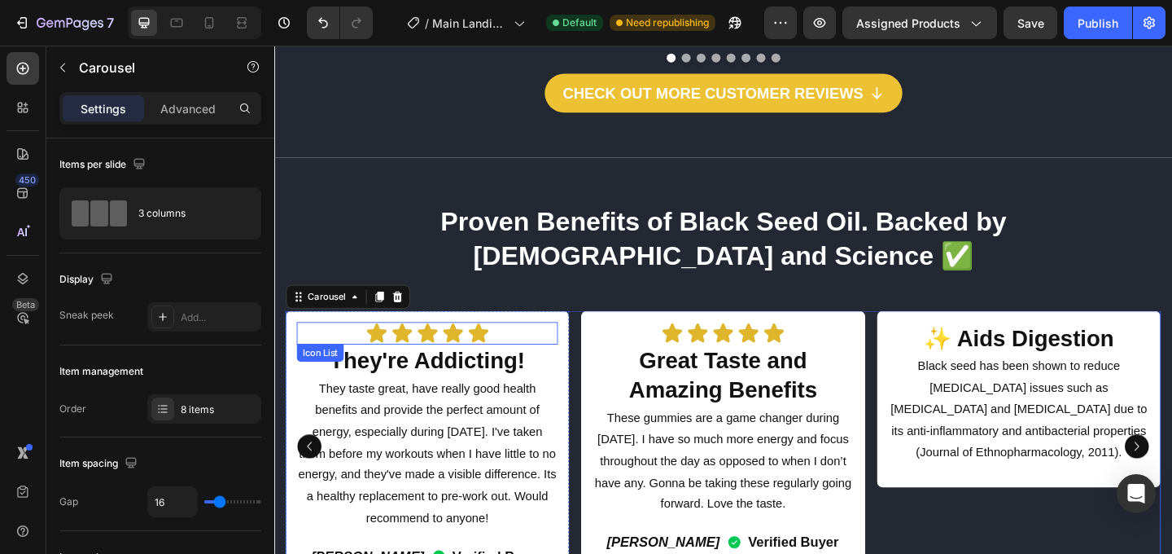
click at [537, 346] on div "Icon Icon Icon Icon Icon" at bounding box center [441, 358] width 284 height 24
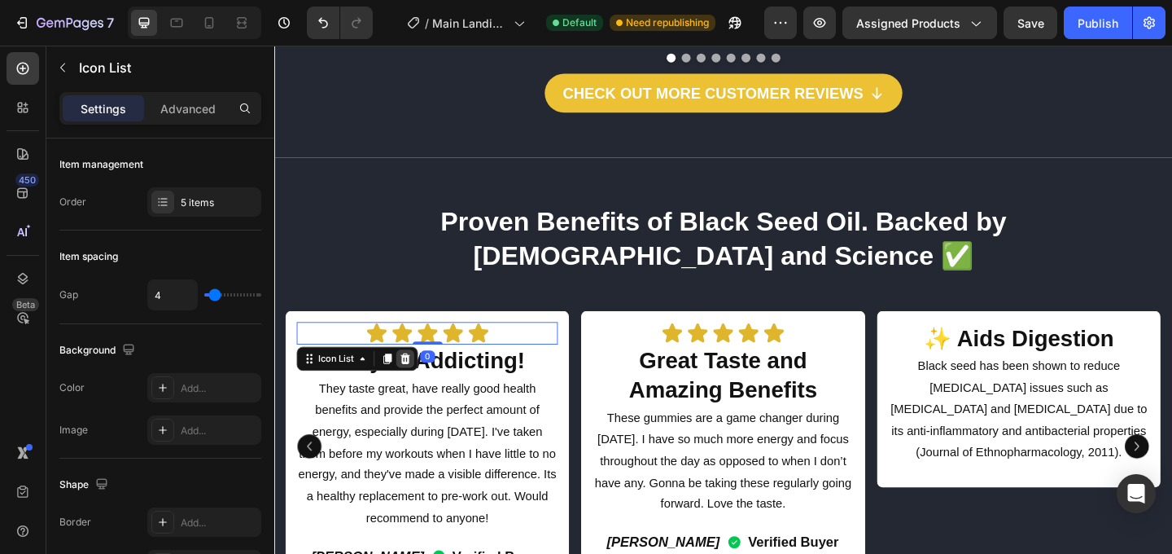
click at [412, 379] on icon at bounding box center [416, 385] width 13 height 13
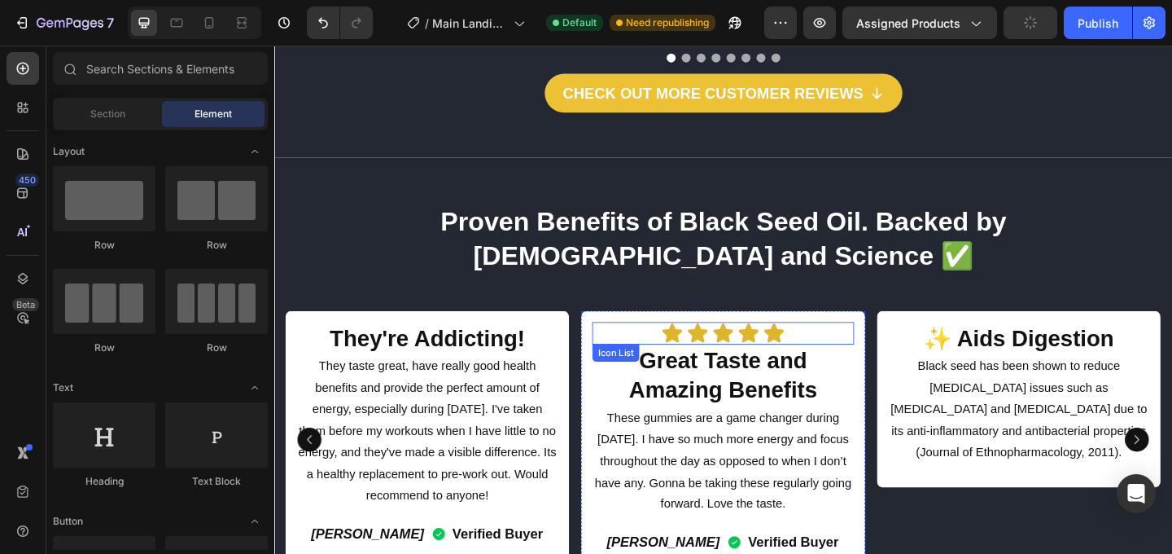
click at [860, 346] on div "Icon Icon Icon Icon Icon" at bounding box center [762, 358] width 284 height 24
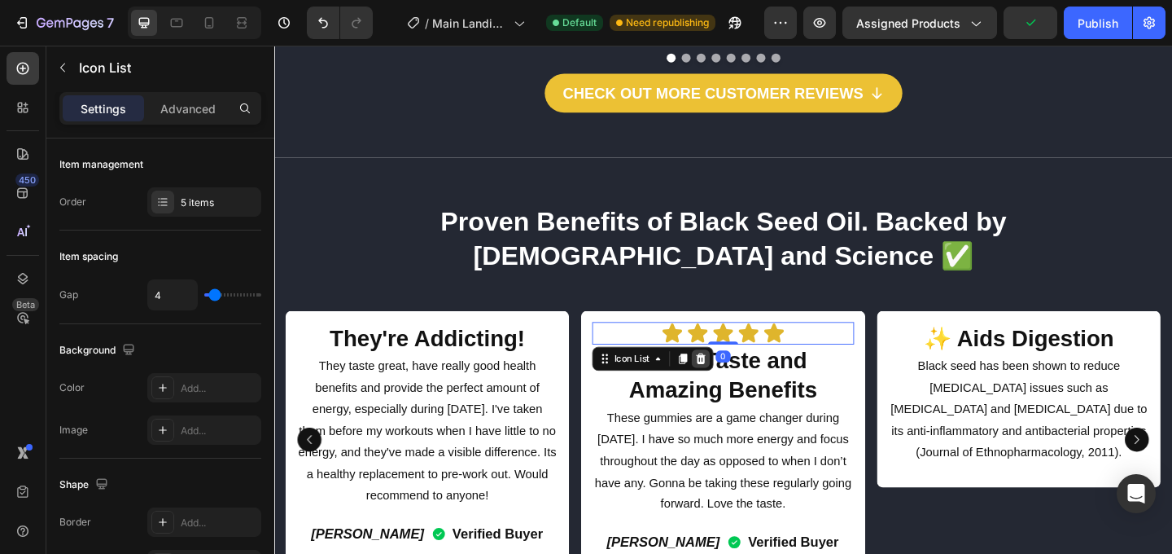
click at [739, 380] on icon at bounding box center [738, 385] width 11 height 11
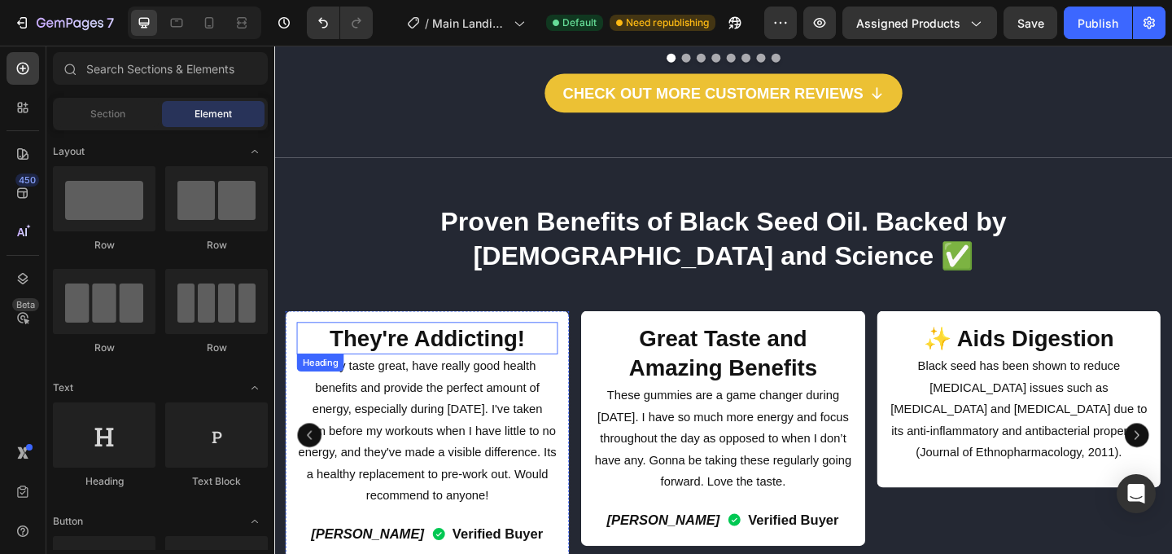
click at [423, 346] on h2 "They're Addicting!" at bounding box center [441, 363] width 284 height 35
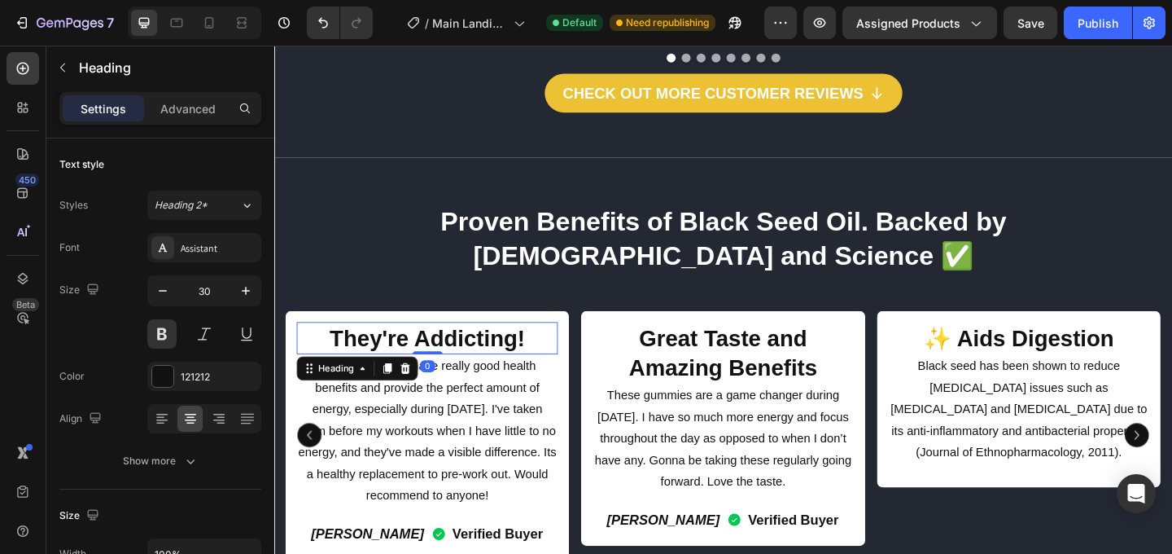
click at [413, 346] on h2 "They're Addicting!" at bounding box center [441, 363] width 284 height 35
click at [413, 348] on p "They're Addicting!" at bounding box center [440, 364] width 281 height 32
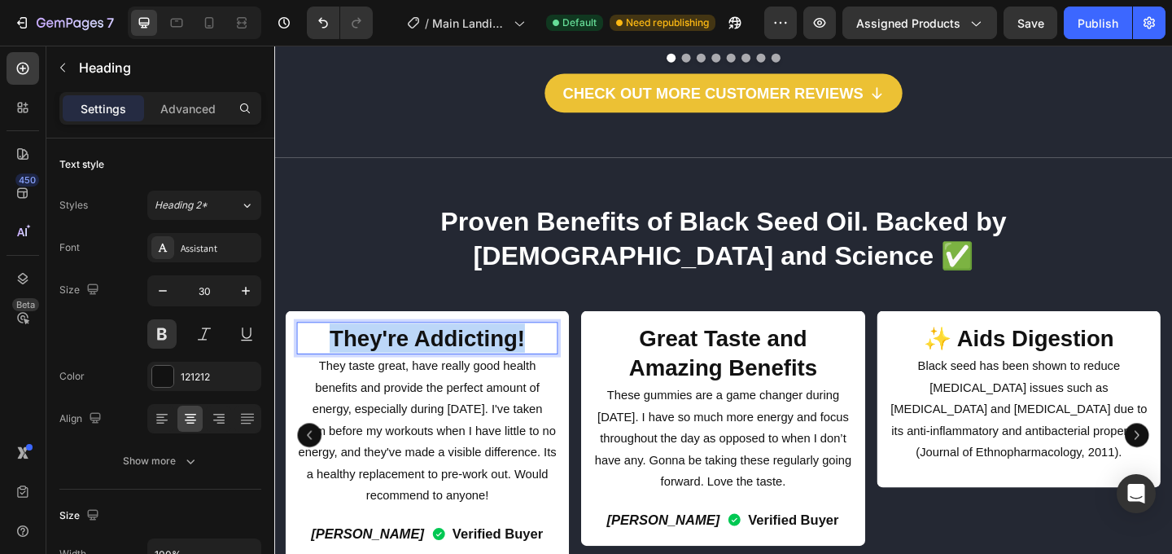
click at [413, 348] on p "They're Addicting!" at bounding box center [440, 364] width 281 height 32
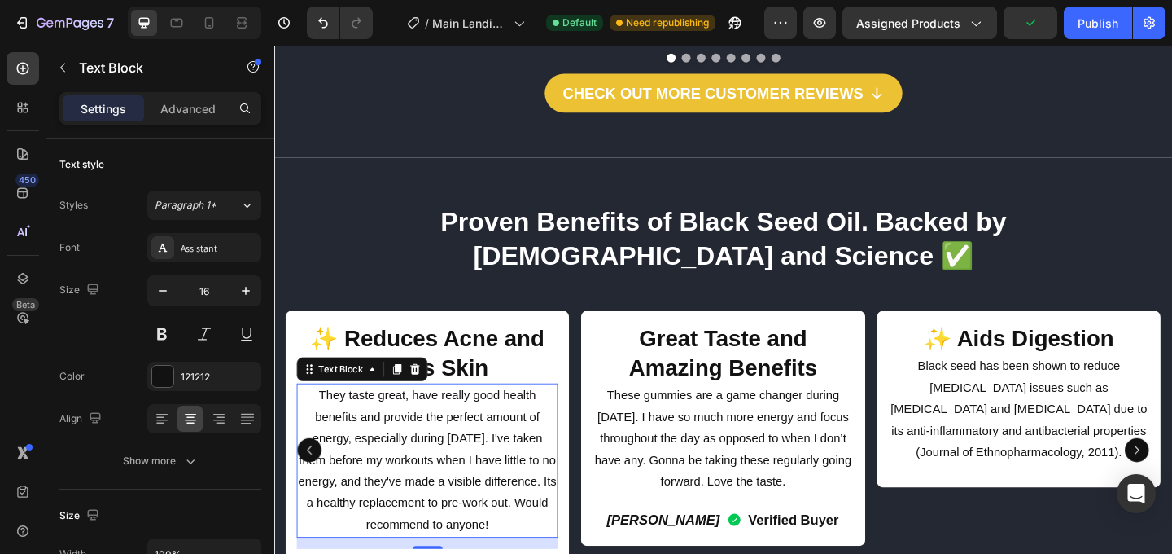
click at [423, 414] on p "They taste great, have really good health benefits and provide the perfect amou…" at bounding box center [440, 496] width 281 height 164
click at [416, 414] on p "They taste great, have really good health benefits and provide the perfect amou…" at bounding box center [440, 496] width 281 height 164
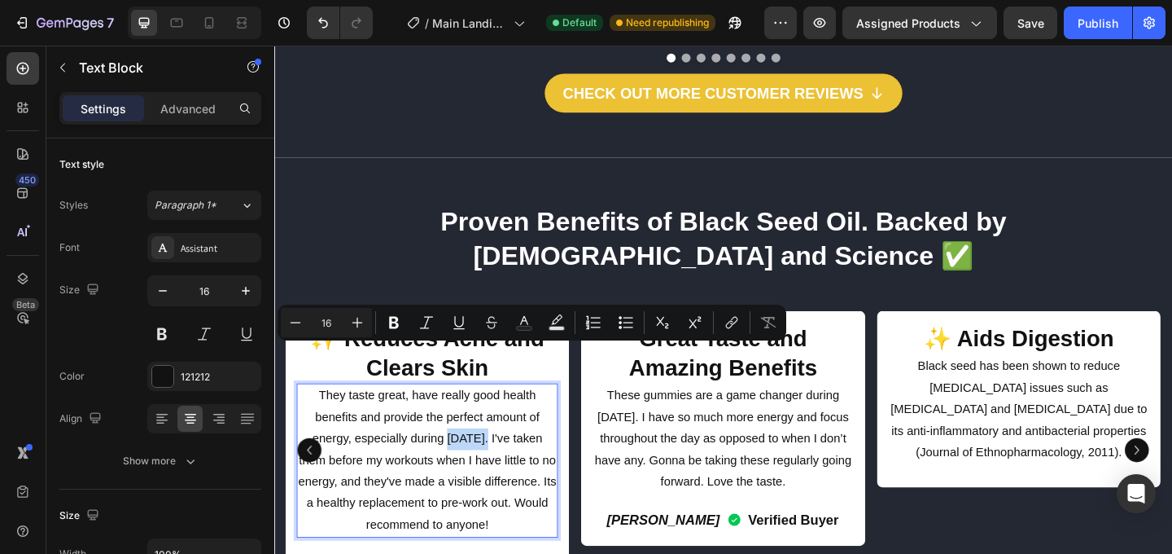
click at [416, 414] on p "They taste great, have really good health benefits and provide the perfect amou…" at bounding box center [440, 496] width 281 height 164
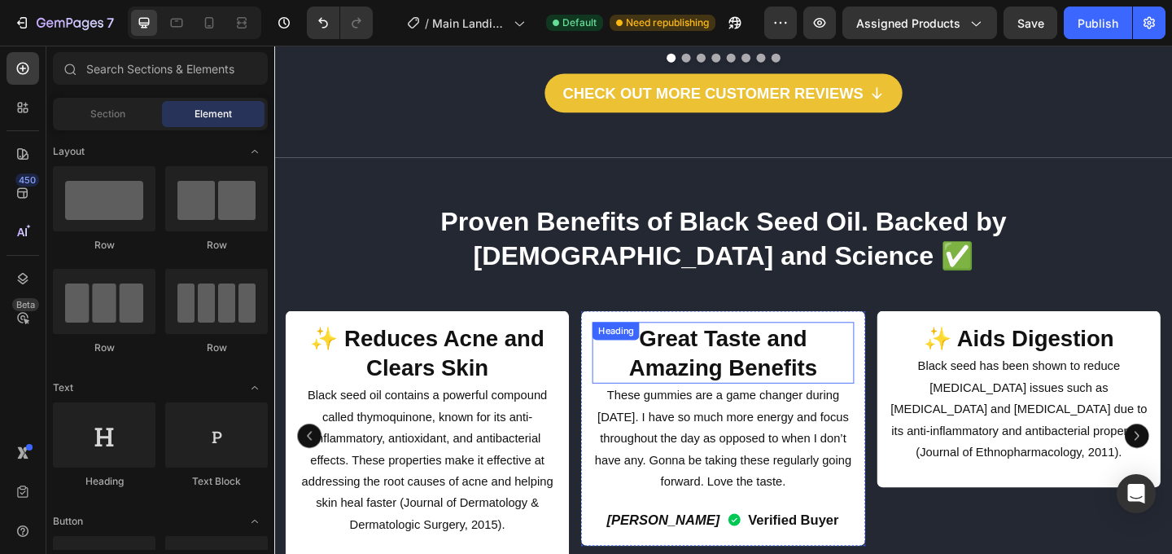
click at [749, 346] on div "Great Taste and Amazing Benefits Heading" at bounding box center [762, 379] width 284 height 67
click at [672, 346] on div "Heading" at bounding box center [645, 356] width 51 height 20
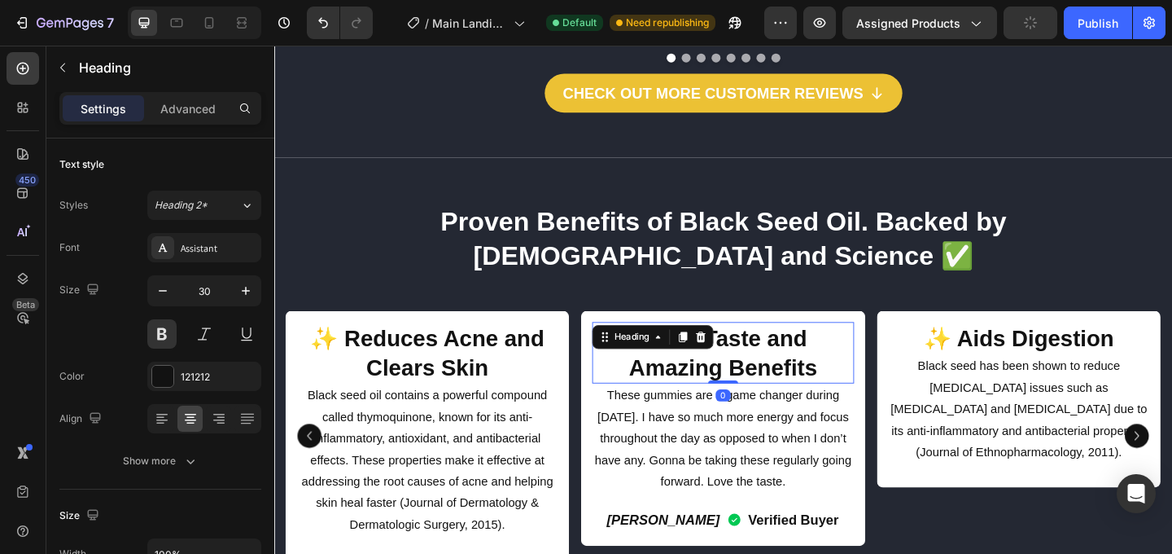
click at [749, 349] on div "Heading" at bounding box center [686, 362] width 132 height 26
click at [794, 346] on h2 "Great Taste and Amazing Benefits" at bounding box center [762, 379] width 284 height 67
click at [794, 348] on p "Great Taste and Amazing Benefits" at bounding box center [762, 379] width 281 height 63
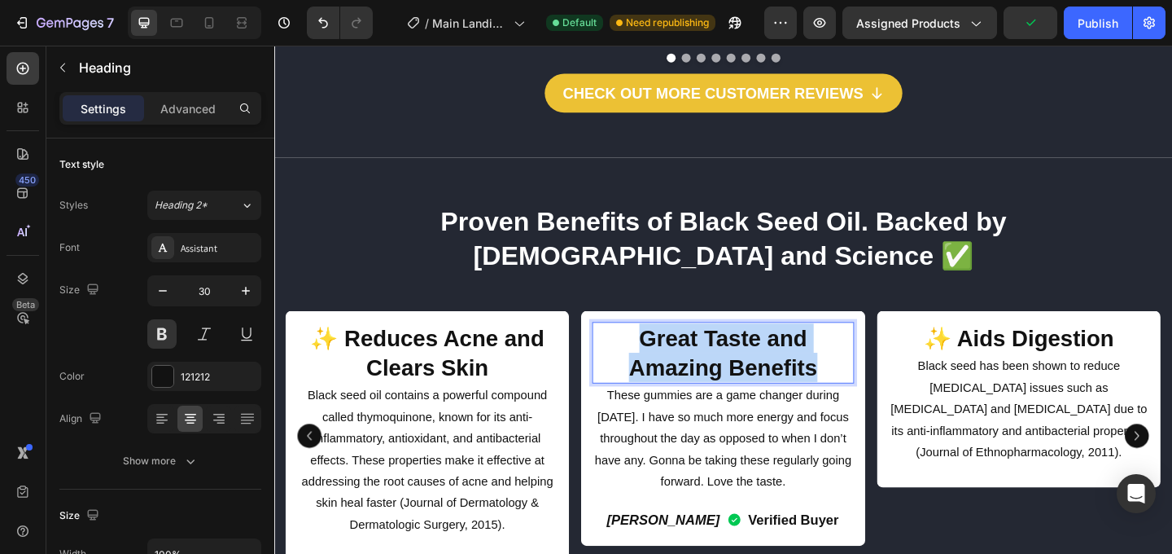
click at [794, 348] on p "Great Taste and Amazing Benefits" at bounding box center [762, 379] width 281 height 63
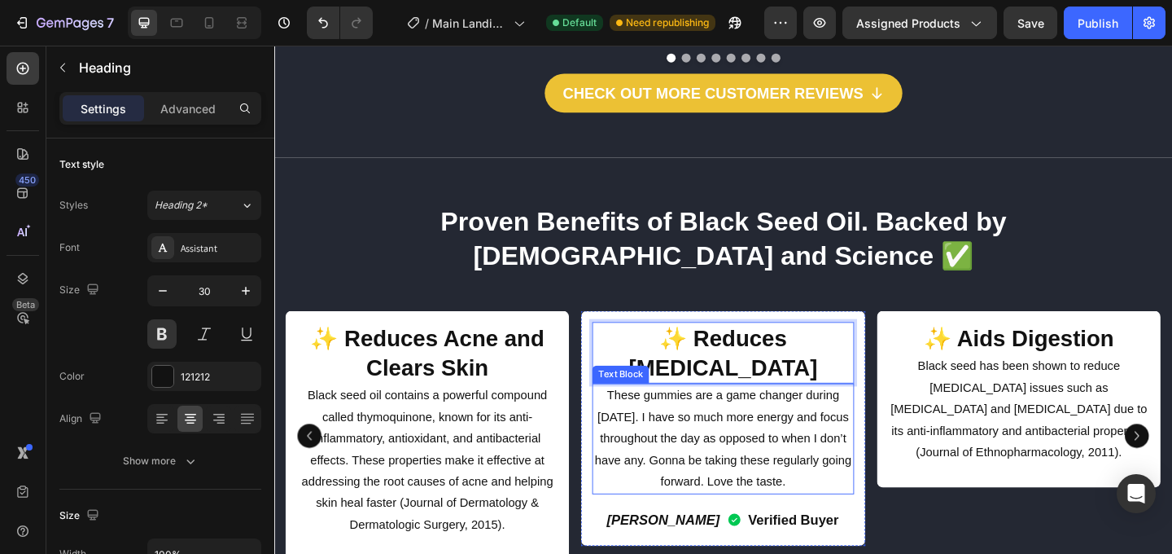
click at [779, 414] on p "These gummies are a game changer during [DATE]. I have so much more energy and …" at bounding box center [762, 472] width 281 height 117
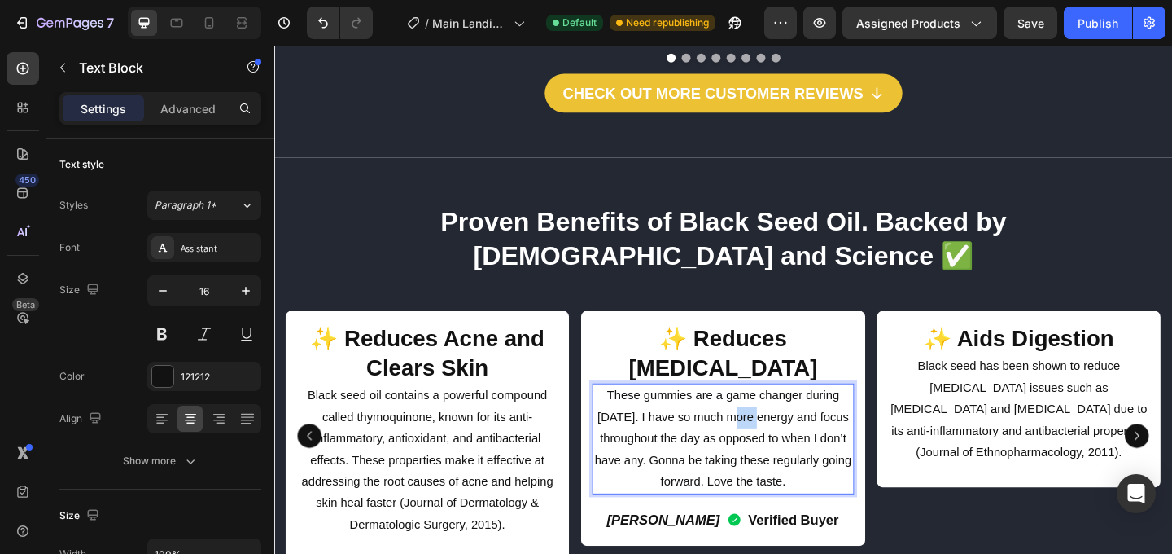
click at [779, 414] on p "These gummies are a game changer during [DATE]. I have so much more energy and …" at bounding box center [762, 472] width 281 height 117
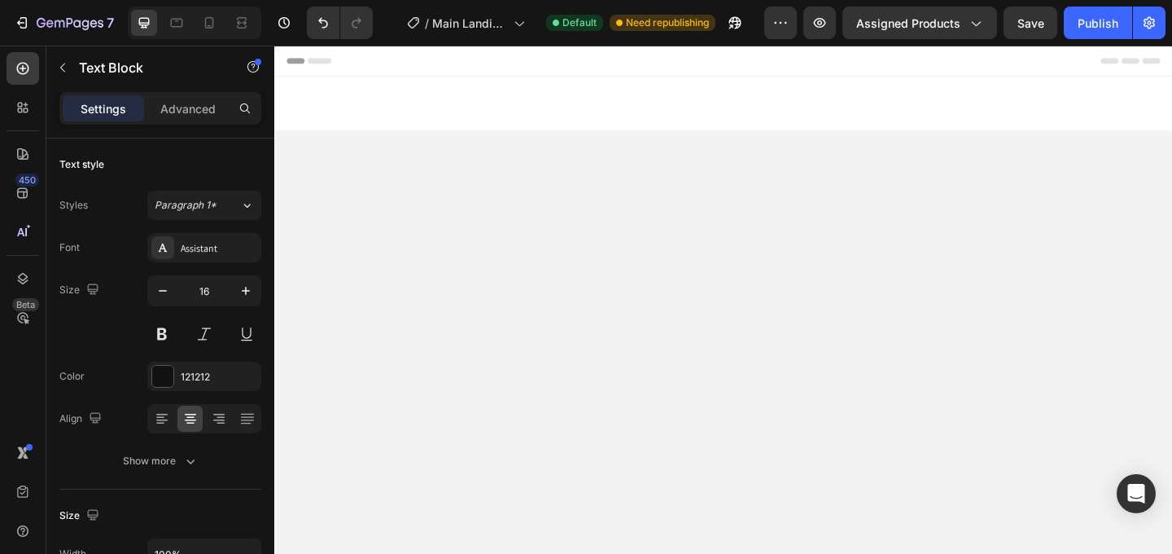
scroll to position [2123, 0]
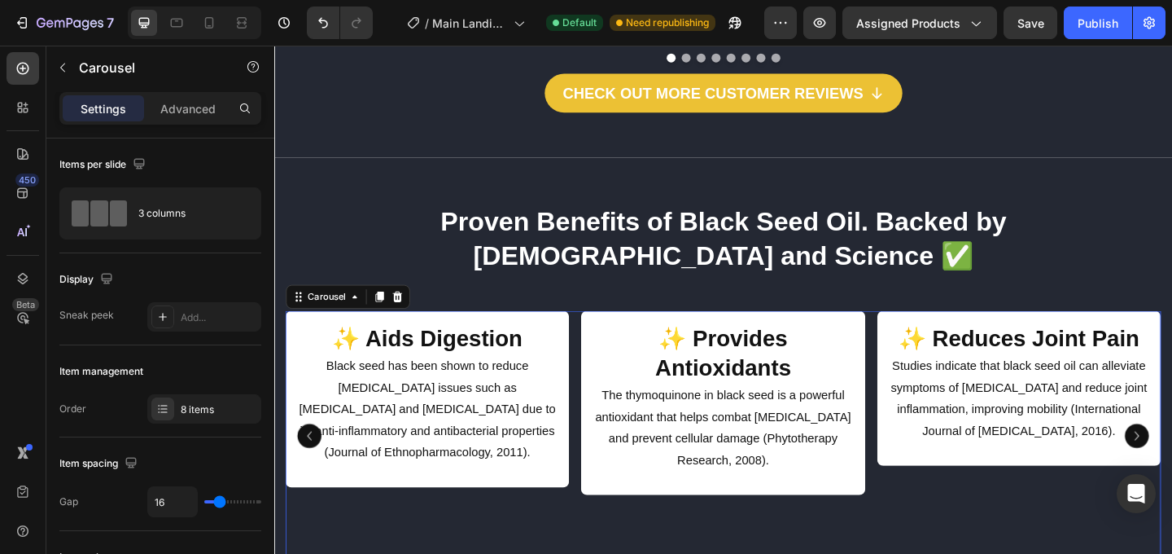
scroll to position [2181, 0]
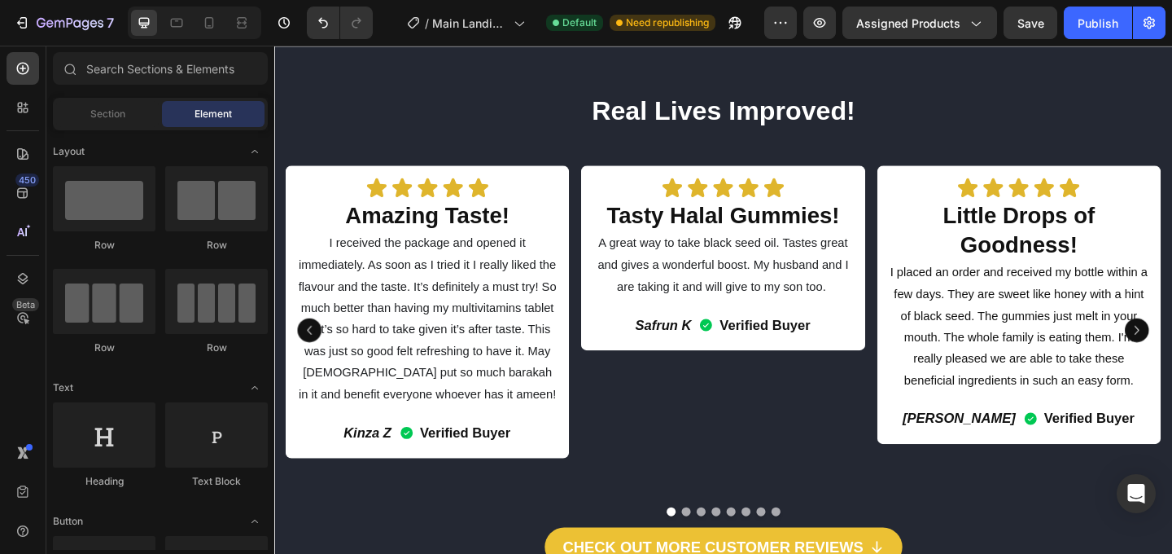
scroll to position [1655, 0]
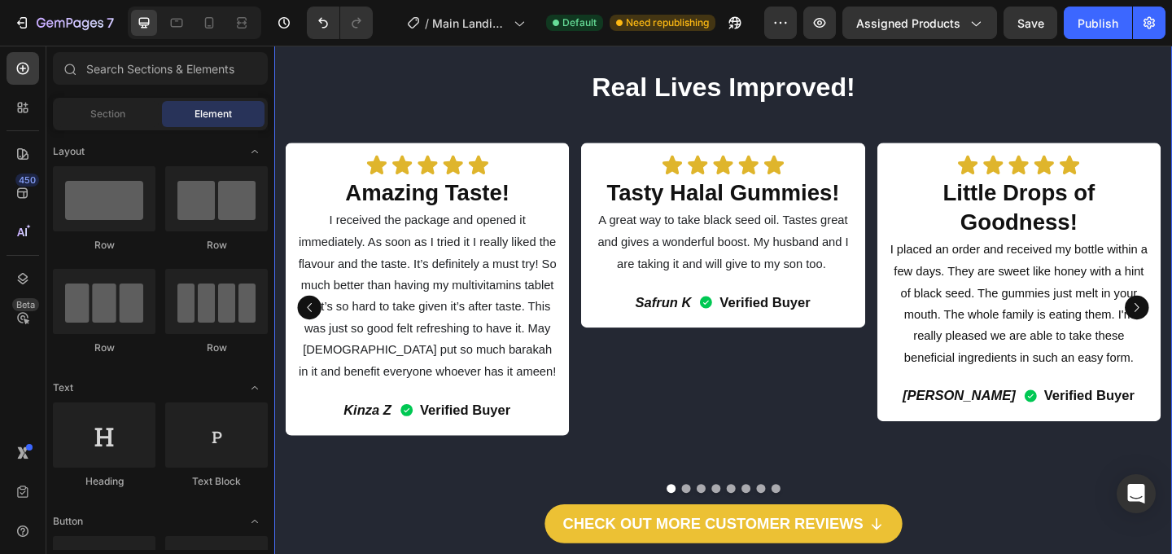
click at [998, 59] on div "Real Lives Improved! Heading Icon Icon Icon Icon Icon Icon List Amazing Taste! …" at bounding box center [762, 328] width 977 height 614
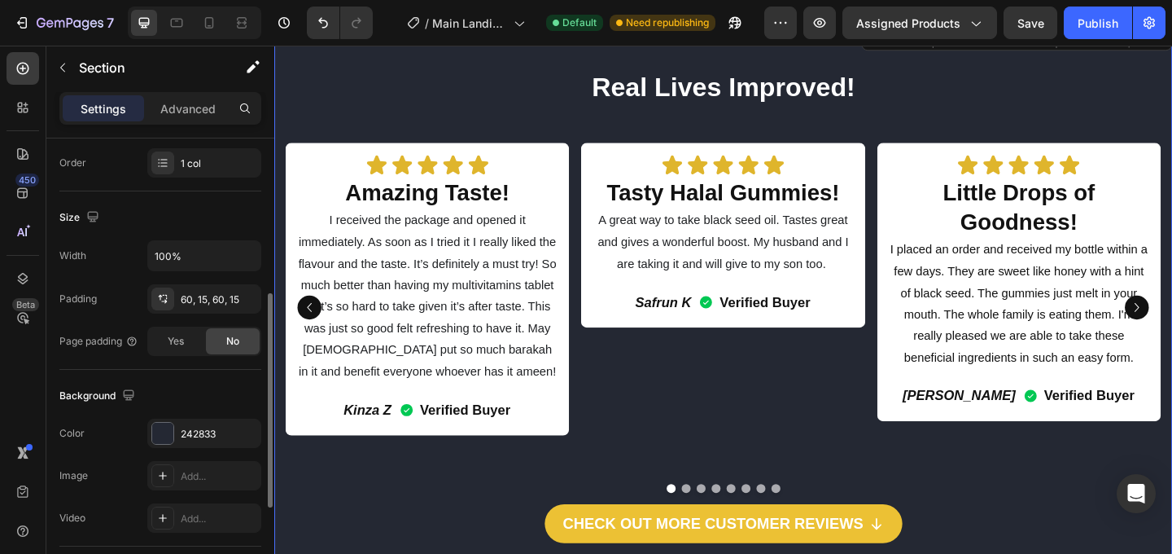
scroll to position [357, 0]
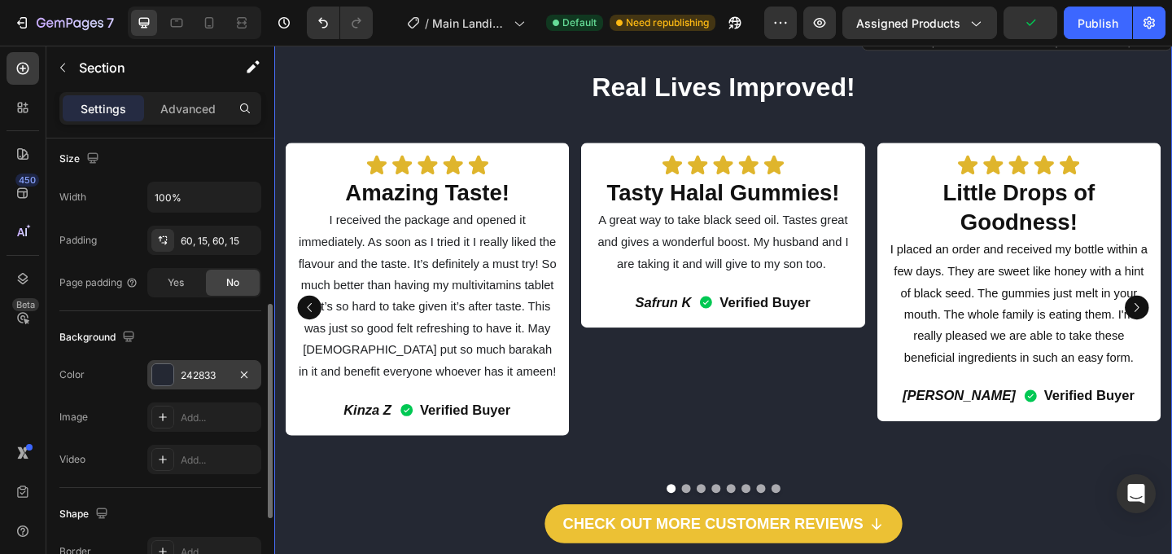
click at [172, 375] on div at bounding box center [162, 374] width 21 height 21
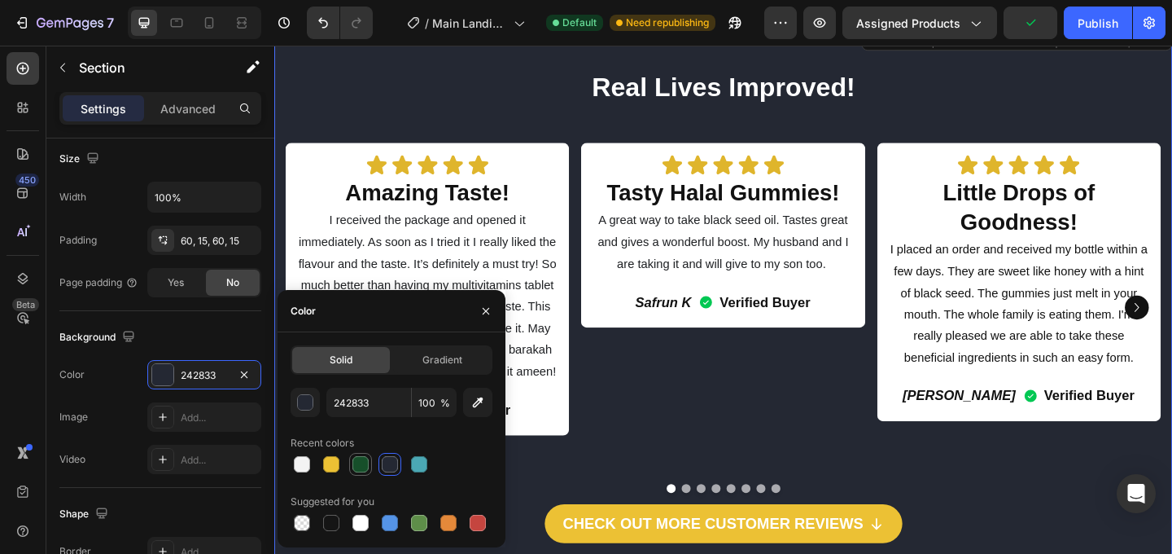
click at [355, 462] on div at bounding box center [360, 464] width 16 height 16
type input "164F2A"
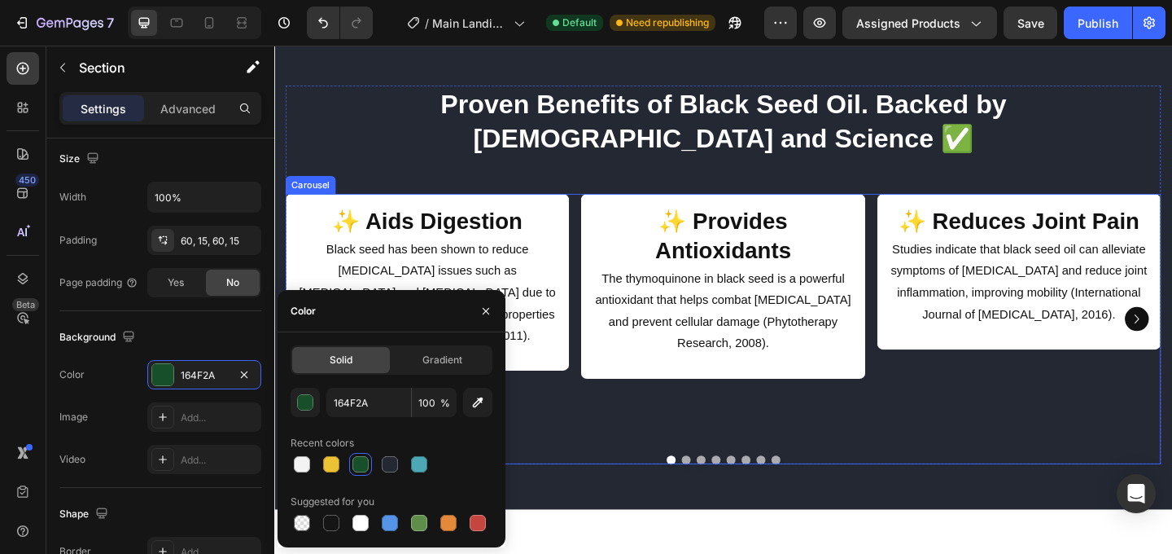
scroll to position [2196, 0]
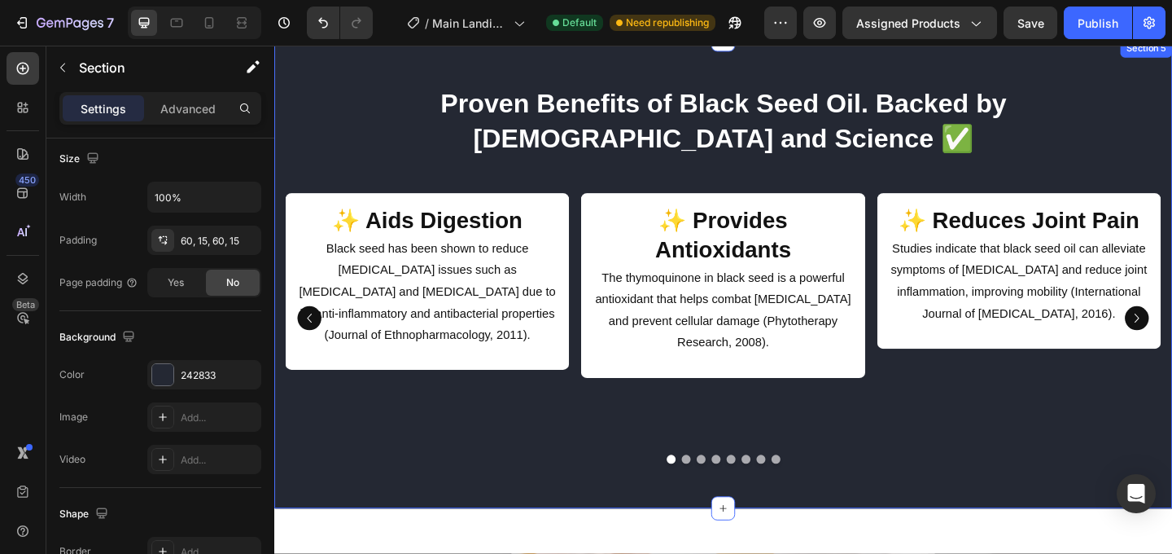
click at [946, 453] on div "Proven Benefits of Black Seed Oil. Backed by Sunnah and Science ✅ Heading ✨ Aid…" at bounding box center [762, 294] width 977 height 510
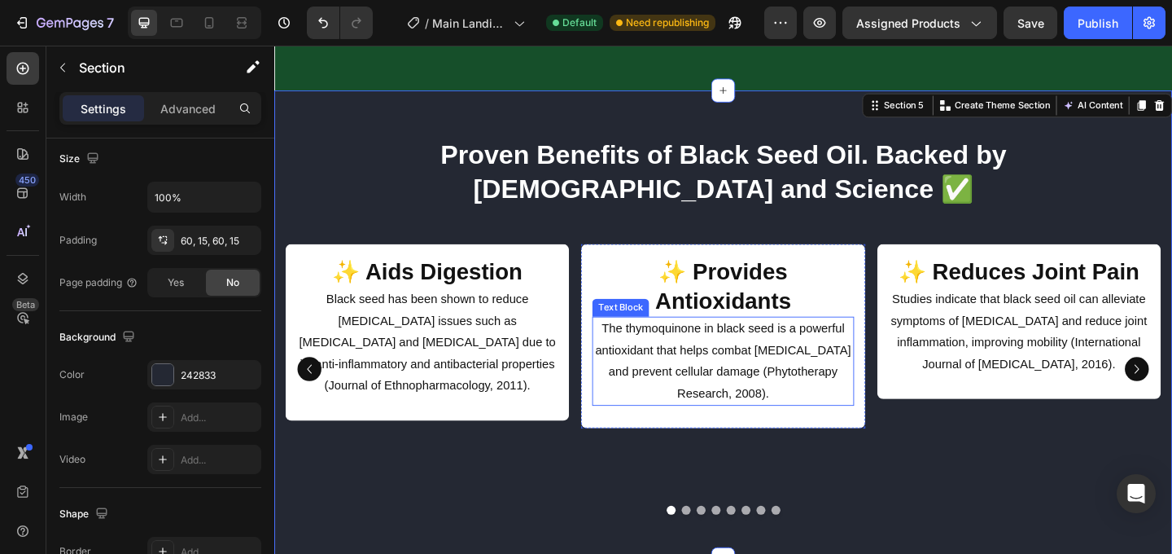
scroll to position [2104, 0]
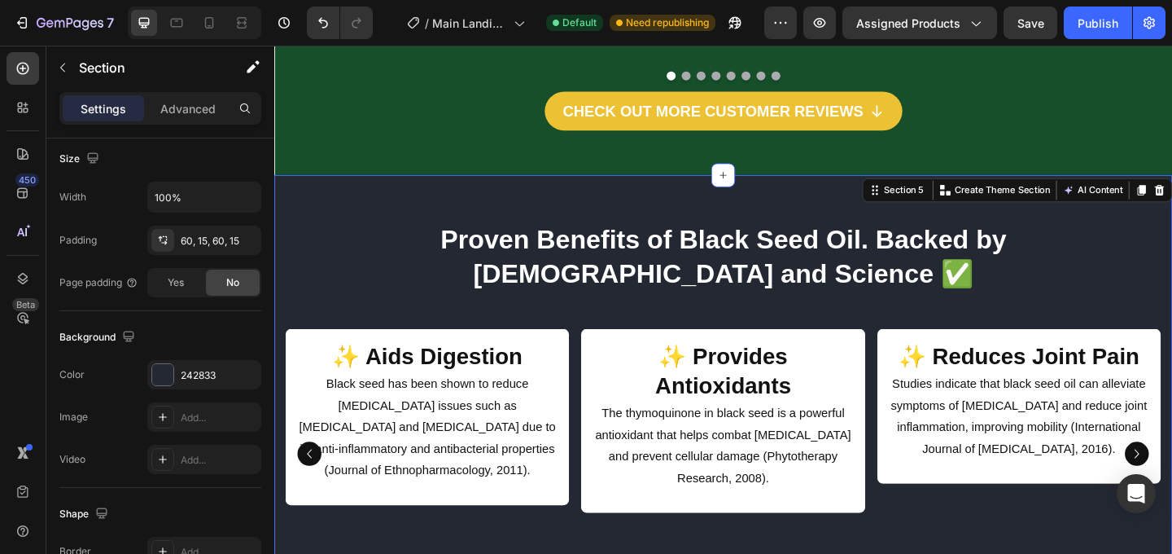
click at [879, 186] on div "Proven Benefits of Black Seed Oil. Backed by Sunnah and Science ✅ Heading ✨ Aid…" at bounding box center [762, 441] width 977 height 510
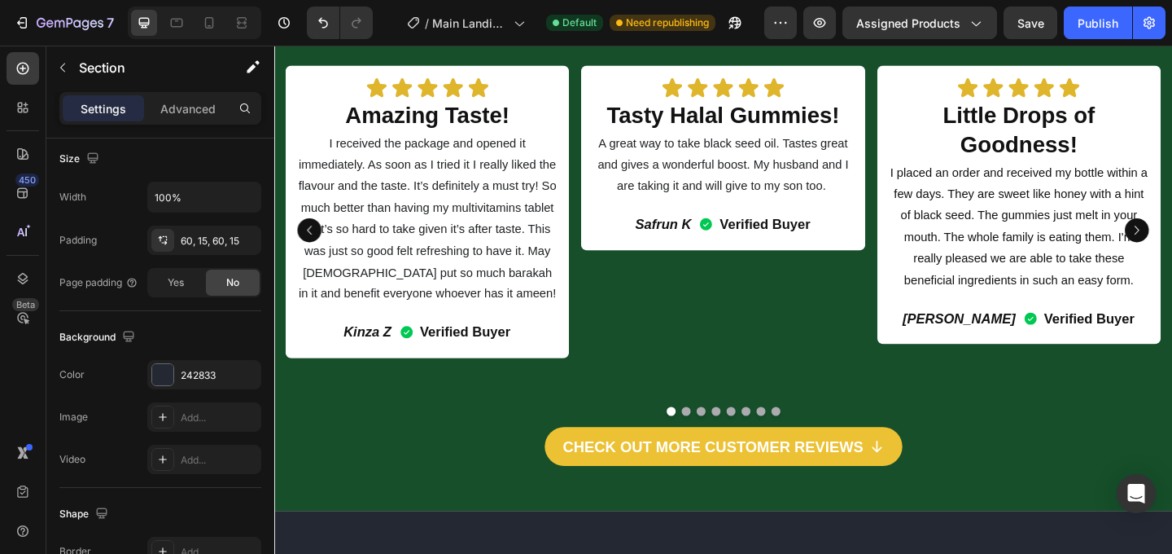
scroll to position [1517, 0]
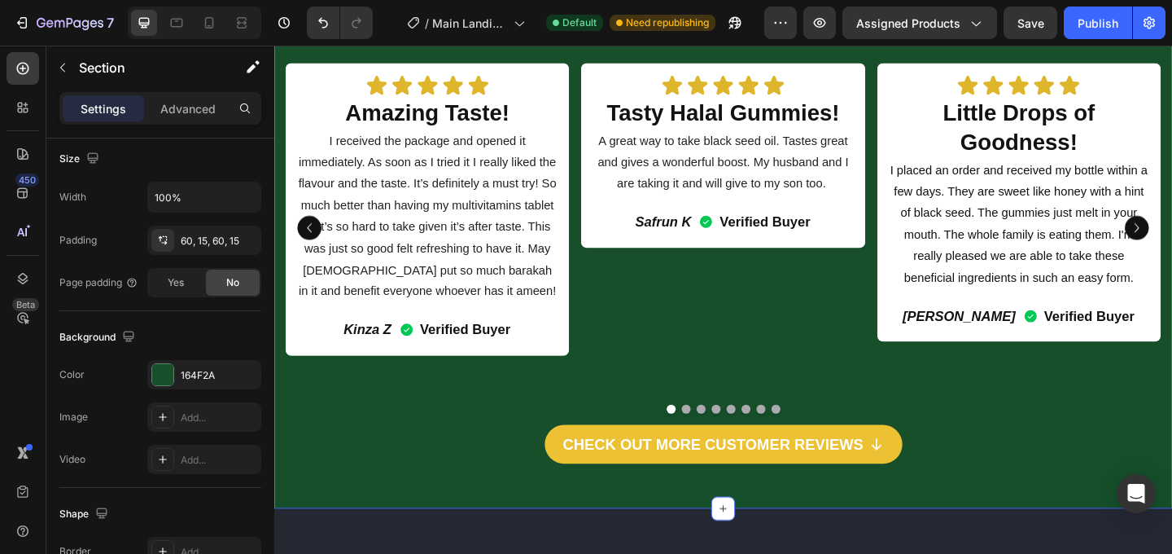
click at [873, 192] on div "Real Lives Improved! Heading Icon Icon Icon Icon Icon Icon List Amazing Taste! …" at bounding box center [762, 241] width 977 height 614
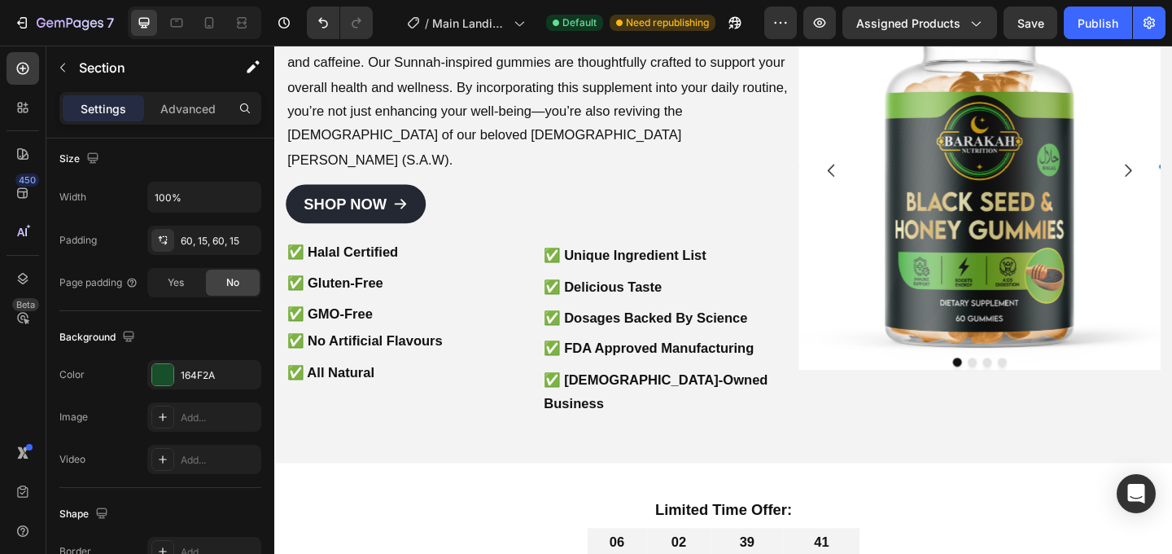
scroll to position [249, 0]
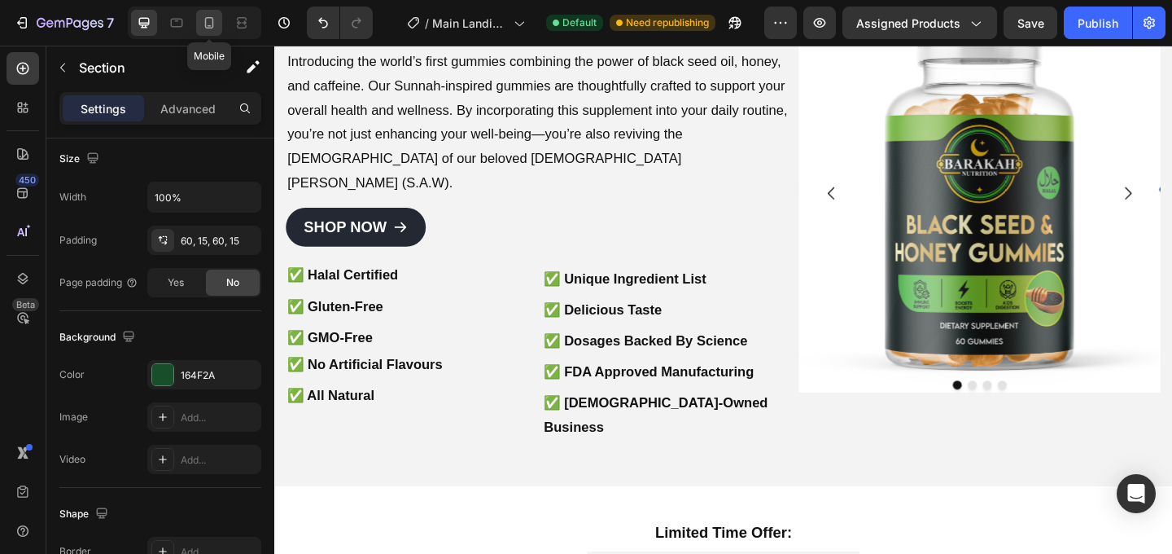
click at [205, 26] on icon at bounding box center [209, 22] width 9 height 11
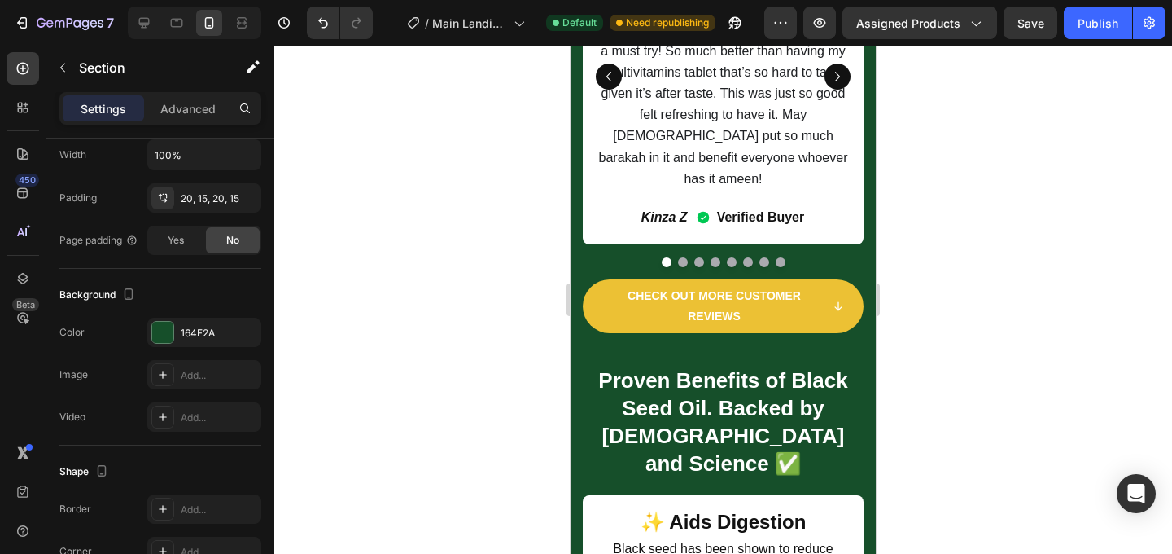
scroll to position [2962, 0]
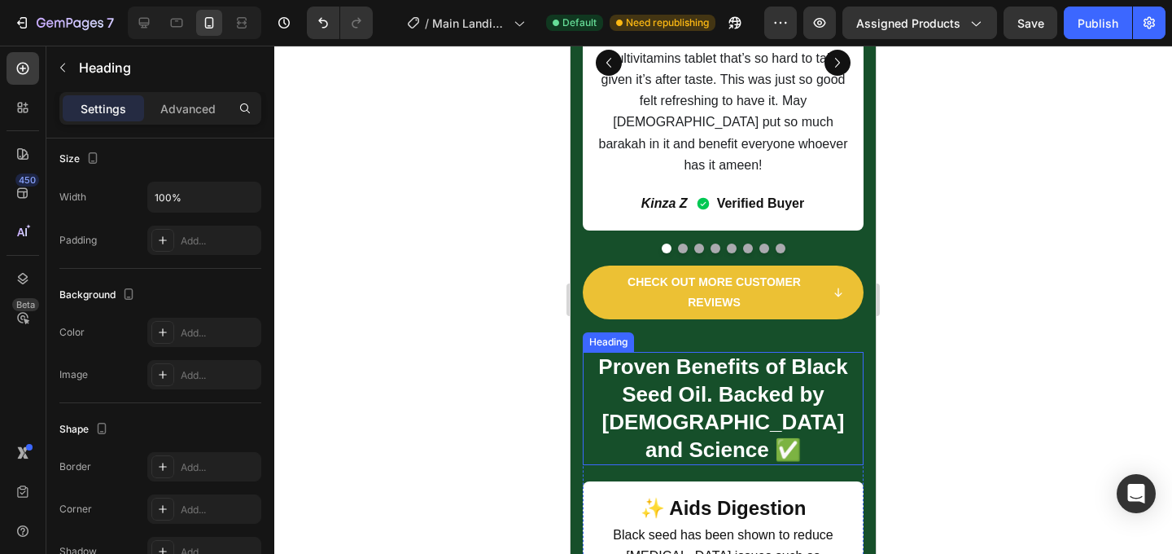
click at [656, 352] on h2 "Proven Benefits of Black Seed Oil. Backed by [DEMOGRAPHIC_DATA] and Science ✅" at bounding box center [723, 408] width 281 height 113
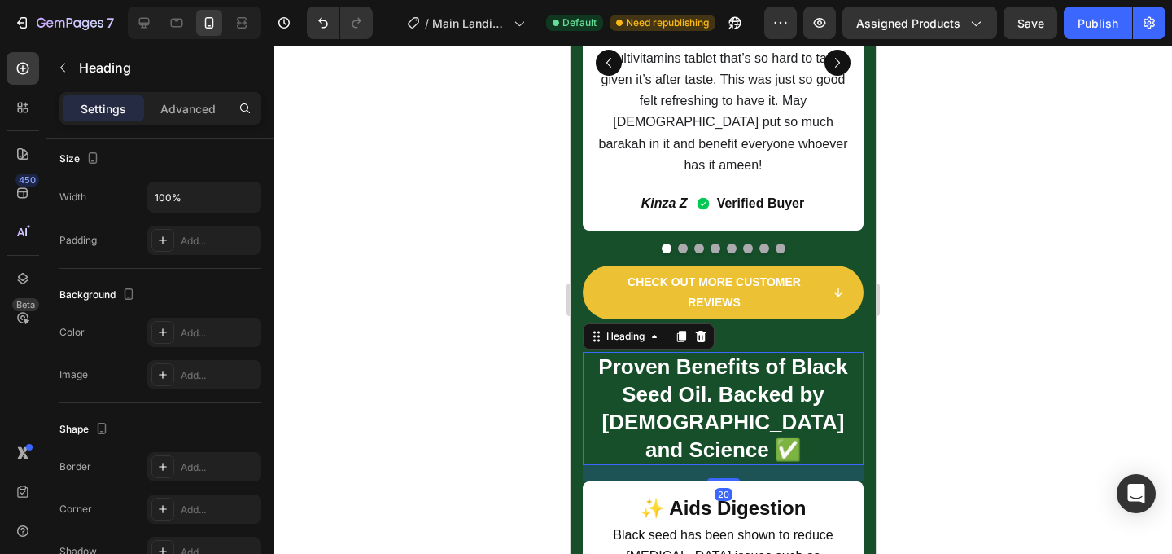
scroll to position [0, 0]
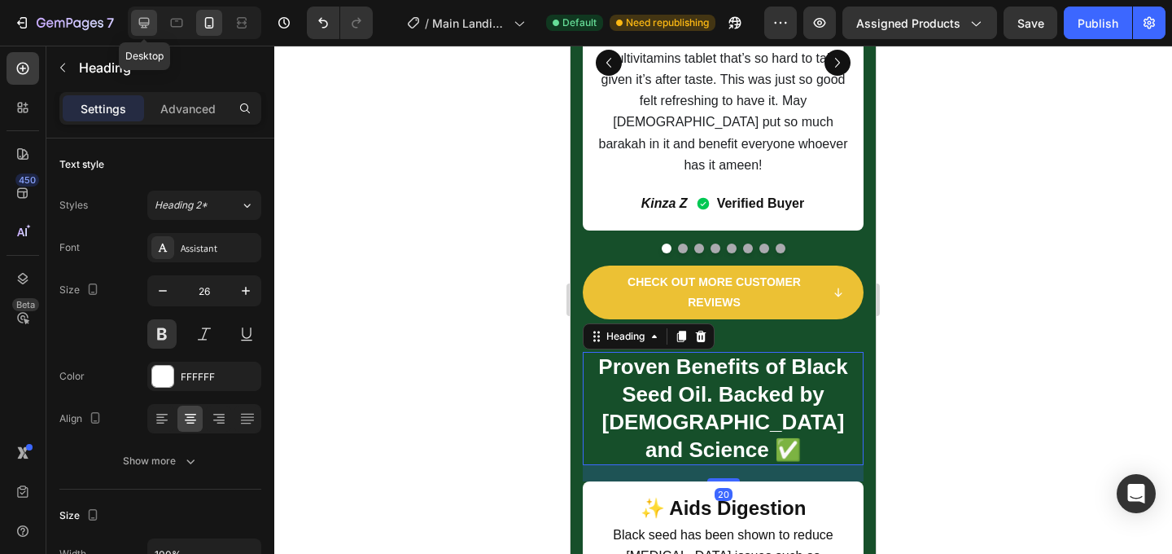
click at [142, 25] on icon at bounding box center [144, 23] width 11 height 11
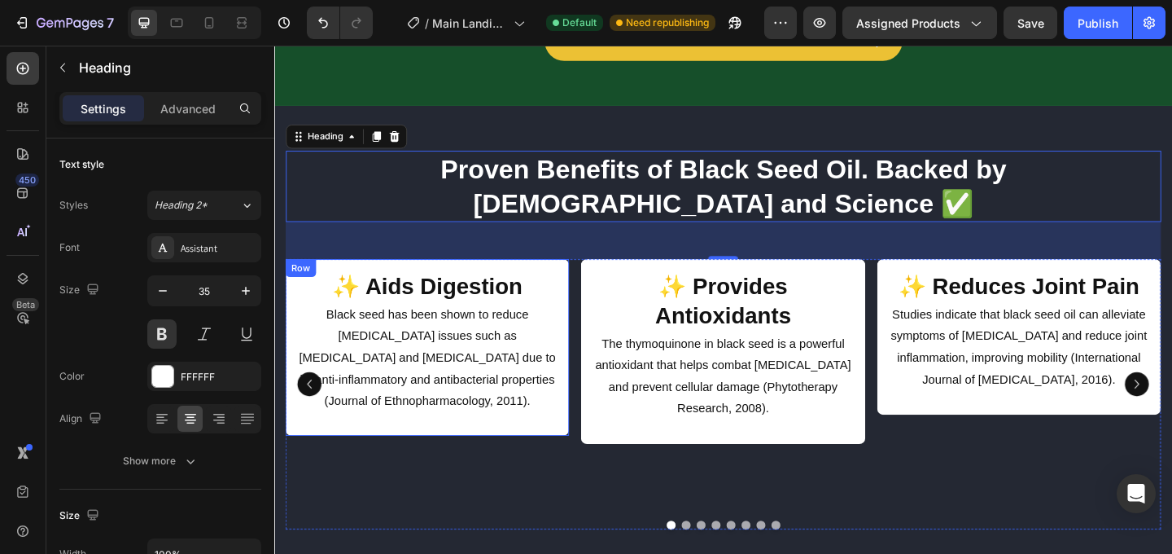
scroll to position [3365, 0]
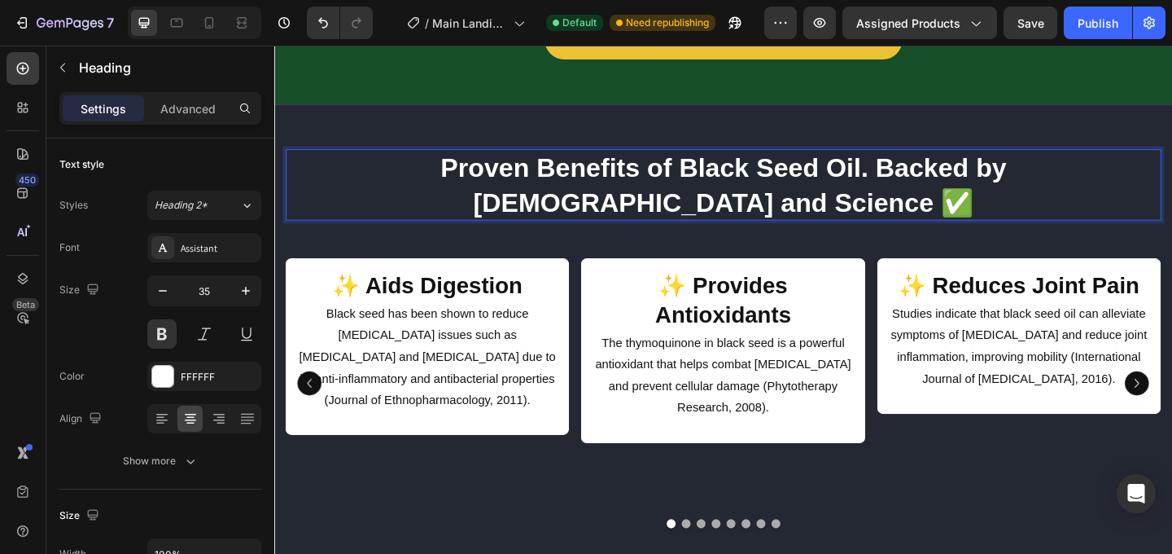
click at [753, 158] on h2 "Proven Benefits of Black Seed Oil. Backed by [DEMOGRAPHIC_DATA] and Science ✅" at bounding box center [763, 196] width 952 height 77
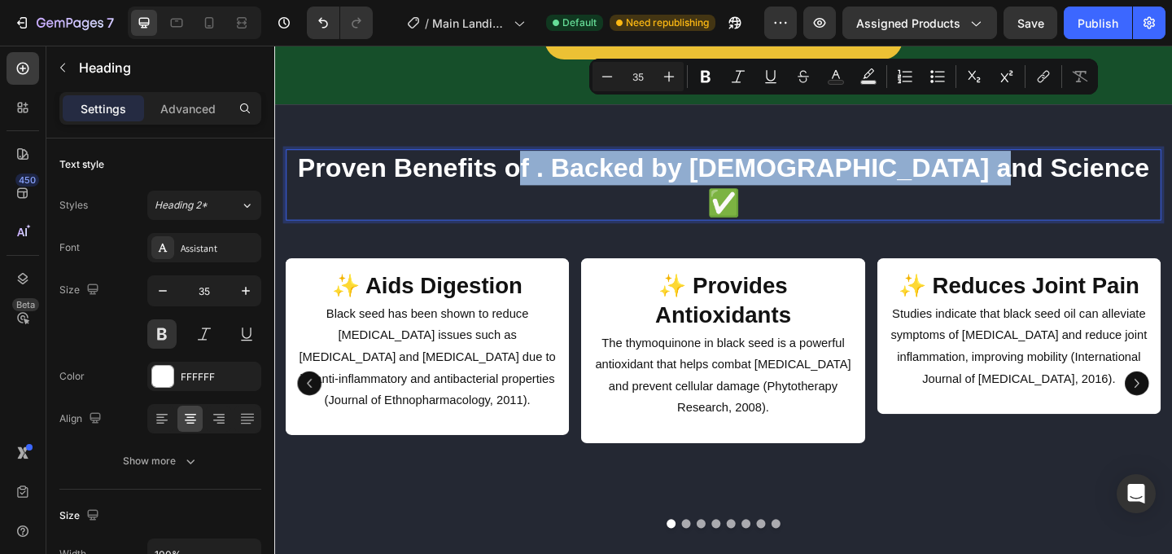
drag, startPoint x: 1110, startPoint y: 126, endPoint x: 641, endPoint y: 128, distance: 468.9
click at [641, 160] on p "Proven Benefits of . Backed by Sunnah and Science ✅" at bounding box center [762, 197] width 949 height 74
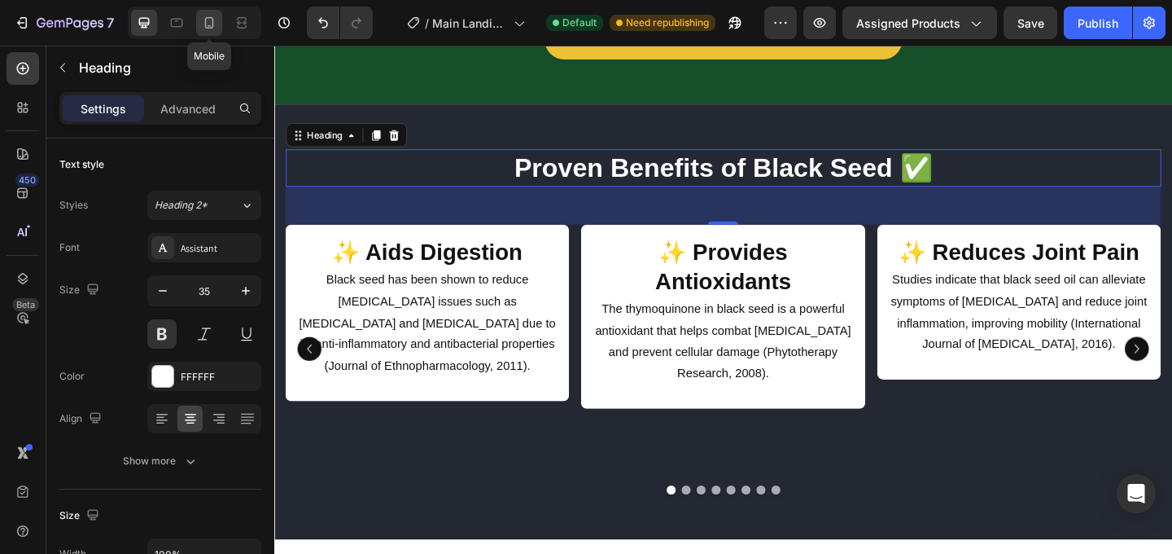
click at [216, 26] on icon at bounding box center [209, 23] width 16 height 16
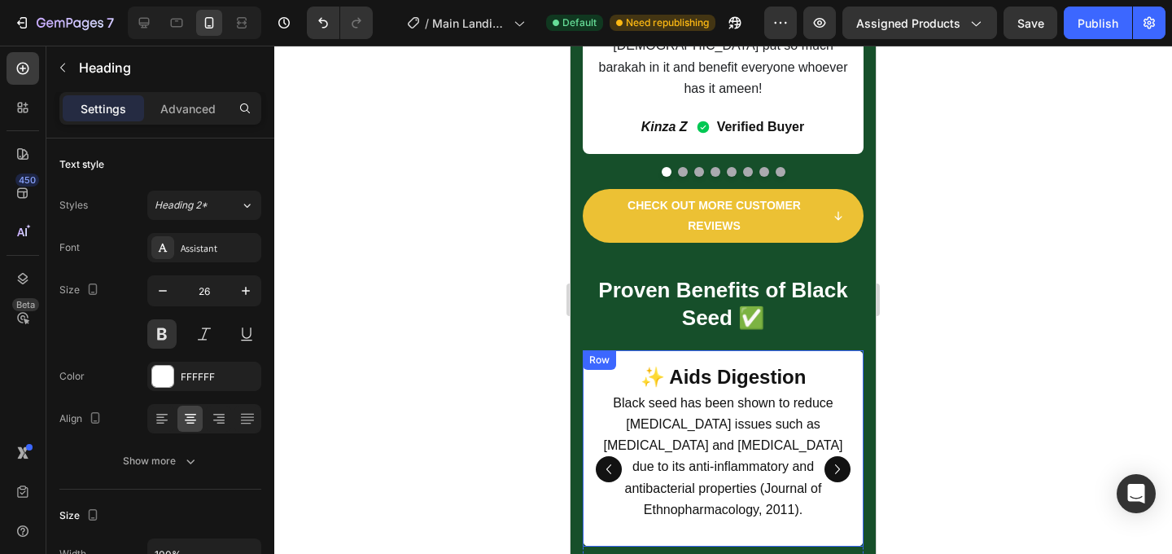
scroll to position [3034, 0]
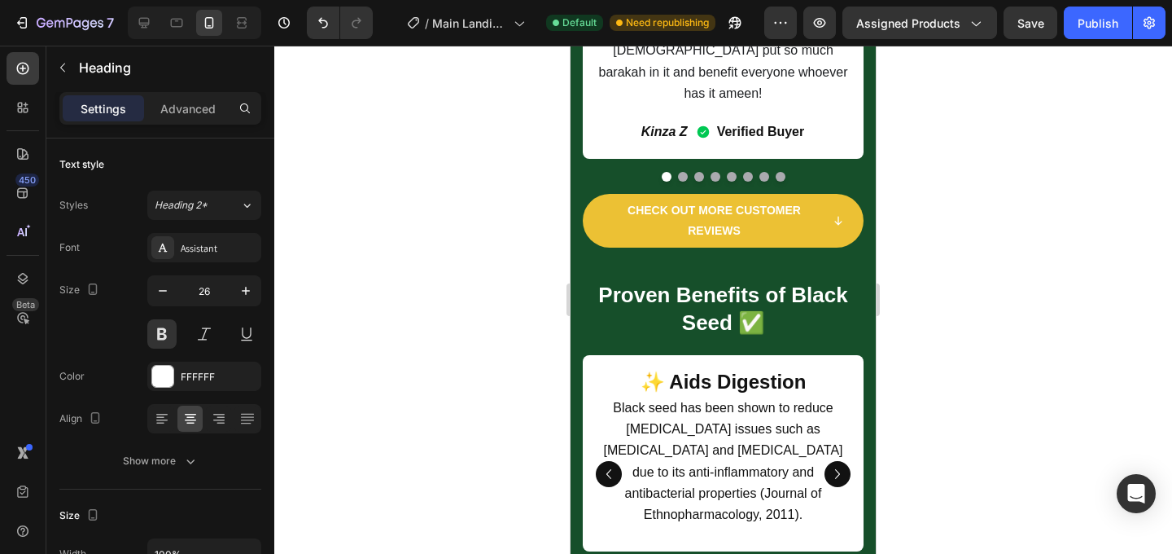
click at [651, 280] on h2 "Proven Benefits of Black Seed ✅" at bounding box center [723, 309] width 281 height 59
click at [659, 282] on p "Proven Benefits of Black Seed ✅" at bounding box center [724, 309] width 278 height 55
click at [737, 283] on p "Proven Benefits of Black Seed ✅" at bounding box center [724, 309] width 278 height 55
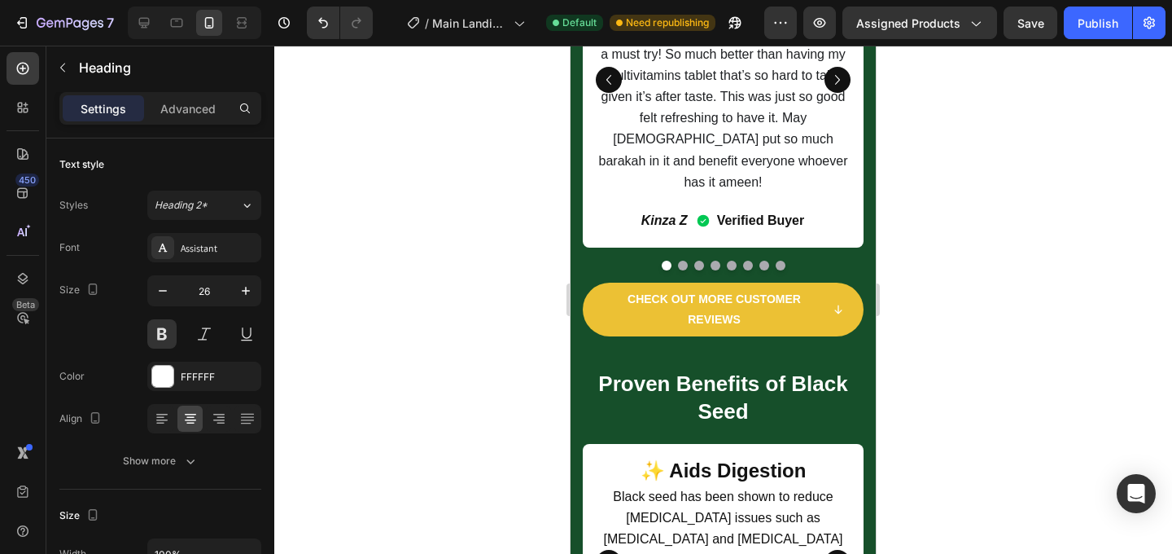
scroll to position [2974, 0]
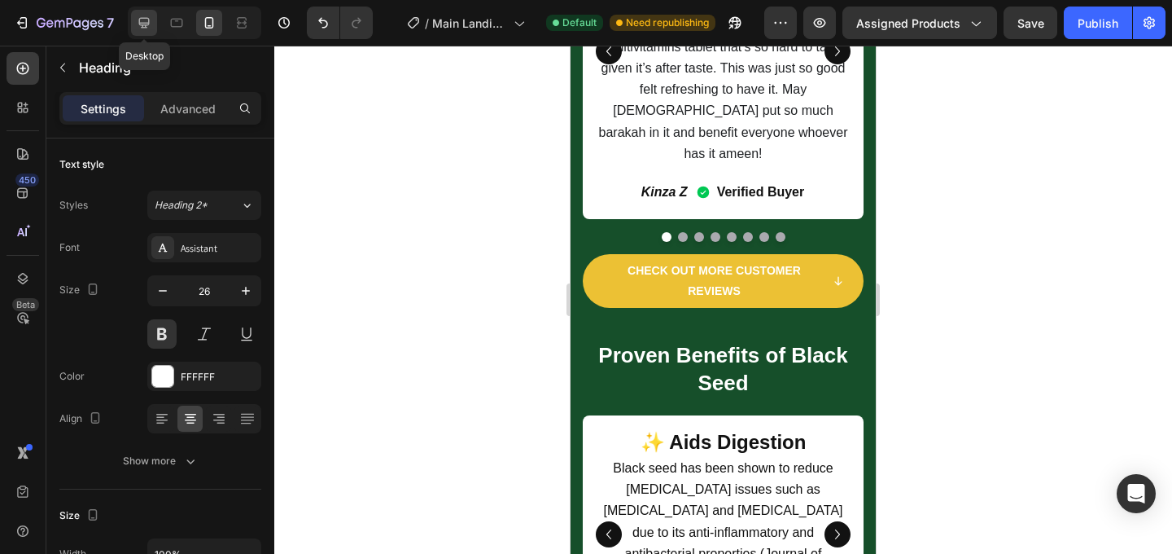
click at [138, 24] on icon at bounding box center [144, 23] width 16 height 16
type input "35"
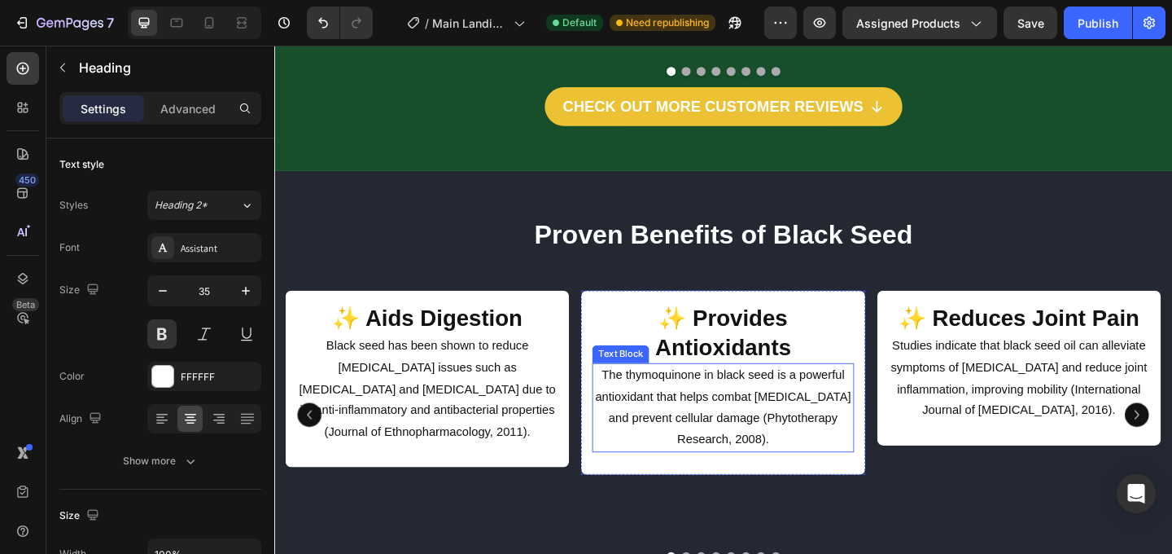
scroll to position [3263, 0]
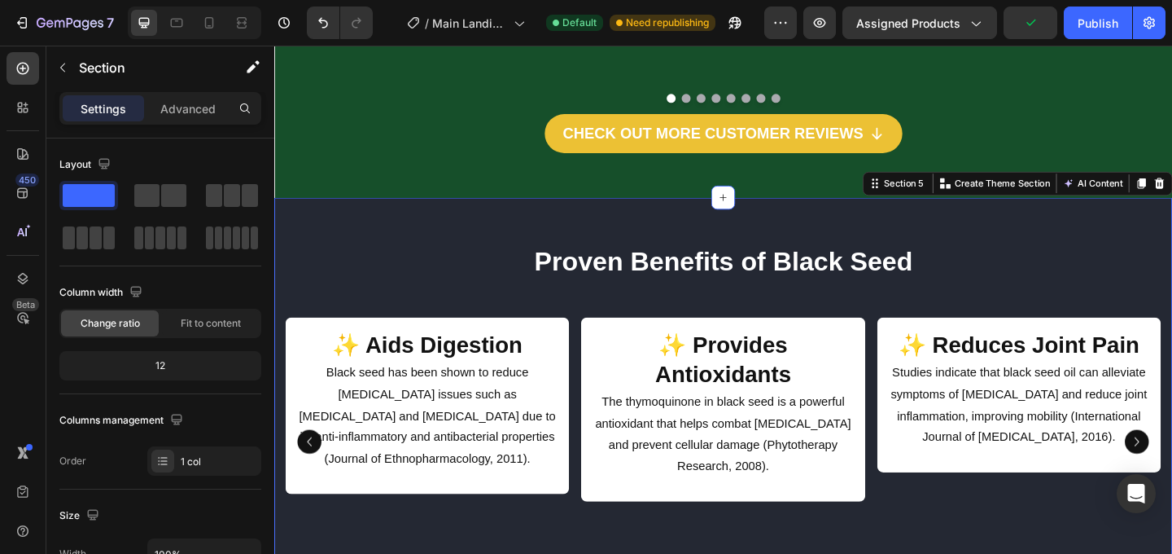
click at [1000, 211] on div "Proven Benefits of Black Seed Heading ✨ Aids Digestion Heading Black seed has b…" at bounding box center [762, 447] width 977 height 472
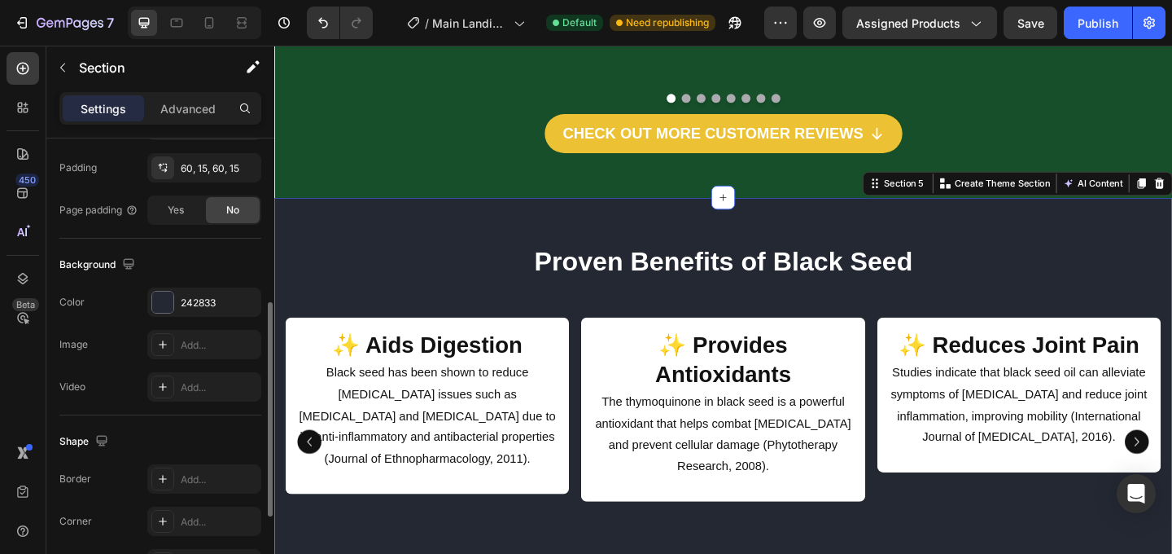
scroll to position [430, 0]
click at [204, 20] on icon at bounding box center [209, 23] width 16 height 16
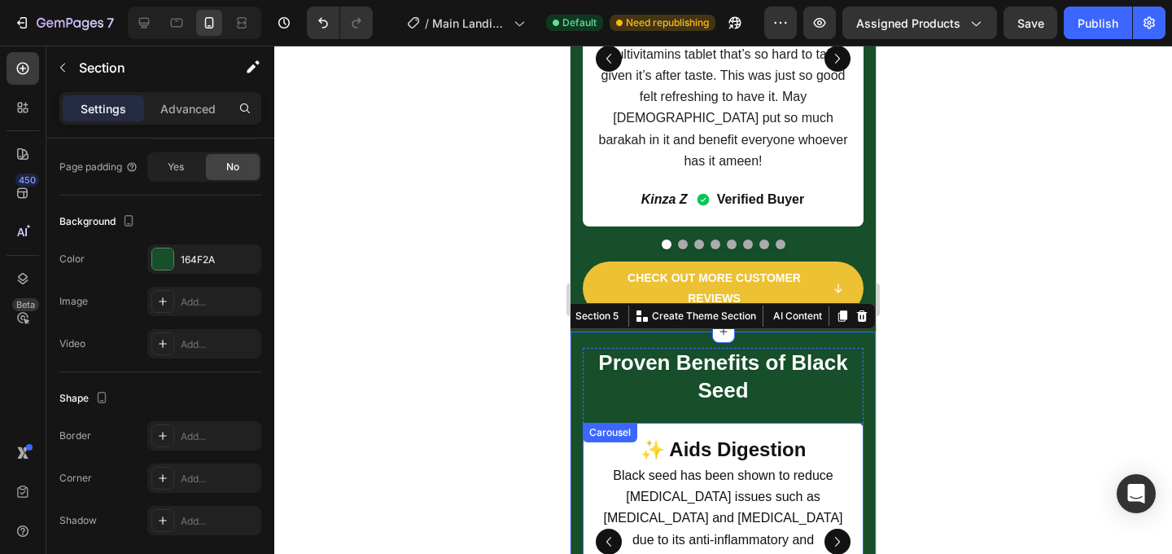
scroll to position [2964, 0]
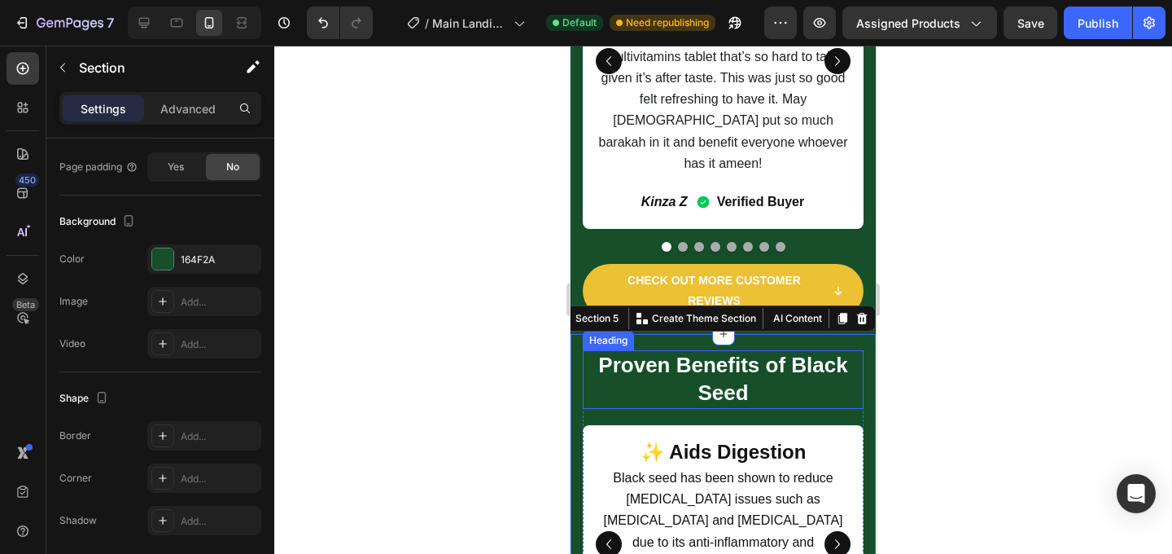
click at [1018, 317] on div at bounding box center [723, 300] width 898 height 508
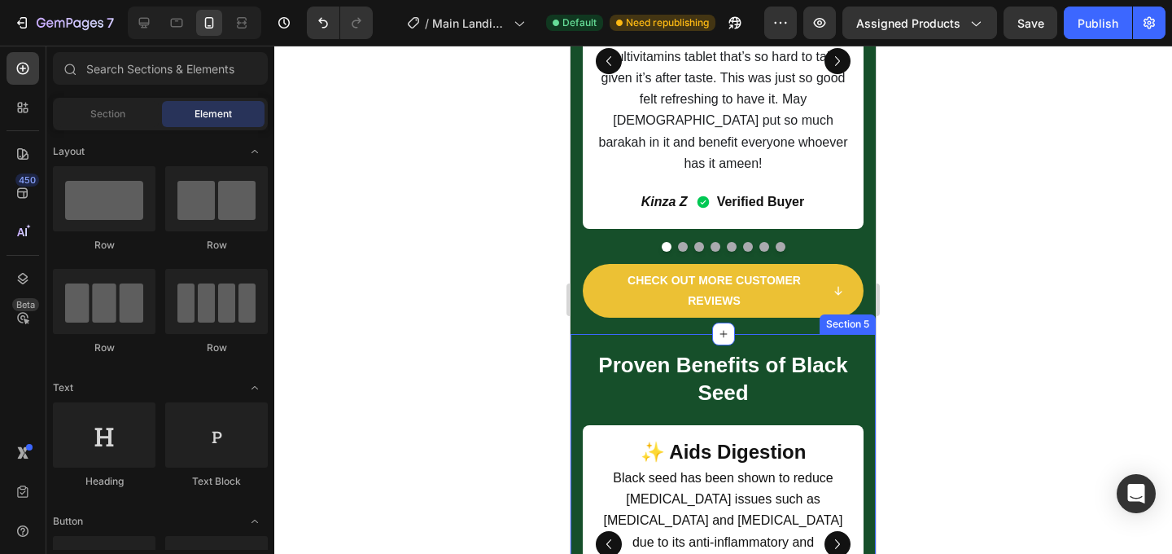
click at [778, 334] on div "Proven Benefits of Black Seed Heading ✨ Aids Digestion Heading Black seed has b…" at bounding box center [723, 517] width 305 height 367
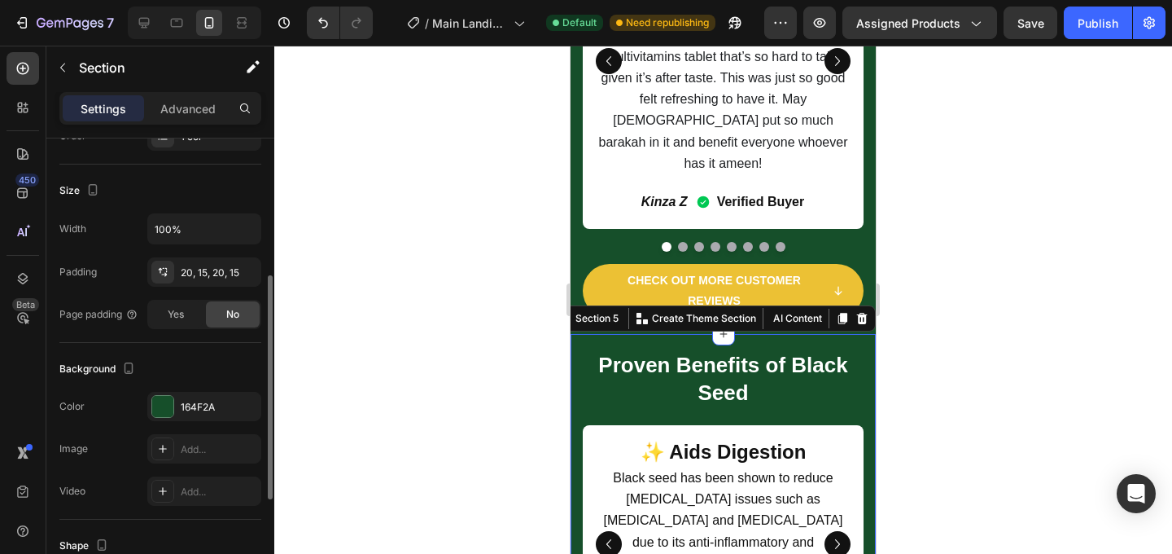
scroll to position [296, 0]
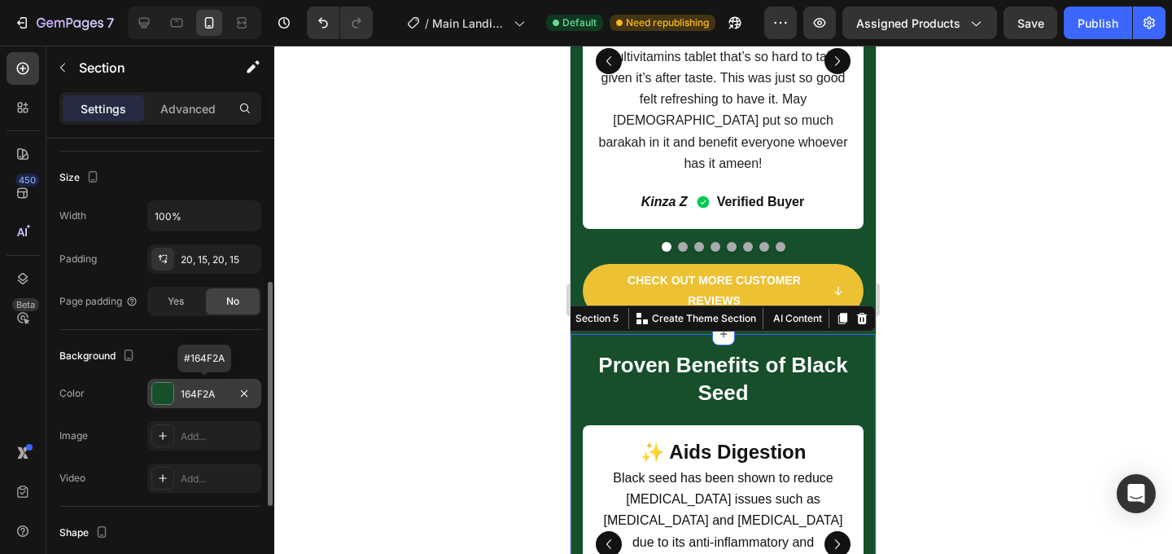
click at [182, 391] on div "164F2A" at bounding box center [204, 394] width 47 height 15
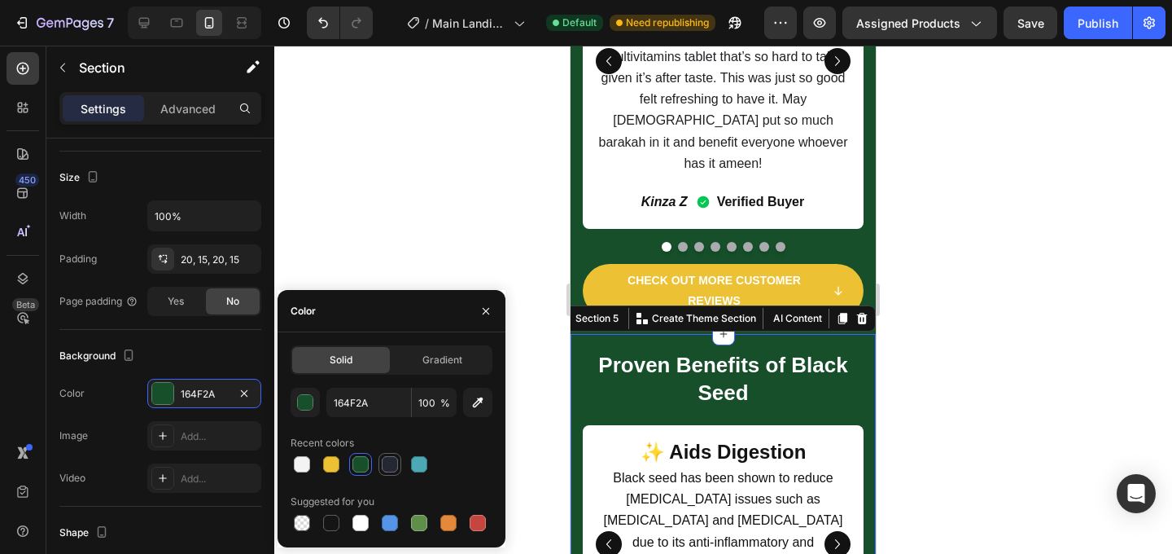
click at [392, 468] on div at bounding box center [390, 464] width 16 height 16
type input "242833"
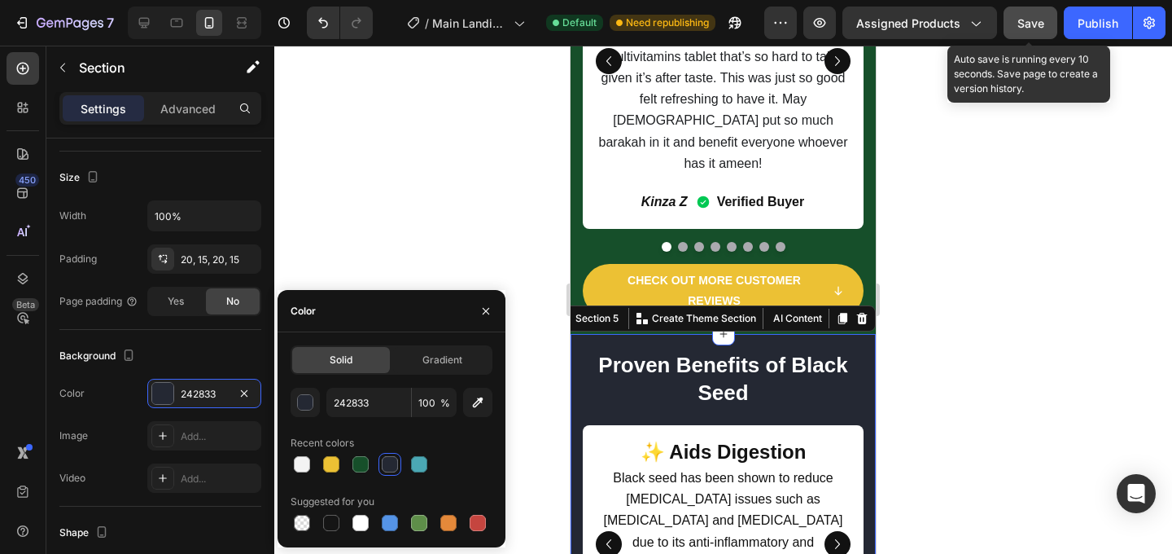
click at [1033, 25] on span "Save" at bounding box center [1031, 23] width 27 height 14
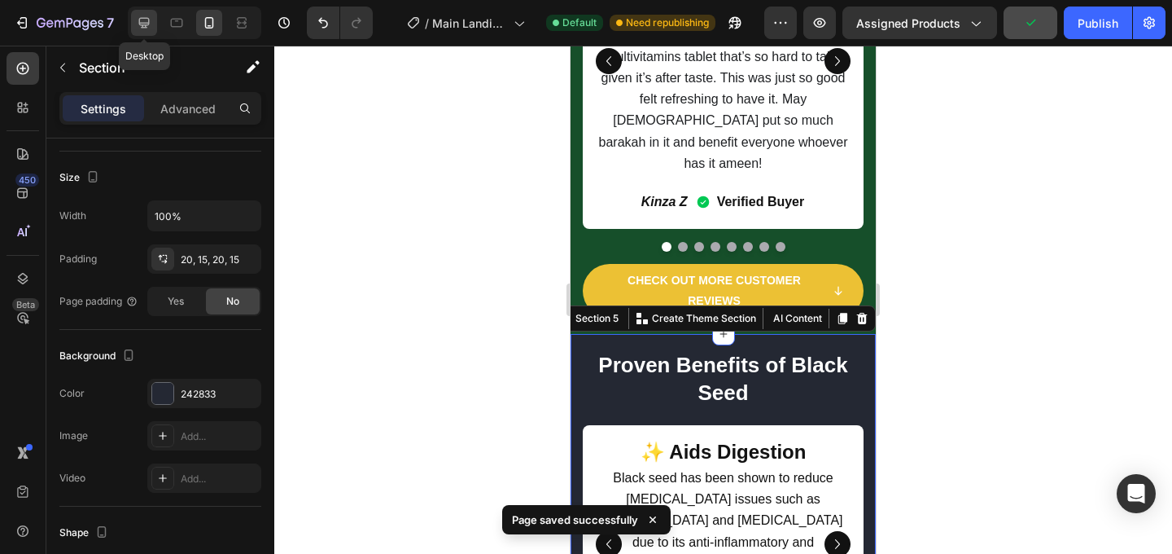
click at [150, 24] on icon at bounding box center [144, 23] width 16 height 16
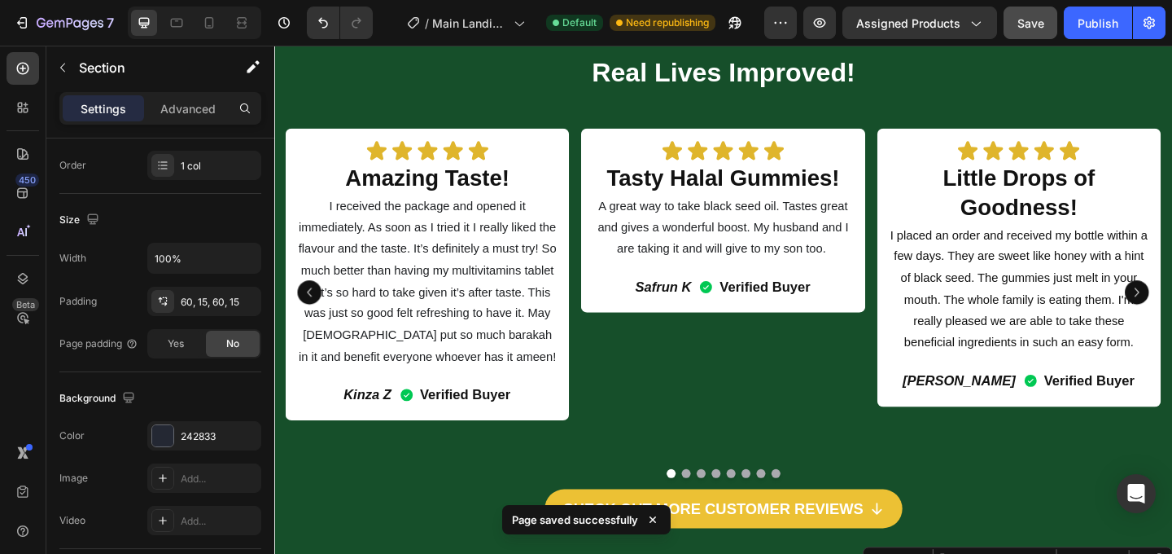
scroll to position [2851, 0]
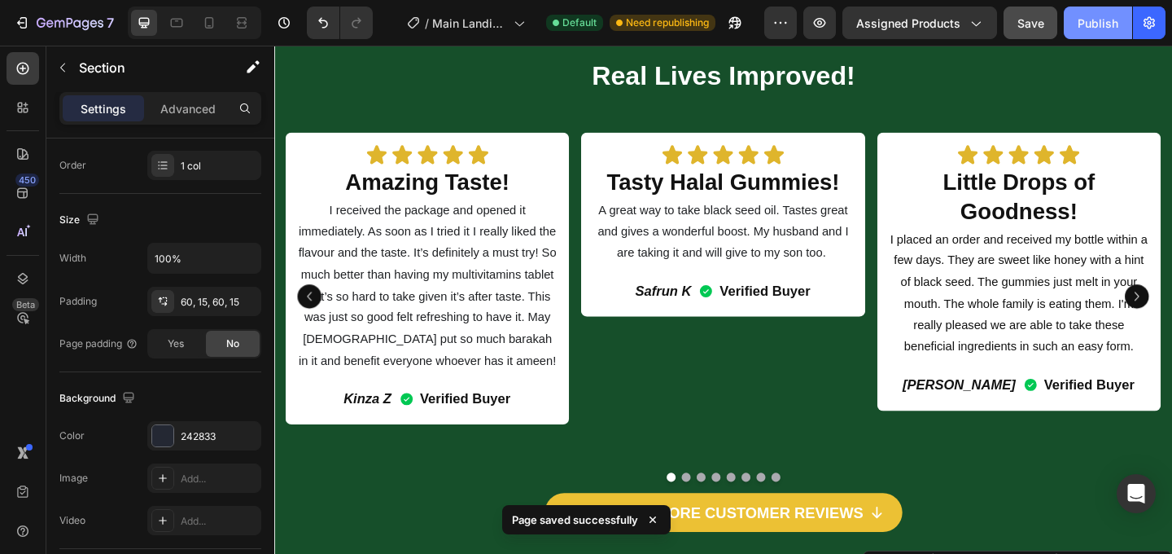
click at [1093, 28] on div "Publish" at bounding box center [1098, 23] width 41 height 17
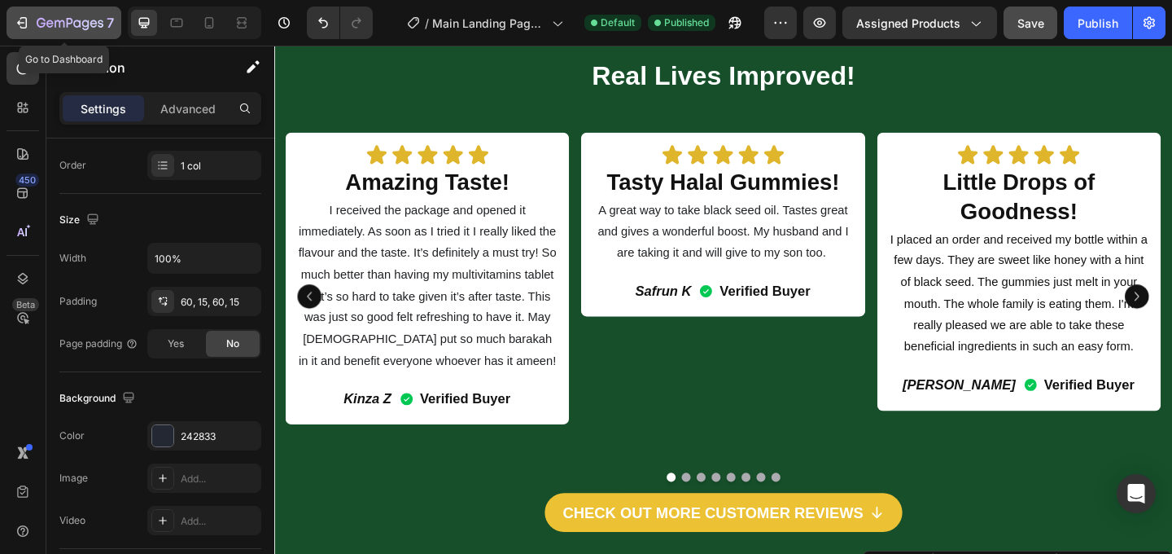
click at [13, 19] on button "7" at bounding box center [64, 23] width 115 height 33
